Goal: Task Accomplishment & Management: Manage account settings

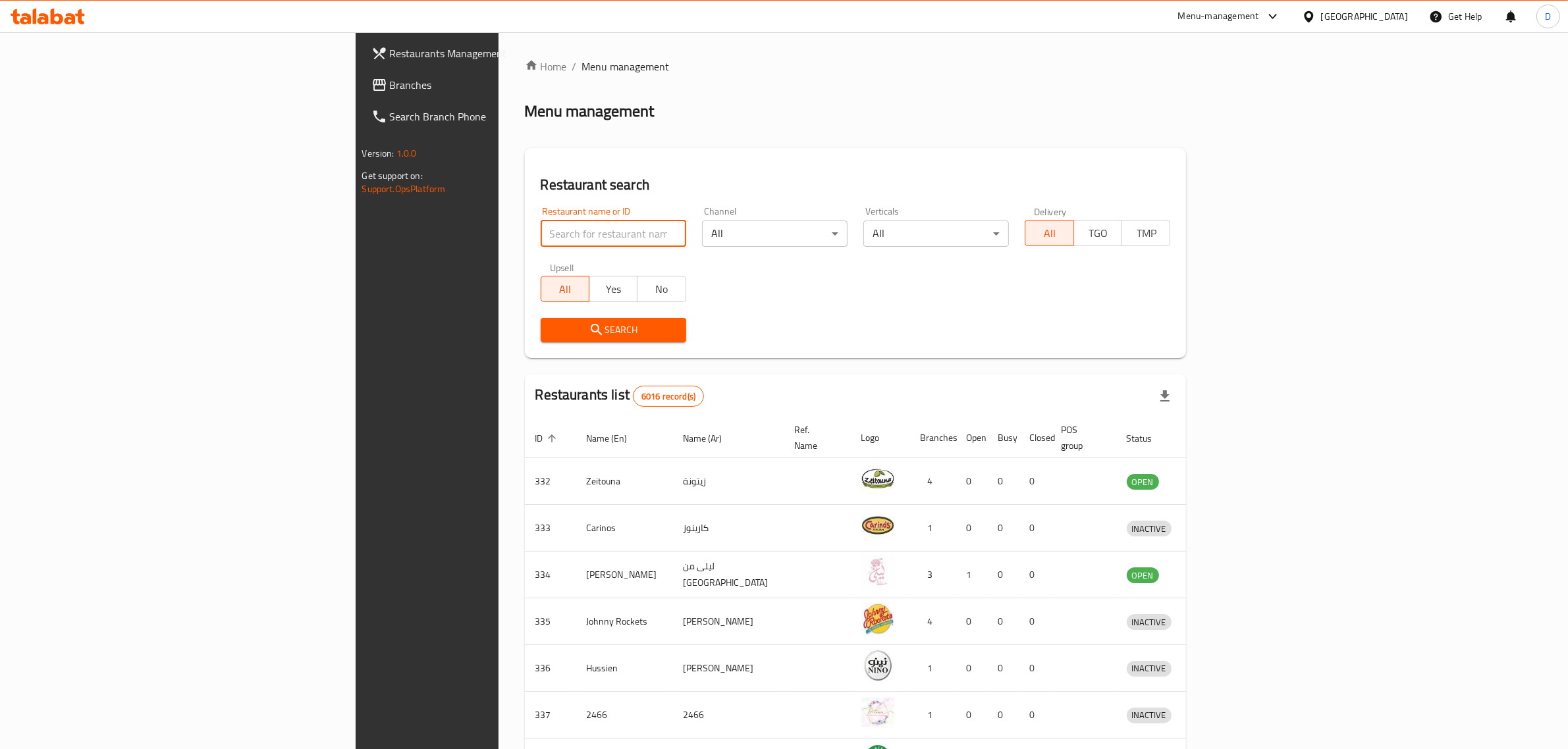
click at [541, 237] on input "search" at bounding box center [614, 234] width 145 height 26
type input "clever"
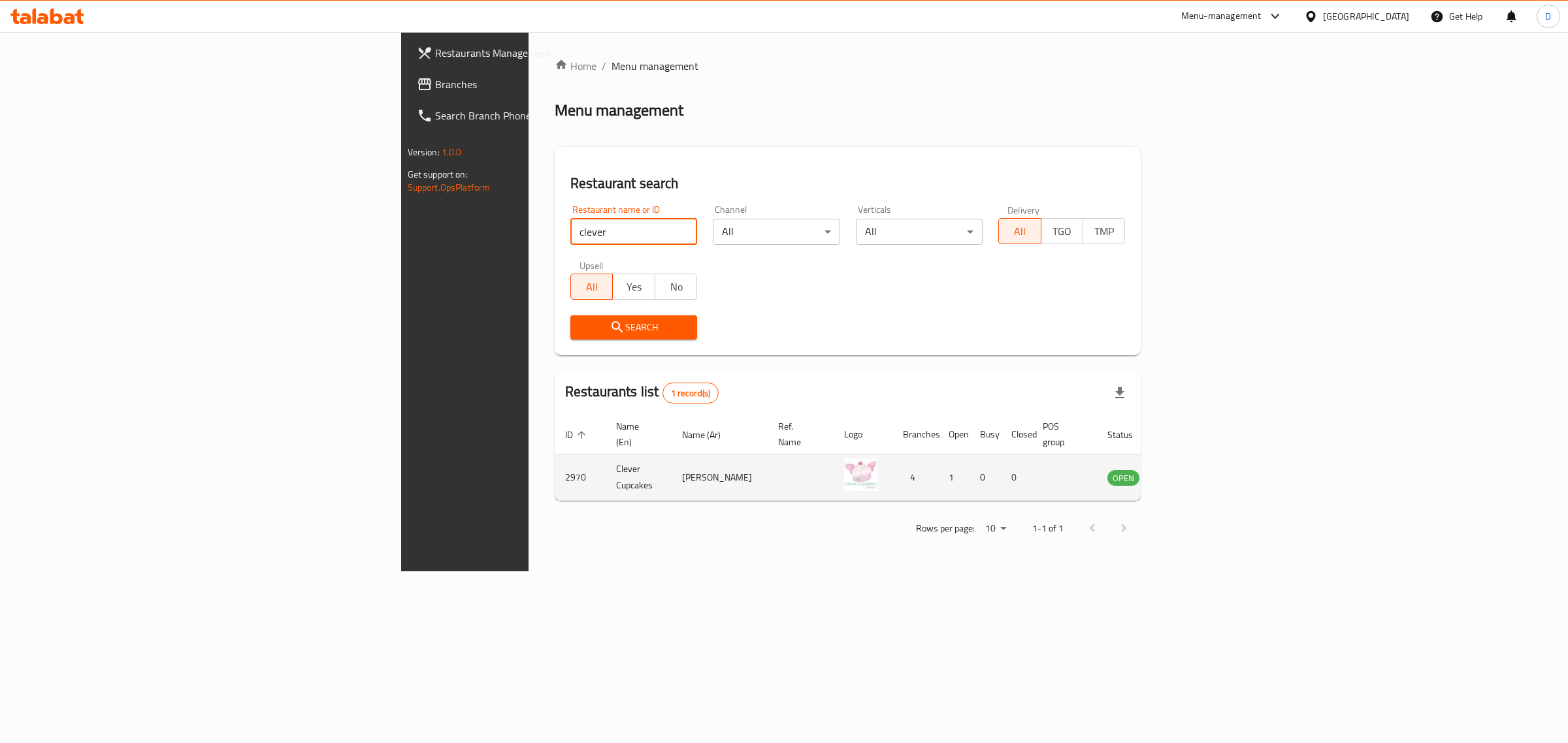
click at [1191, 472] on icon "enhanced table" at bounding box center [1184, 478] width 14 height 11
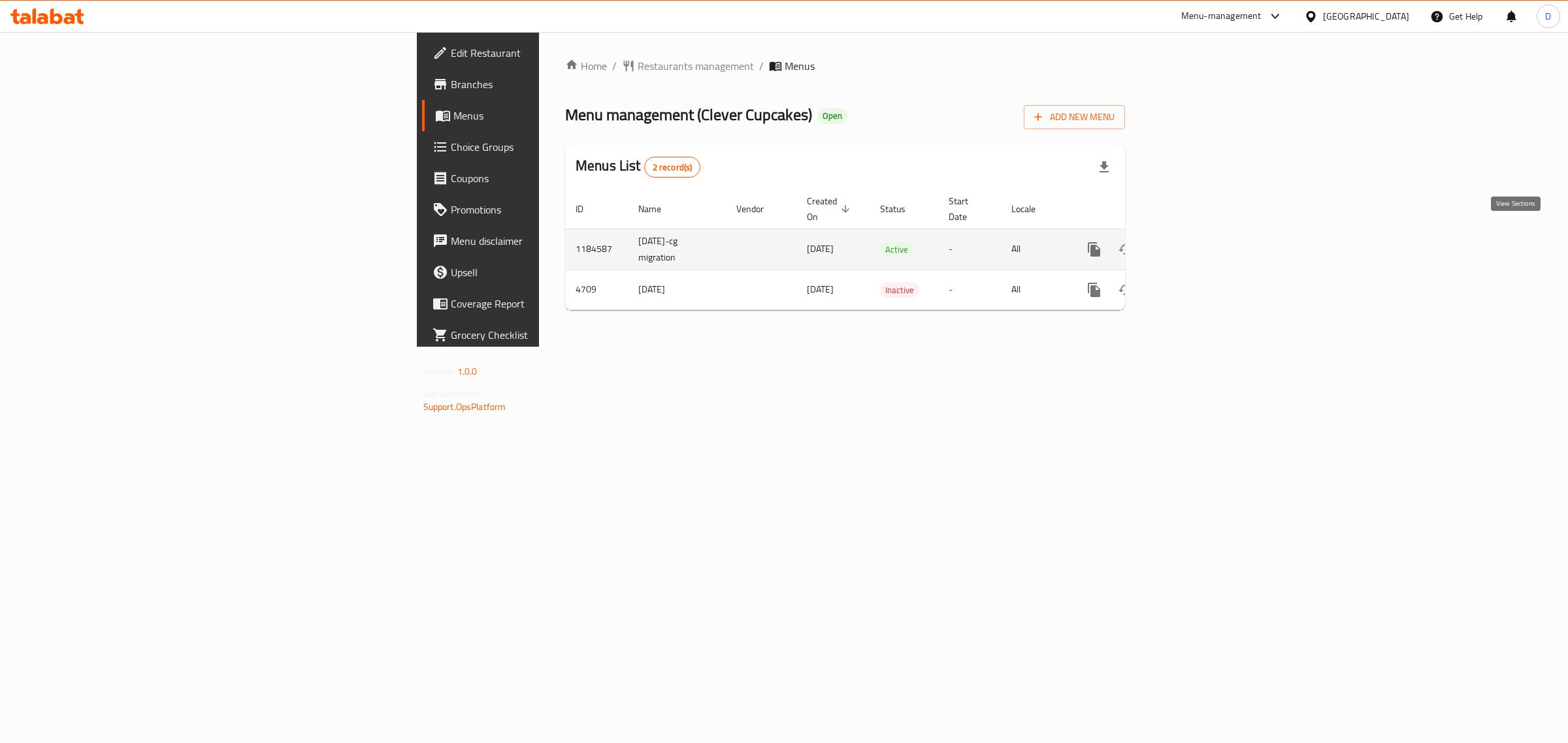
click at [1196, 242] on icon "enhanced table" at bounding box center [1188, 249] width 16 height 16
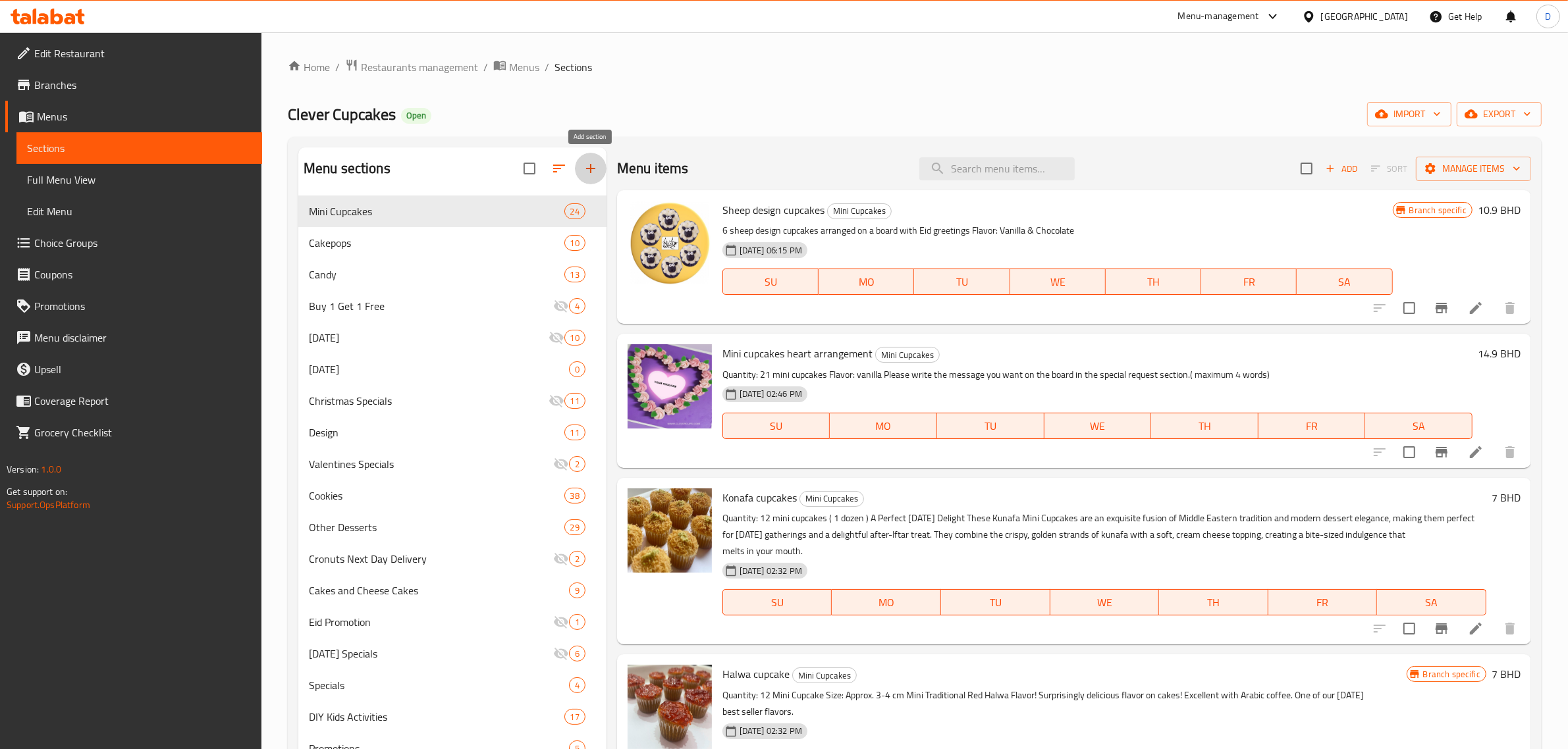
click at [595, 165] on icon "button" at bounding box center [591, 168] width 16 height 16
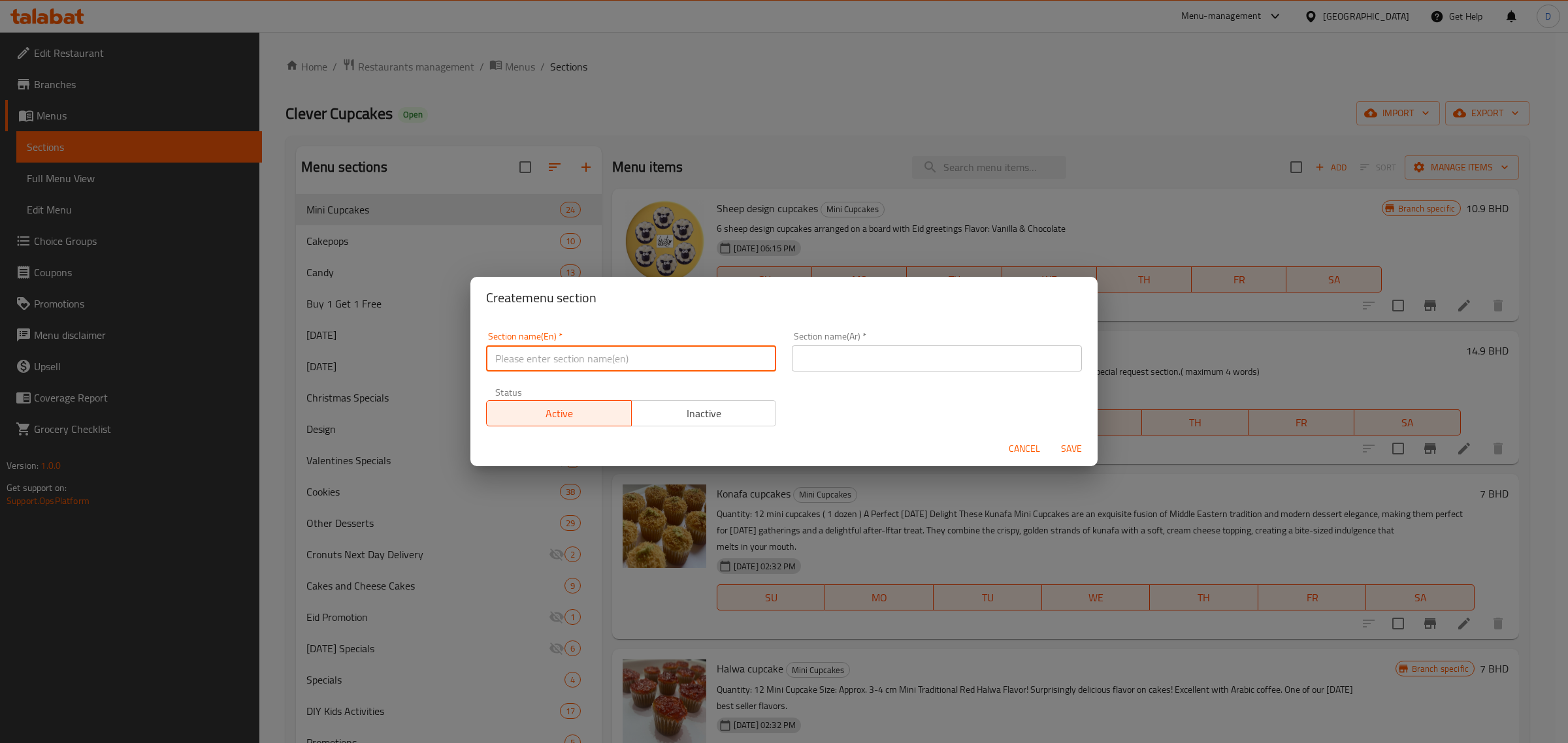
click at [572, 360] on input "text" at bounding box center [631, 358] width 290 height 26
type input "S"
type input "L"
click at [568, 360] on input "KSA [DATE]" at bounding box center [631, 358] width 290 height 26
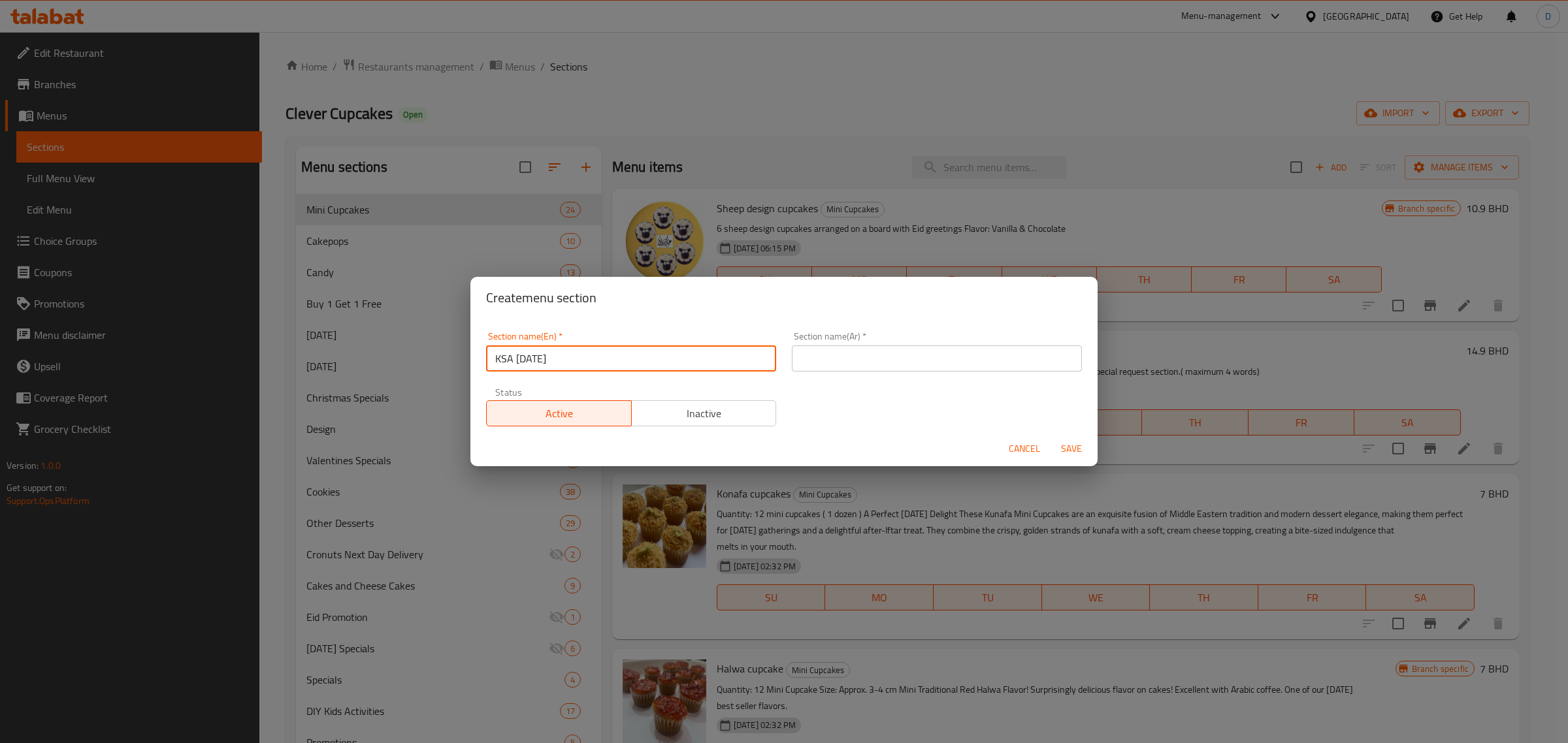
click at [568, 360] on input "KSA [DATE]" at bounding box center [631, 358] width 290 height 26
type input "KSA [DATE]"
click at [858, 343] on div "Section name(Ar)   * Section name(Ar) *" at bounding box center [937, 352] width 290 height 40
click at [859, 343] on div "Section name(Ar)   * Section name(Ar) *" at bounding box center [937, 352] width 290 height 40
click at [860, 356] on input "text" at bounding box center [937, 358] width 290 height 26
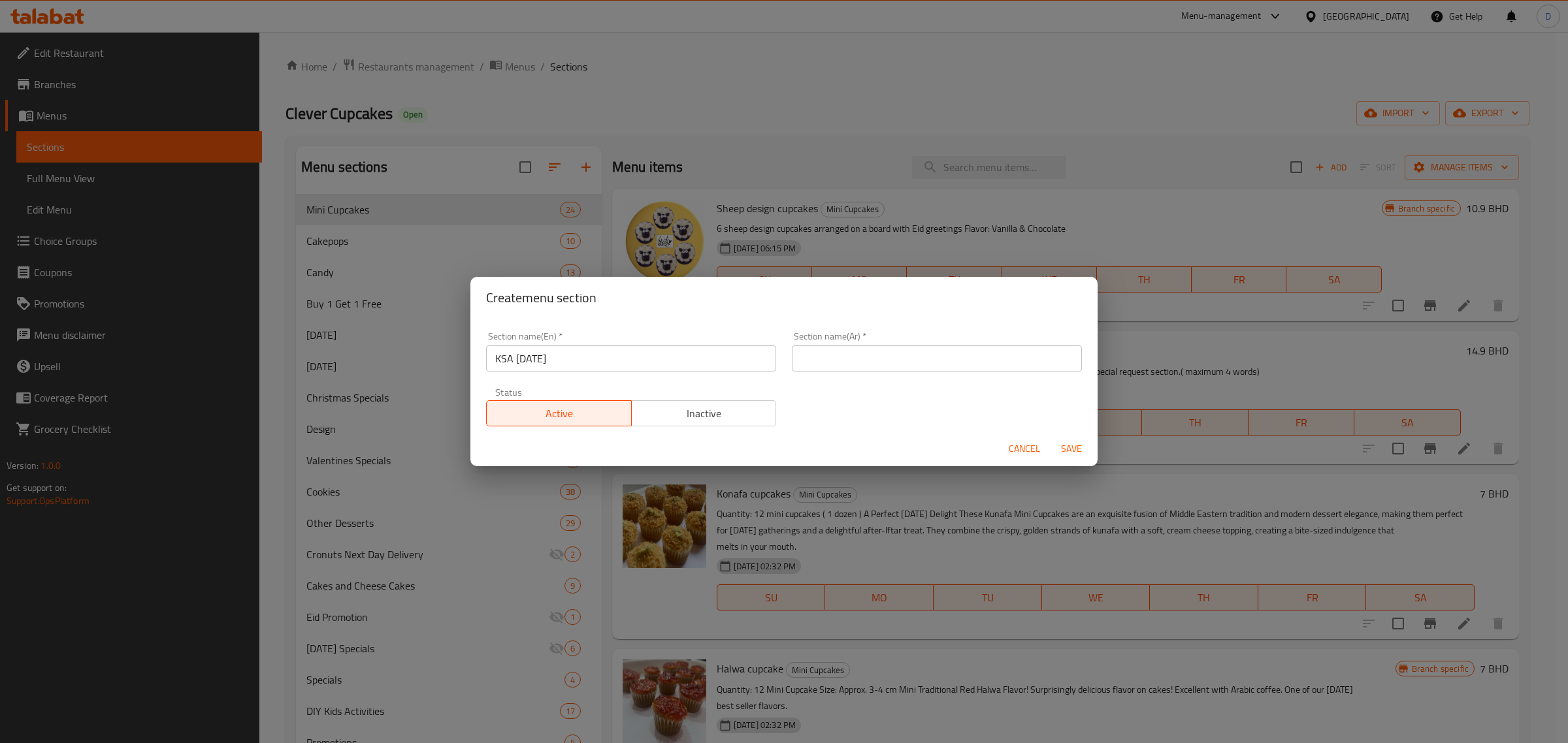
paste input "اليوم الوطني السعودي"
type input "اليوم الوطني السعودي"
click at [1070, 443] on span "Save" at bounding box center [1072, 449] width 32 height 16
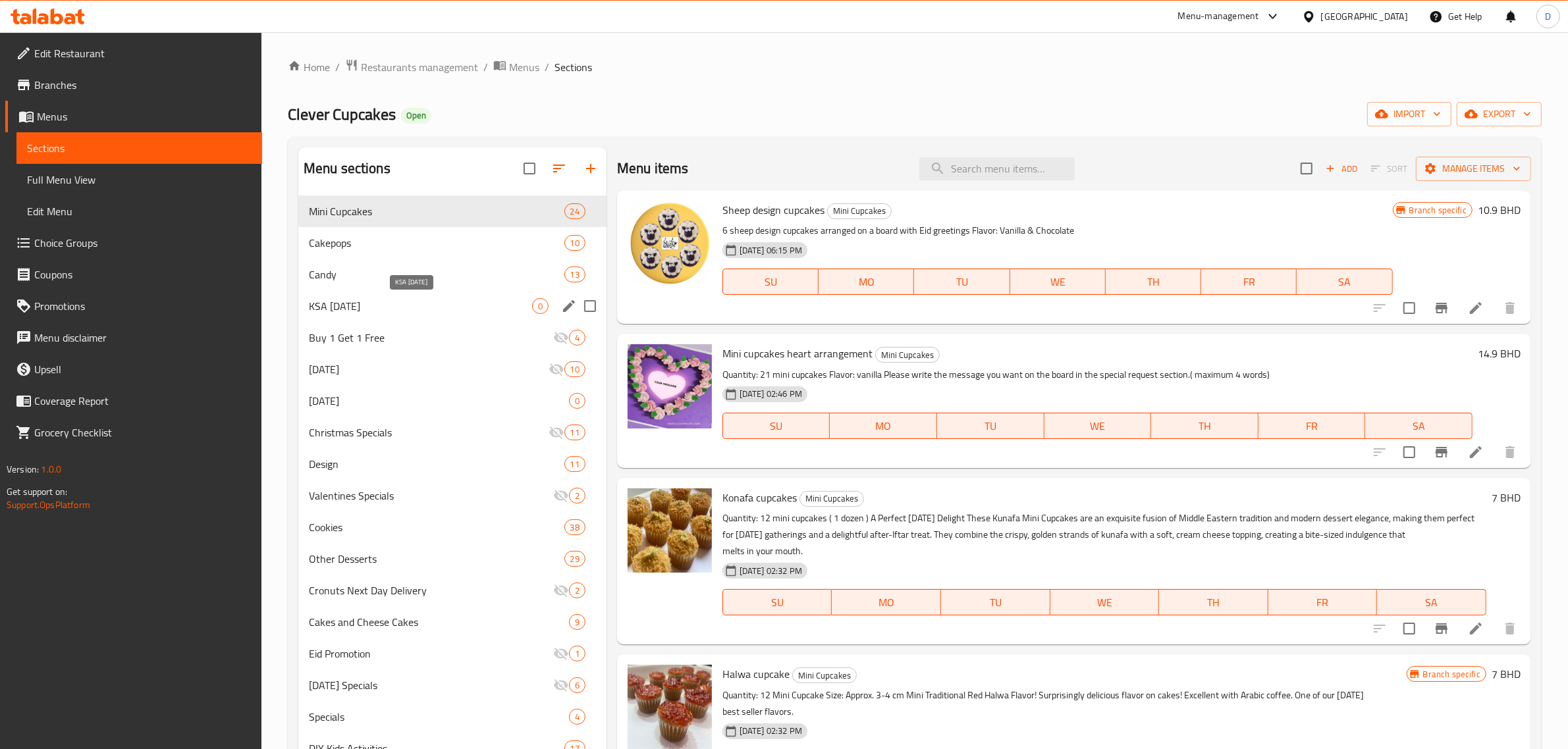
click at [396, 307] on span "KSA [DATE]" at bounding box center [420, 306] width 223 height 16
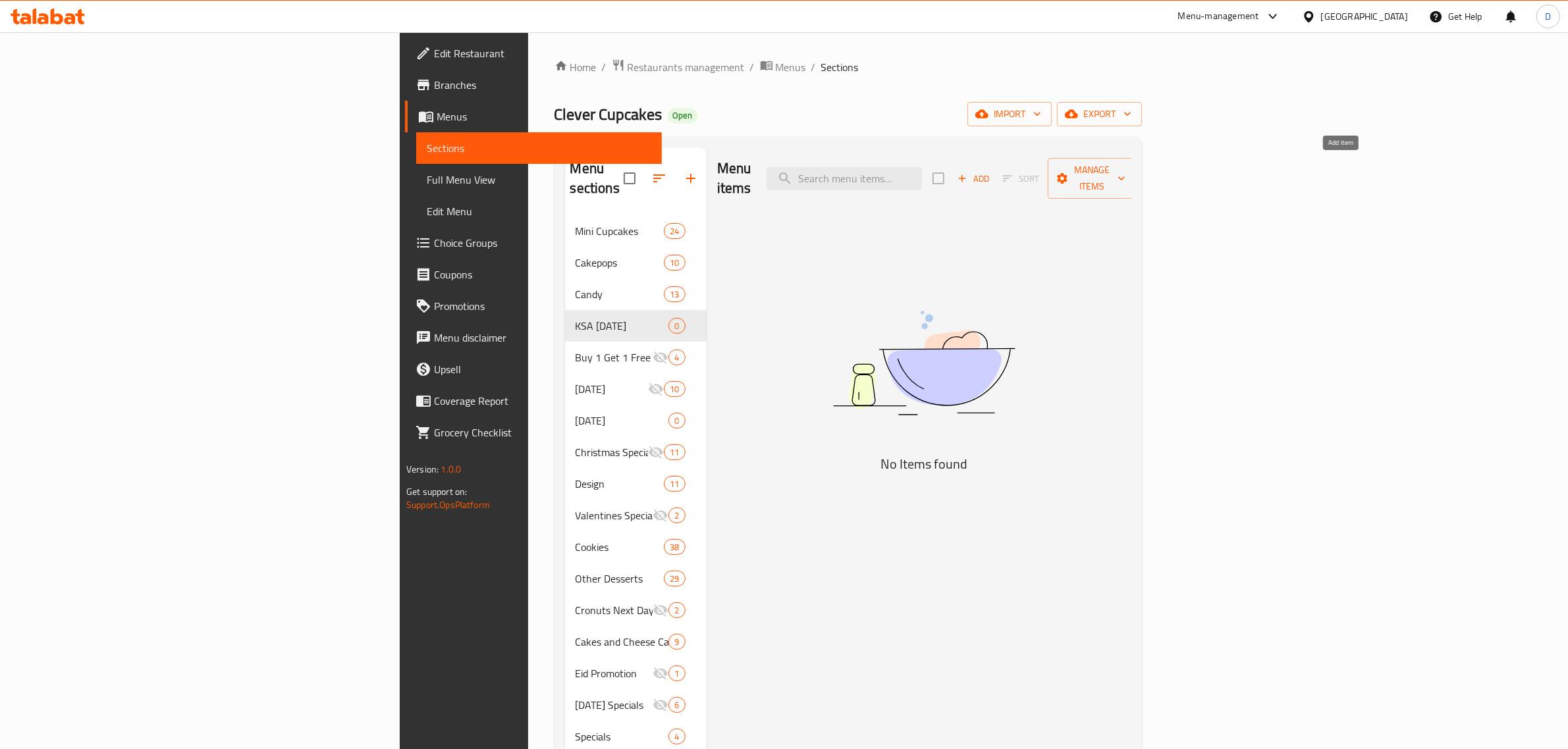
click at [991, 176] on span "Add" at bounding box center [973, 179] width 35 height 15
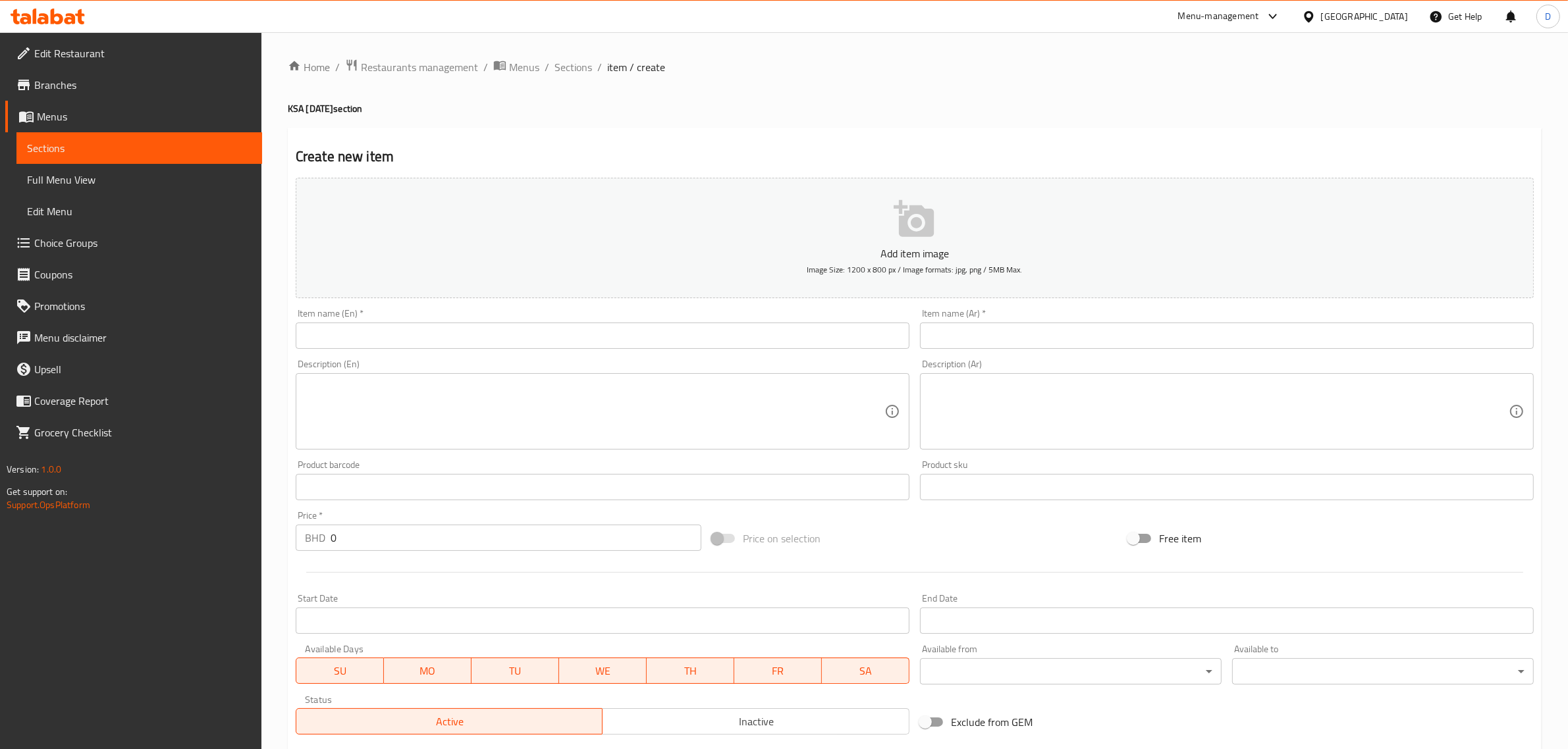
click at [501, 337] on input "text" at bounding box center [603, 336] width 614 height 26
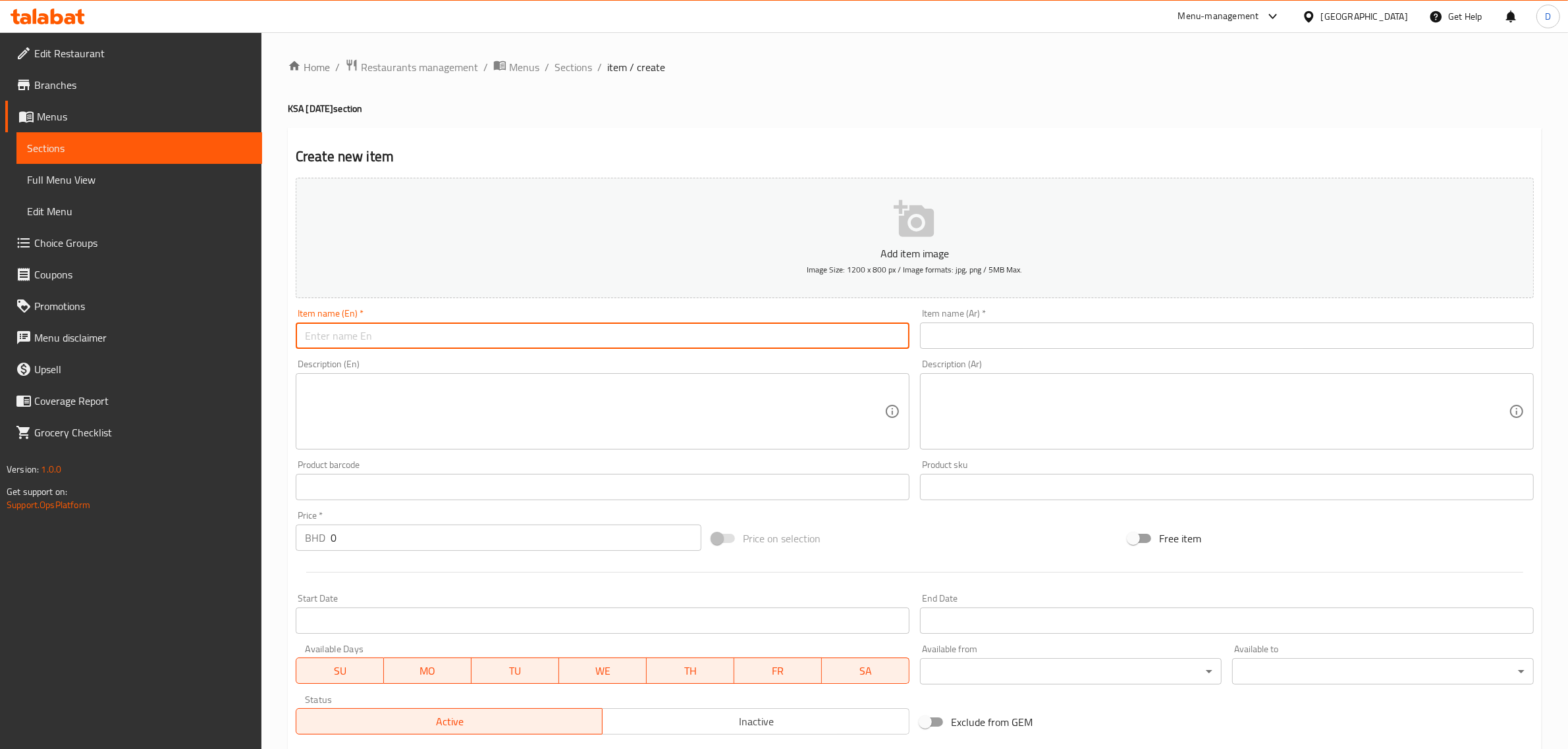
paste input "KSA Mini Cupcake"
drag, startPoint x: 400, startPoint y: 341, endPoint x: 195, endPoint y: 338, distance: 205.0
click at [195, 338] on div "Edit Restaurant Branches Menus Sections Full Menu View Edit Menu Choice Groups …" at bounding box center [784, 481] width 1568 height 898
type input "KSA Mini Cupcake"
click at [986, 341] on input "text" at bounding box center [1227, 336] width 614 height 26
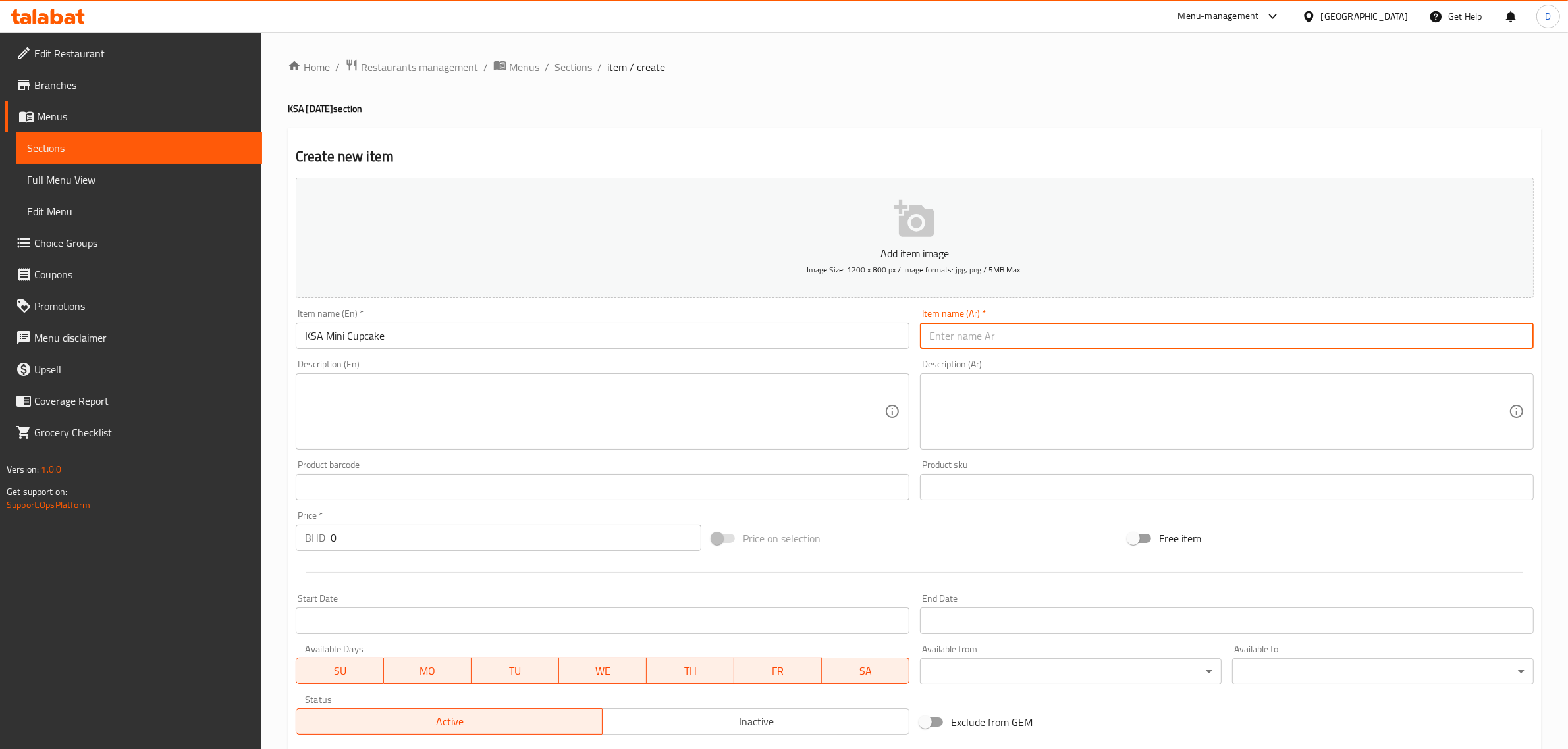
paste input "ميني كب كيك السعودية"
type input "ميني كب كيك السعودية"
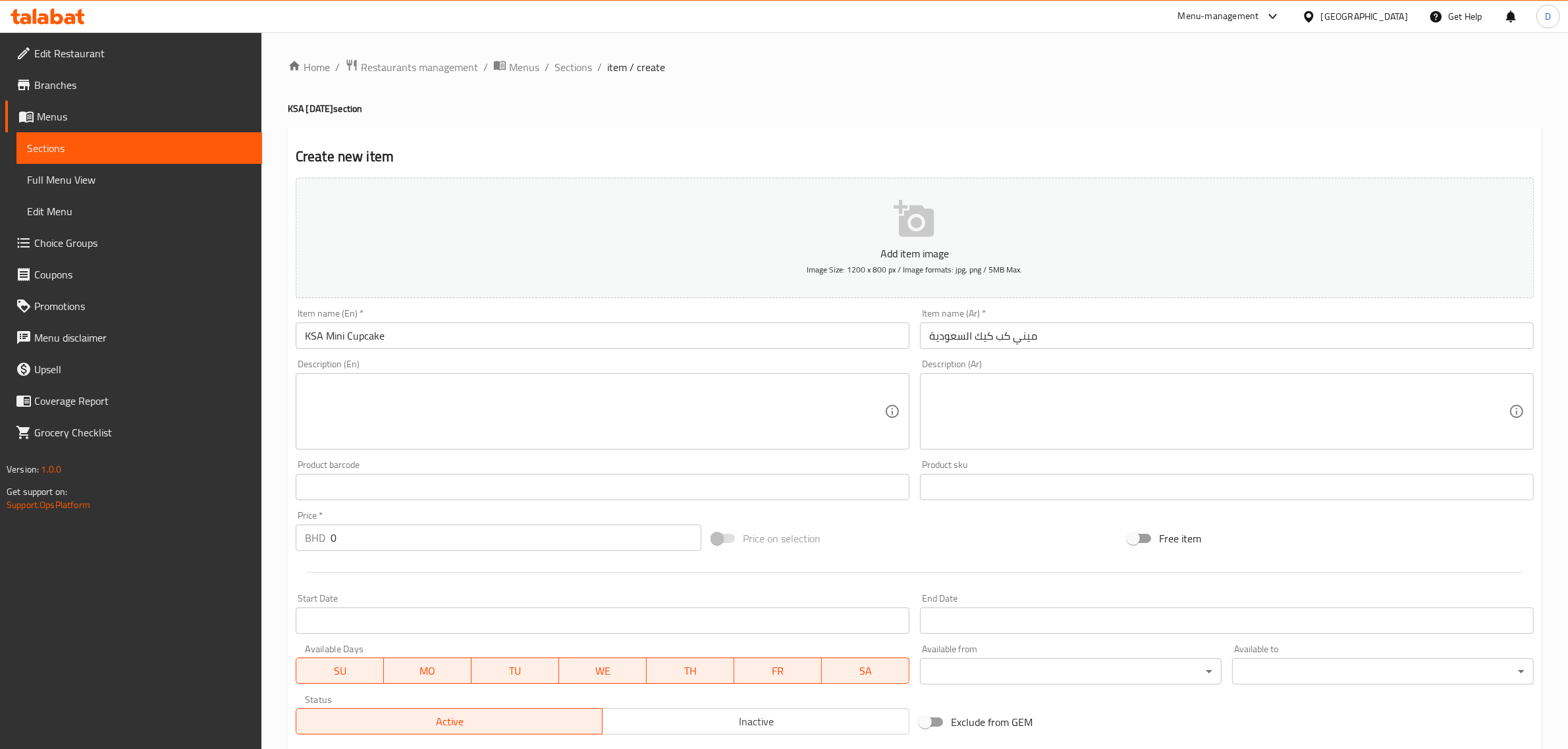
click at [379, 411] on textarea at bounding box center [594, 412] width 580 height 62
paste textarea "with ksa flags on every cupcake. Served in BOX. Quantity: 24 mini cupcake Flavo…"
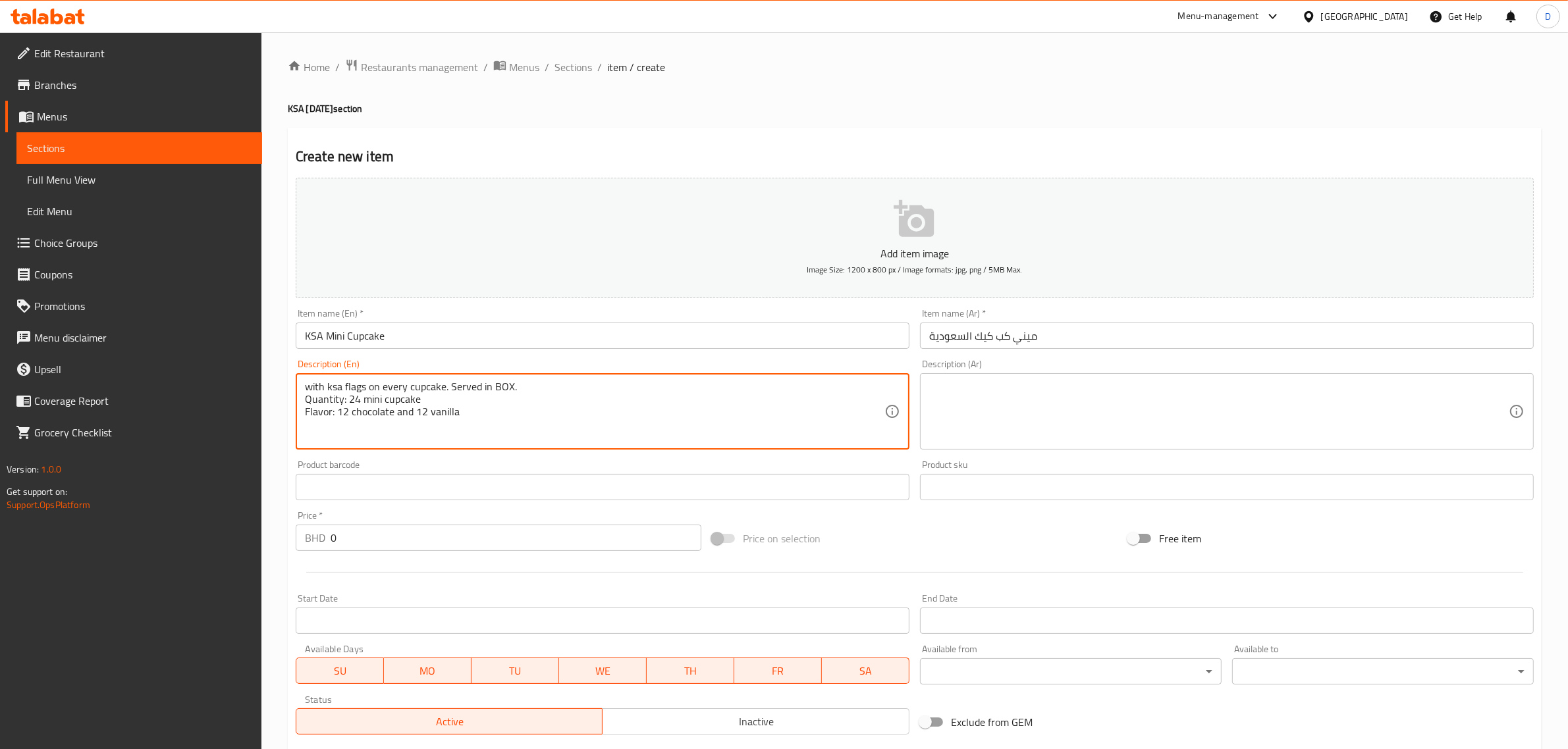
click at [510, 413] on textarea "with ksa flags on every cupcake. Served in BOX. Quantity: 24 mini cupcake Flavo…" at bounding box center [594, 412] width 580 height 62
click at [330, 387] on textarea "with ksa flags on every cupcake. Served in BOX. Quantity: 24 mini cupcake Flavo…" at bounding box center [594, 412] width 580 height 62
drag, startPoint x: 339, startPoint y: 386, endPoint x: 324, endPoint y: 385, distance: 15.0
click at [324, 385] on textarea "with ksa flags on every cupcake. Served in BOX. Quantity: 24 mini cupcake Flavo…" at bounding box center [594, 412] width 580 height 62
click at [338, 386] on textarea "with ksa flags on every cupcake. Served in BOX. Quantity: 24 mini cupcake Flavo…" at bounding box center [594, 412] width 580 height 62
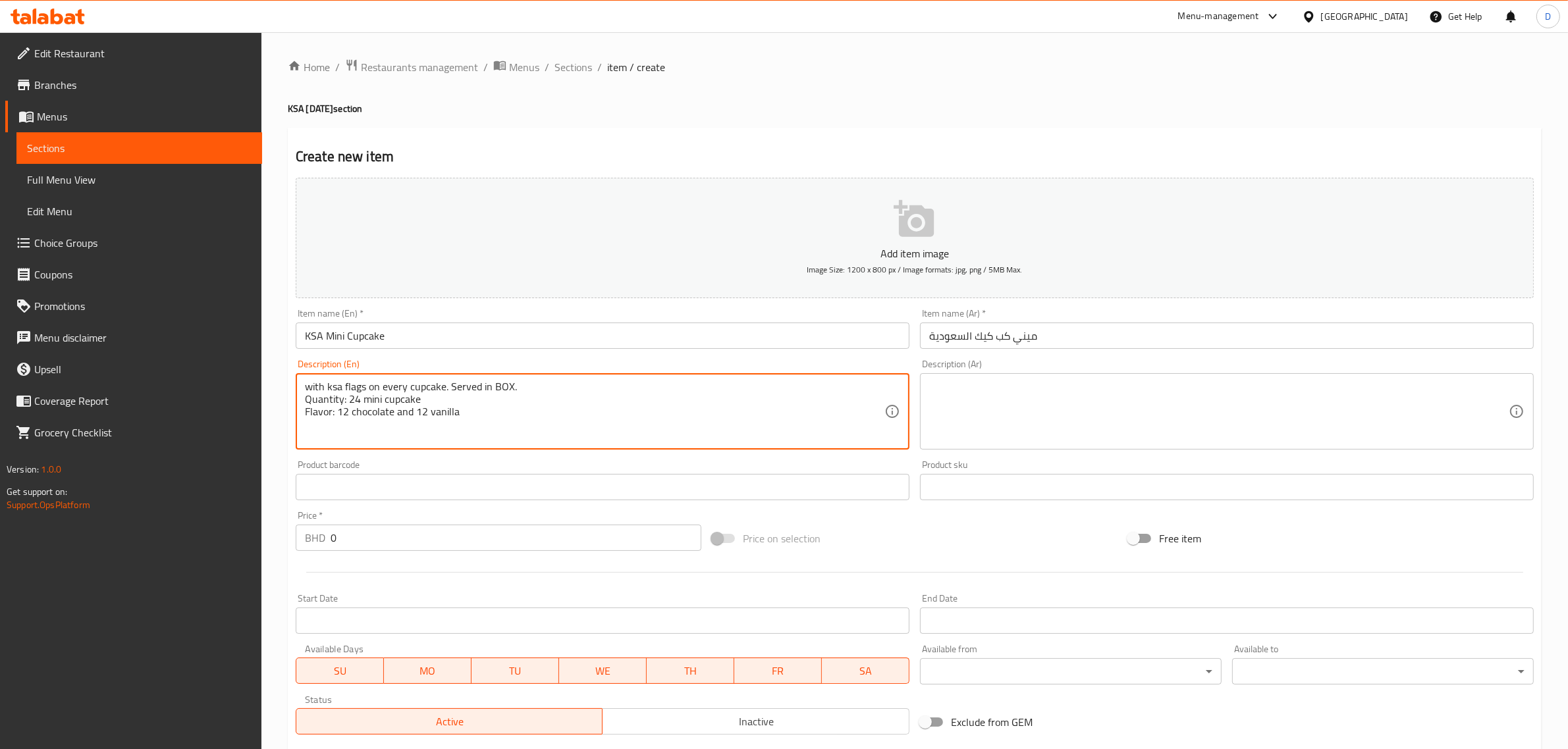
drag, startPoint x: 340, startPoint y: 386, endPoint x: 327, endPoint y: 385, distance: 13.0
click at [327, 385] on textarea "with ksa flags on every cupcake. Served in BOX. Quantity: 24 mini cupcake Flavo…" at bounding box center [594, 412] width 580 height 62
click at [469, 403] on textarea "with KSA flags on every cupcake. Served in BOX. Quantity: 24 mini cupcake Flavo…" at bounding box center [594, 412] width 580 height 62
click at [497, 419] on textarea "with KSA flags on every cupcake. Served in BOX. Quantity: 24 mini cupcake Flavo…" at bounding box center [594, 412] width 580 height 62
drag, startPoint x: 434, startPoint y: 435, endPoint x: 507, endPoint y: 415, distance: 75.7
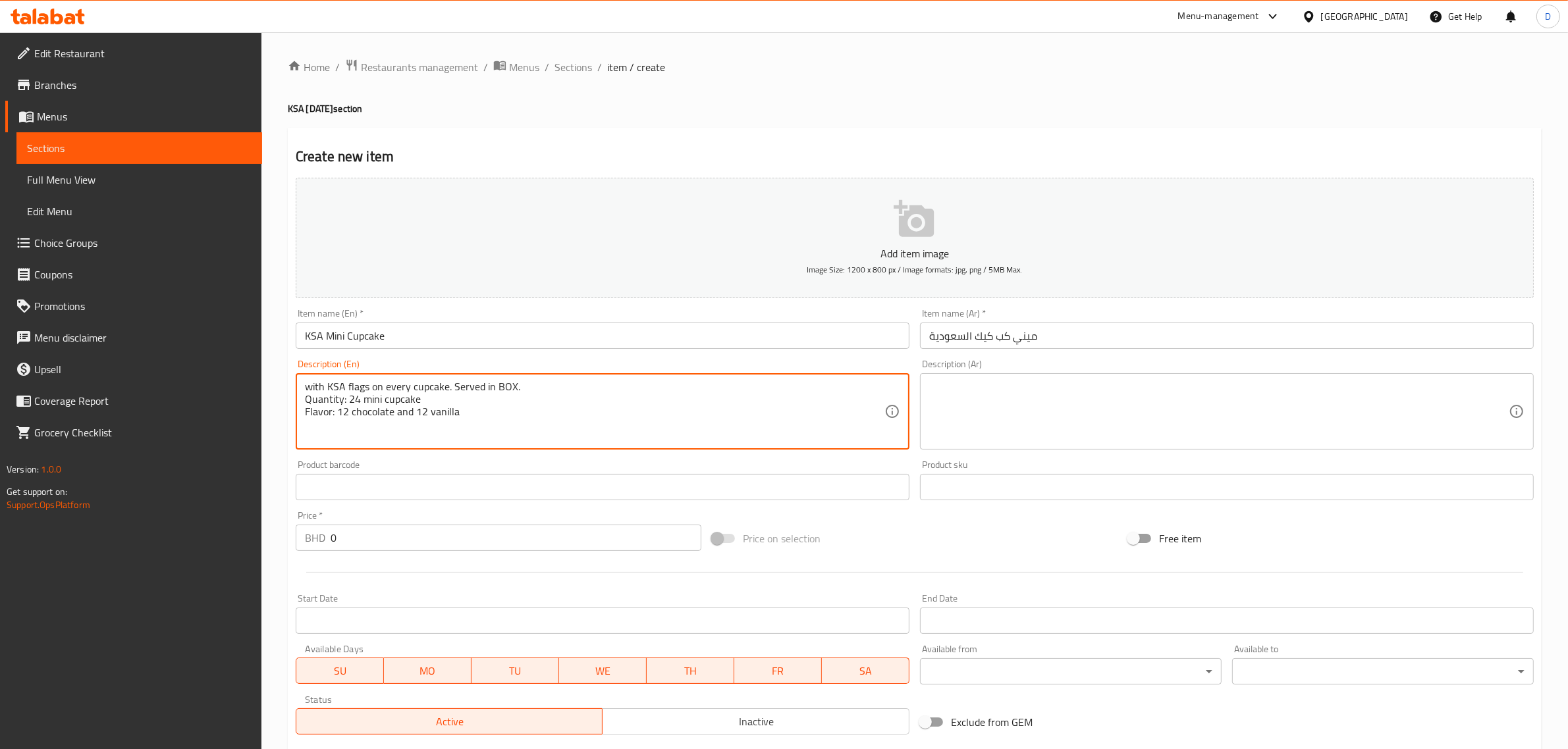
click at [435, 435] on textarea "with KSA flags on every cupcake. Served in BOX. Quantity: 24 mini cupcake Flavo…" at bounding box center [594, 412] width 580 height 62
click at [533, 402] on textarea "with KSA flags on every cupcake. Served in BOX. Quantity: 24 mini cupcake Flavo…" at bounding box center [594, 412] width 580 height 62
click at [512, 412] on textarea "with KSA flags on every cupcake. Served in BOX. Quantity: 24 mini cupcake Flavo…" at bounding box center [594, 412] width 580 height 62
click at [508, 413] on textarea "with KSA flags on every cupcake. Served in BOX. Quantity: 24 mini cupcake Flavo…" at bounding box center [594, 412] width 580 height 62
click at [513, 428] on textarea "with KSA flags on every cupcake. Served in BOX. Quantity: 24 mini cupcake Flavo…" at bounding box center [594, 412] width 580 height 62
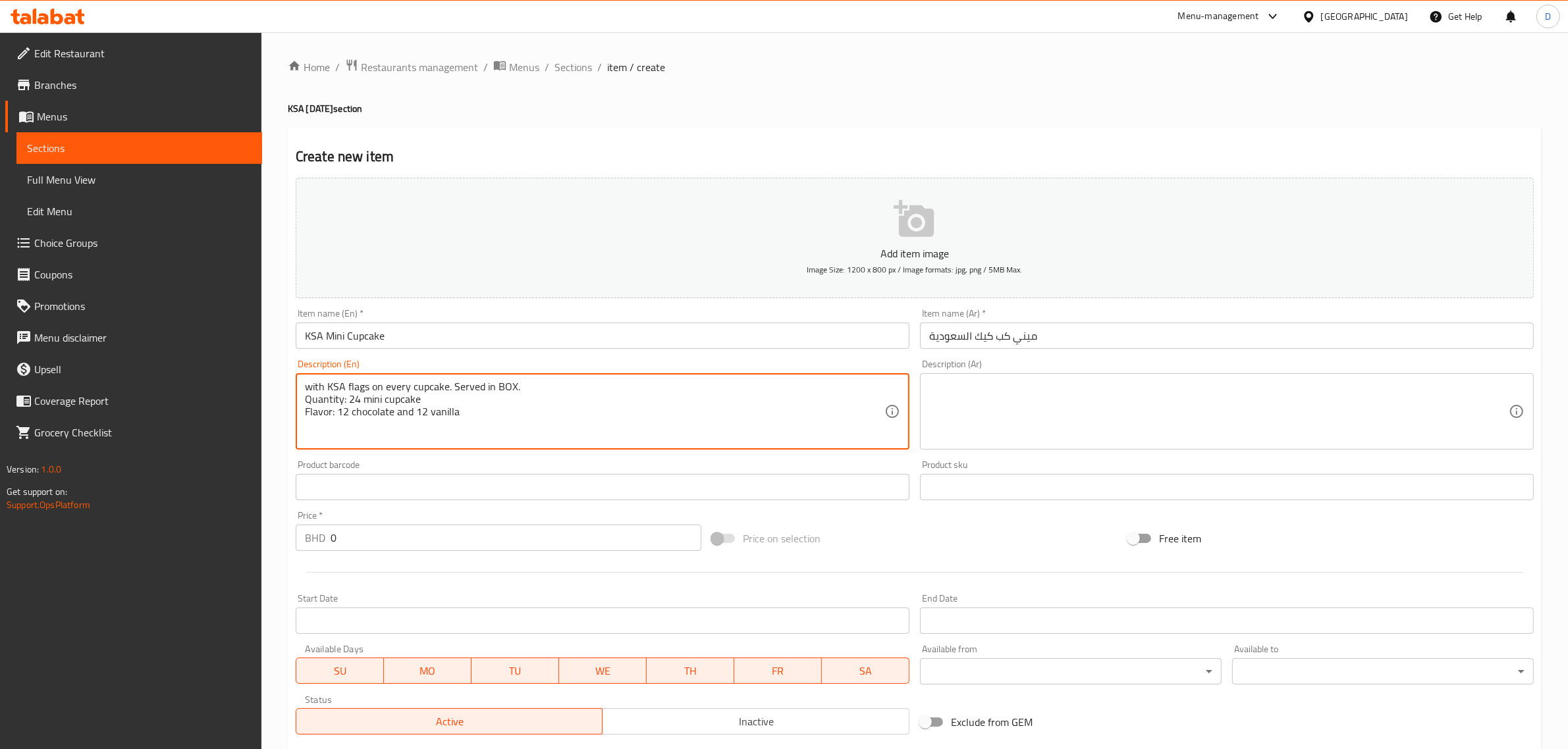
click at [310, 386] on textarea "with KSA flags on every cupcake. Served in BOX. Quantity: 24 mini cupcake Flavo…" at bounding box center [594, 412] width 580 height 62
click at [441, 399] on textarea "With KSA flags on every cupcake. Served in BOX. Quantity: 24 mini cupcake Flavo…" at bounding box center [594, 412] width 580 height 62
drag, startPoint x: 447, startPoint y: 401, endPoint x: 458, endPoint y: 405, distance: 11.7
click at [449, 401] on textarea "With KSA flags on every cupcake. Served in BOX. Quantity: 24 mini cupcake Flavo…" at bounding box center [594, 412] width 580 height 62
click at [461, 405] on textarea "With KSA flags on every cupcake. Served in BOX. Quantity: 24 mini cupcake Flavo…" at bounding box center [594, 412] width 580 height 62
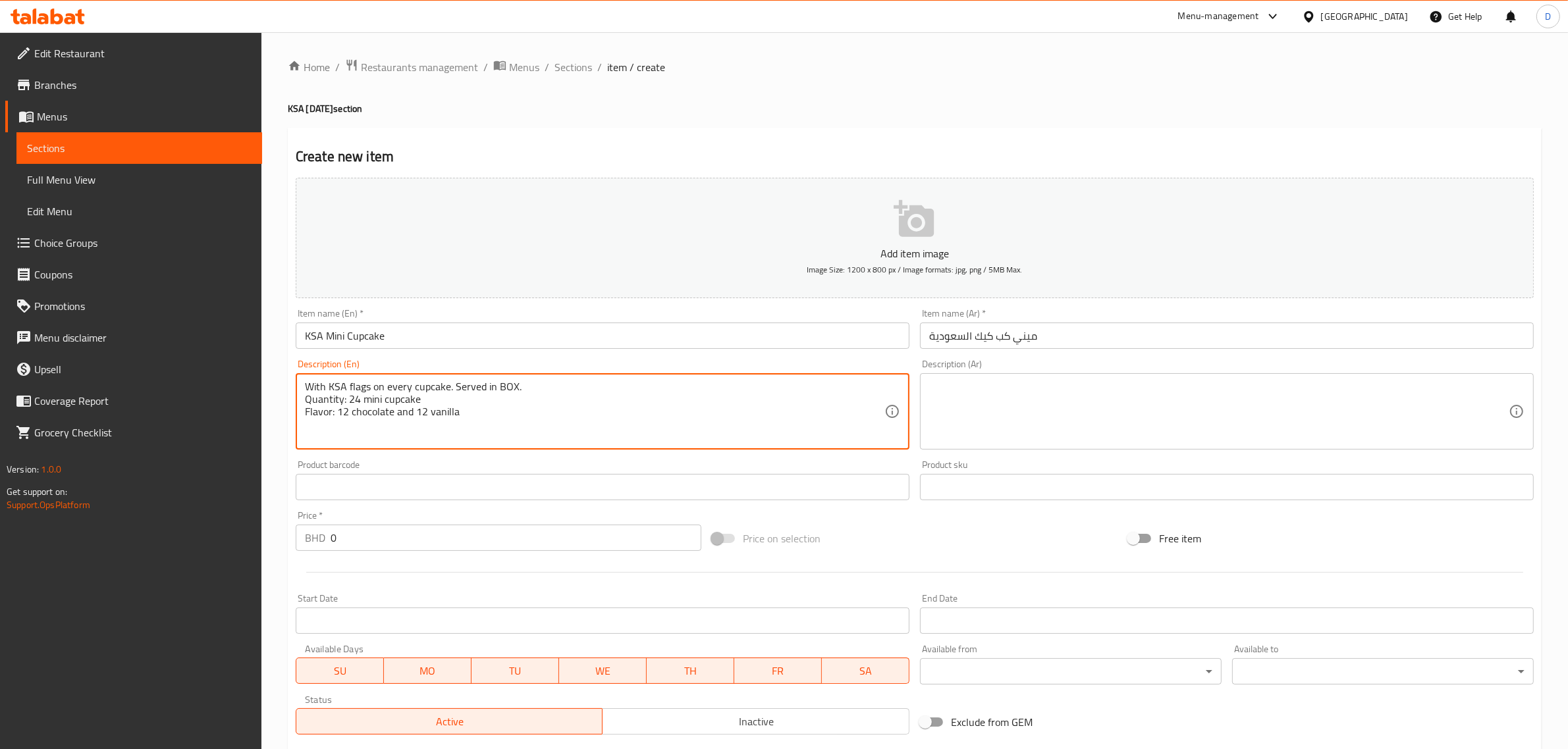
click at [479, 404] on textarea "With KSA flags on every cupcake. Served in BOX. Quantity: 24 mini cupcake Flavo…" at bounding box center [594, 412] width 580 height 62
click at [346, 396] on textarea "With KSA flags on every cupcake. Served in BOX. Quantity: 24 mini cupcake Flavo…" at bounding box center [594, 412] width 580 height 62
click at [364, 411] on textarea "With KSA flags on every cupcake. Served in BOX. Quantity: 24 mini cupcake Flavo…" at bounding box center [594, 412] width 580 height 62
click at [555, 419] on textarea "With KSA flags on every cupcake. Served in BOX. Quantity: 24 mini cupcake Flavo…" at bounding box center [594, 412] width 580 height 62
click at [539, 422] on textarea "With KSA flags on every cupcake. Served in BOX. Quantity: 24 mini cupcake Flavo…" at bounding box center [594, 412] width 580 height 62
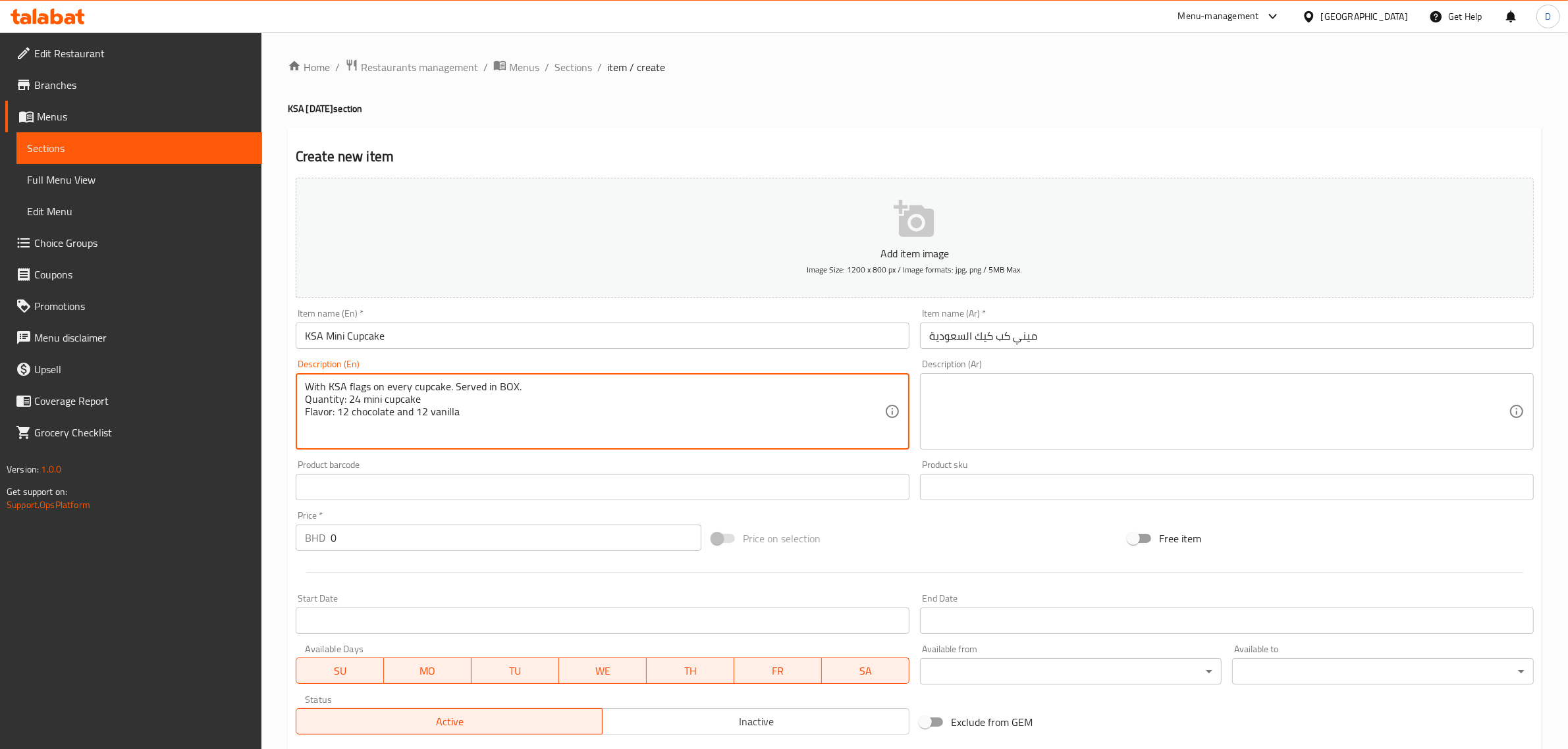
type textarea "With KSA flags on every cupcake. Served in BOX. Quantity: 24 mini cupcake Flavo…"
click at [479, 420] on textarea "With KSA flags on every cupcake. Served in BOX. Quantity: 24 mini cupcake Flavo…" at bounding box center [594, 412] width 580 height 62
drag, startPoint x: 344, startPoint y: 541, endPoint x: 310, endPoint y: 545, distance: 34.2
click at [310, 545] on div "BHD 0 Price *" at bounding box center [499, 538] width 406 height 26
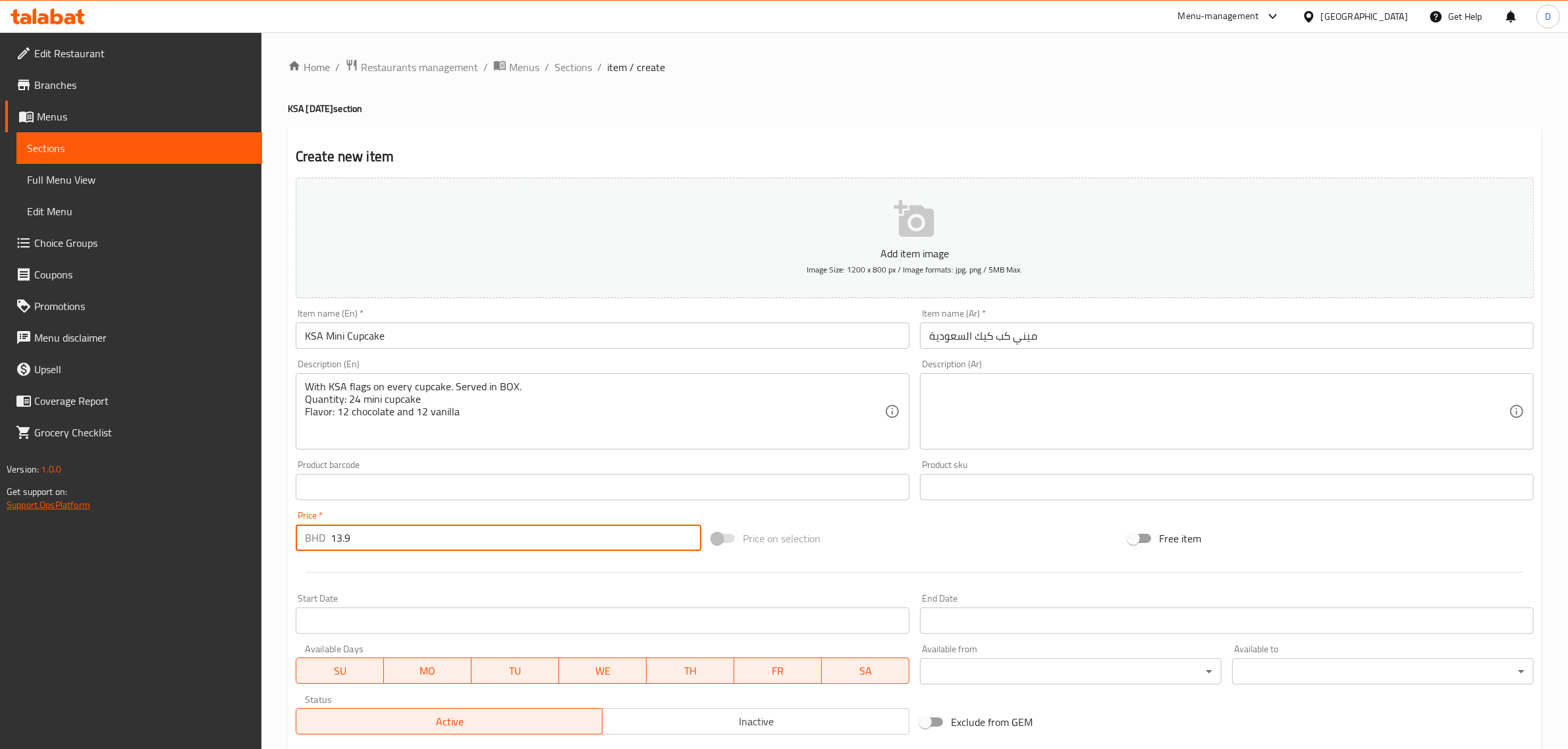
type input "13.9"
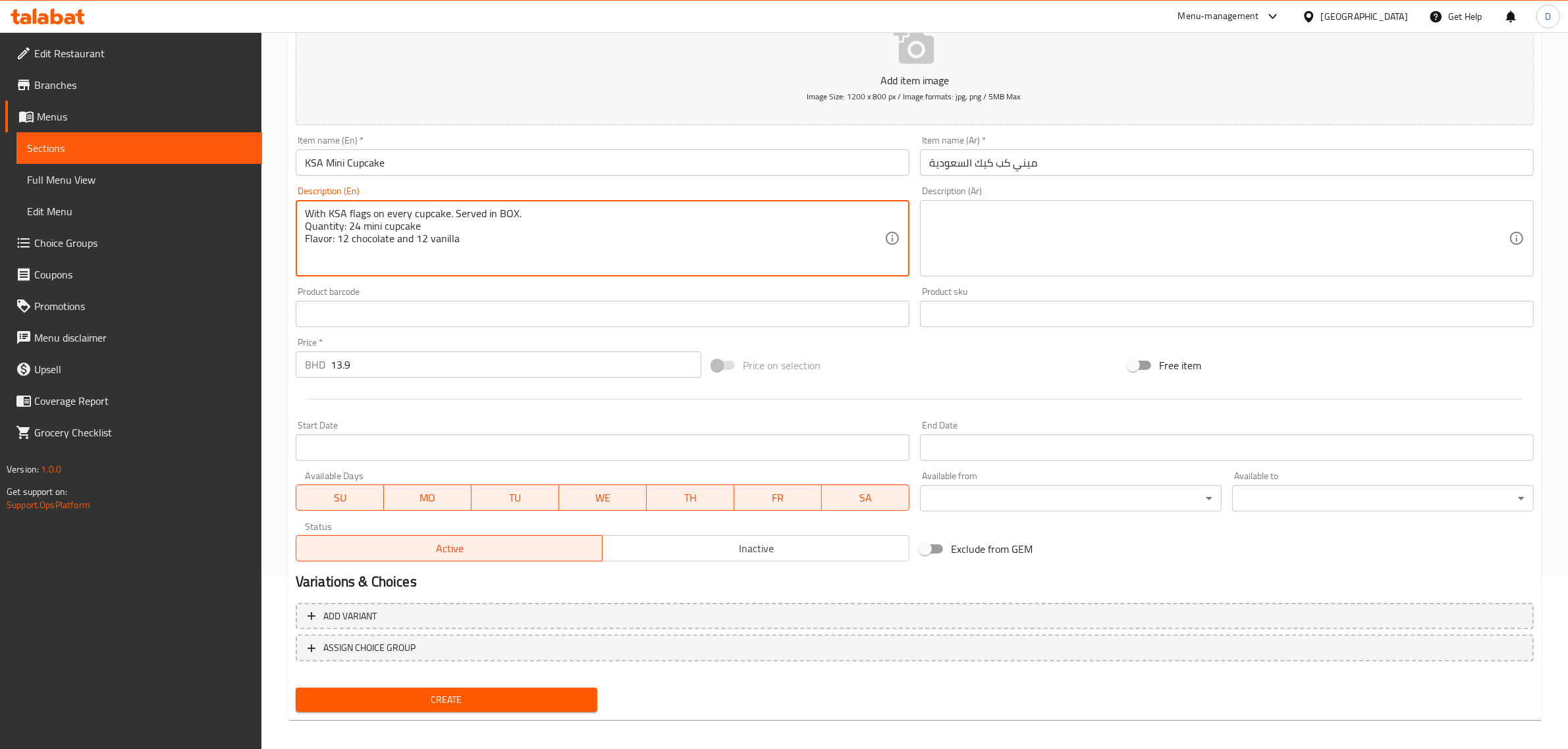
scroll to position [179, 0]
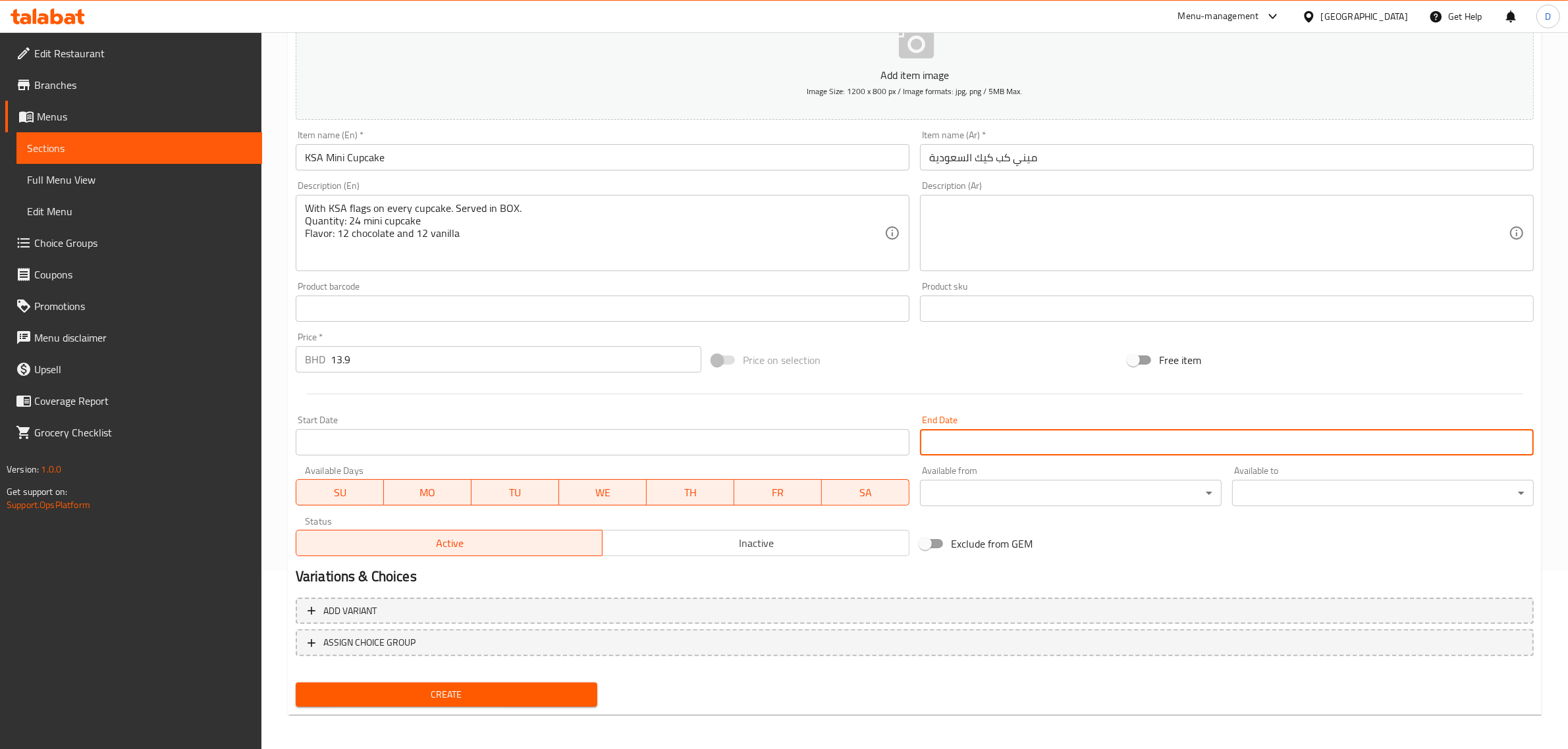
click at [1262, 449] on input "Start Date" at bounding box center [1227, 442] width 614 height 26
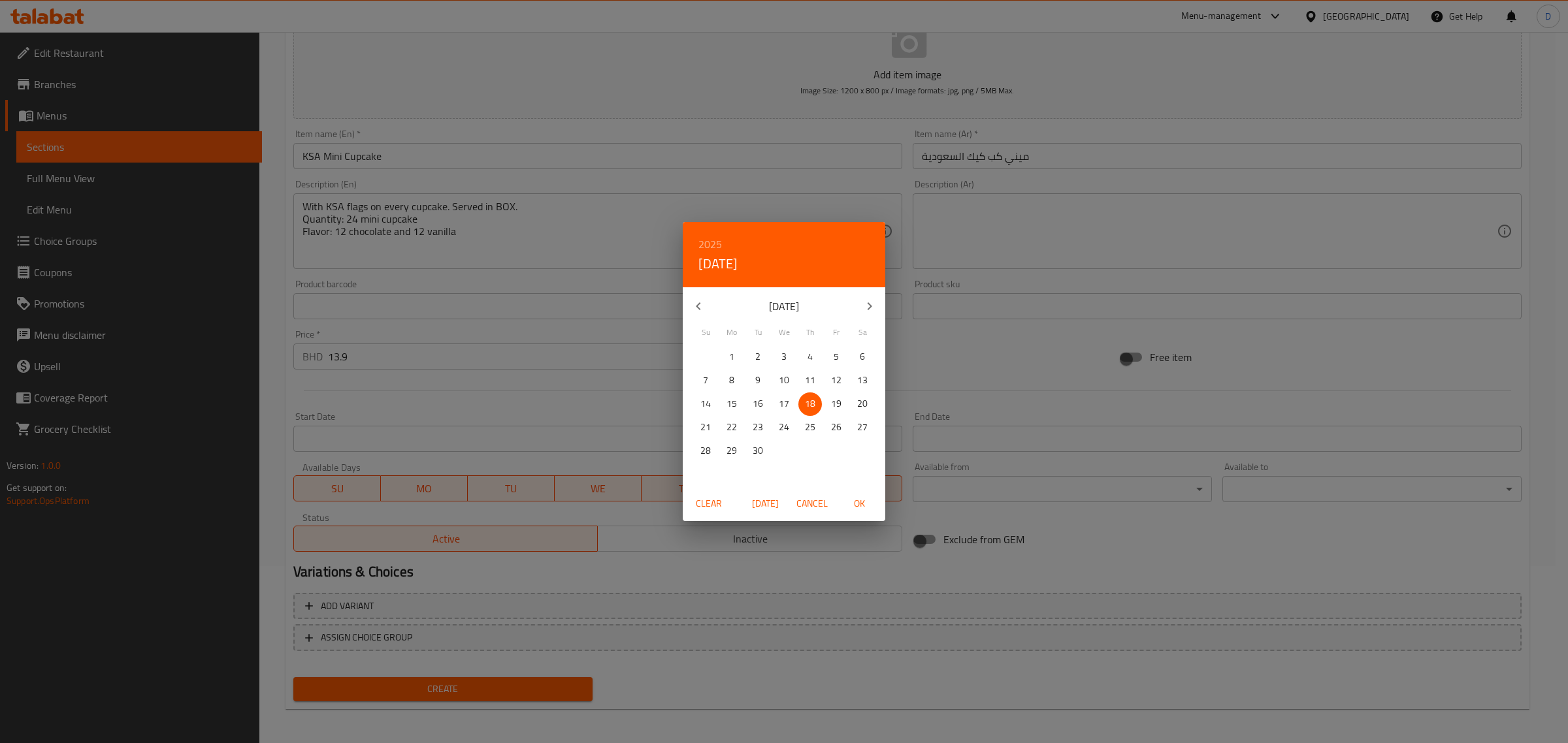
click at [814, 429] on p "25" at bounding box center [810, 428] width 10 height 16
click at [855, 499] on span "OK" at bounding box center [860, 504] width 32 height 16
type input "[DATE]"
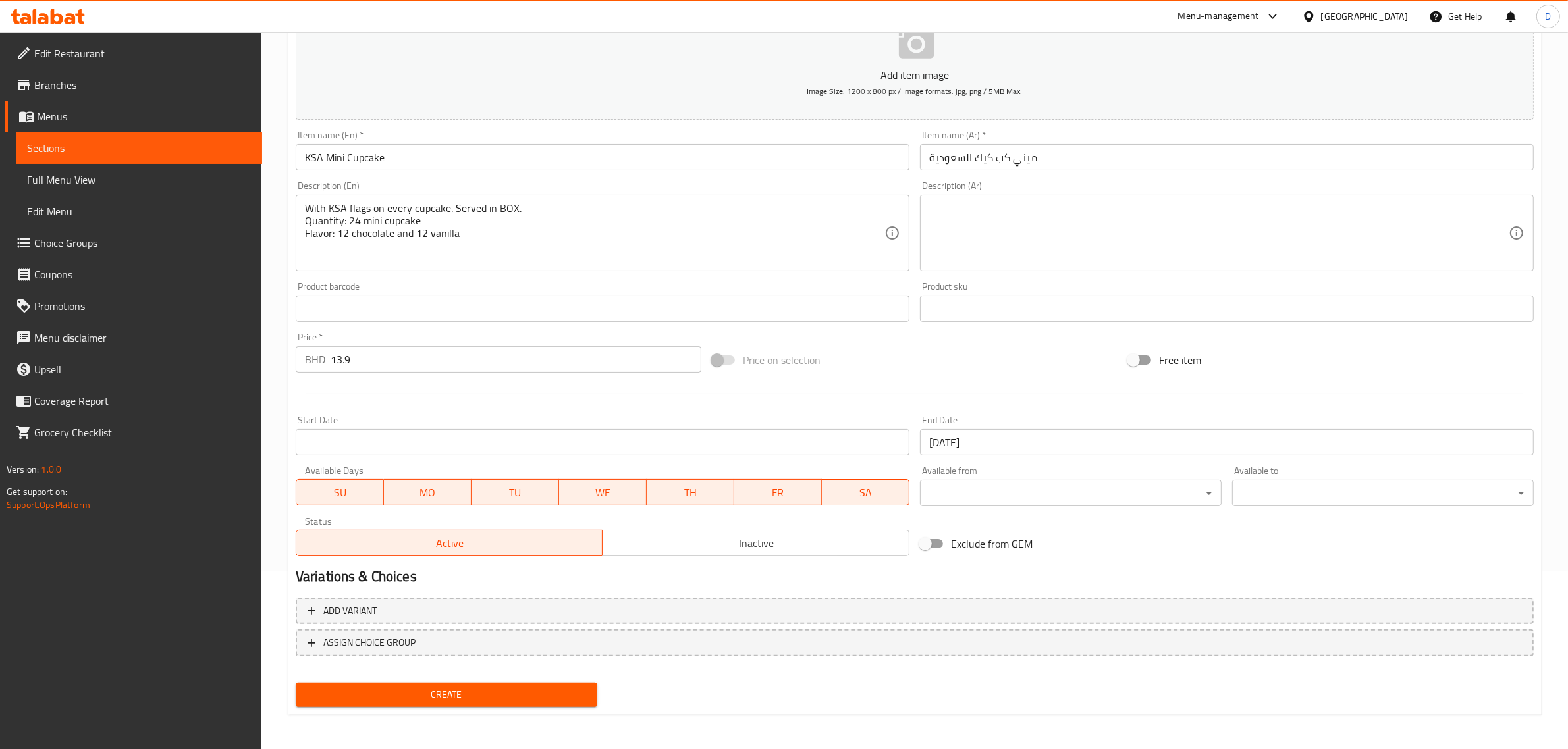
click at [432, 690] on span "Create" at bounding box center [446, 695] width 280 height 17
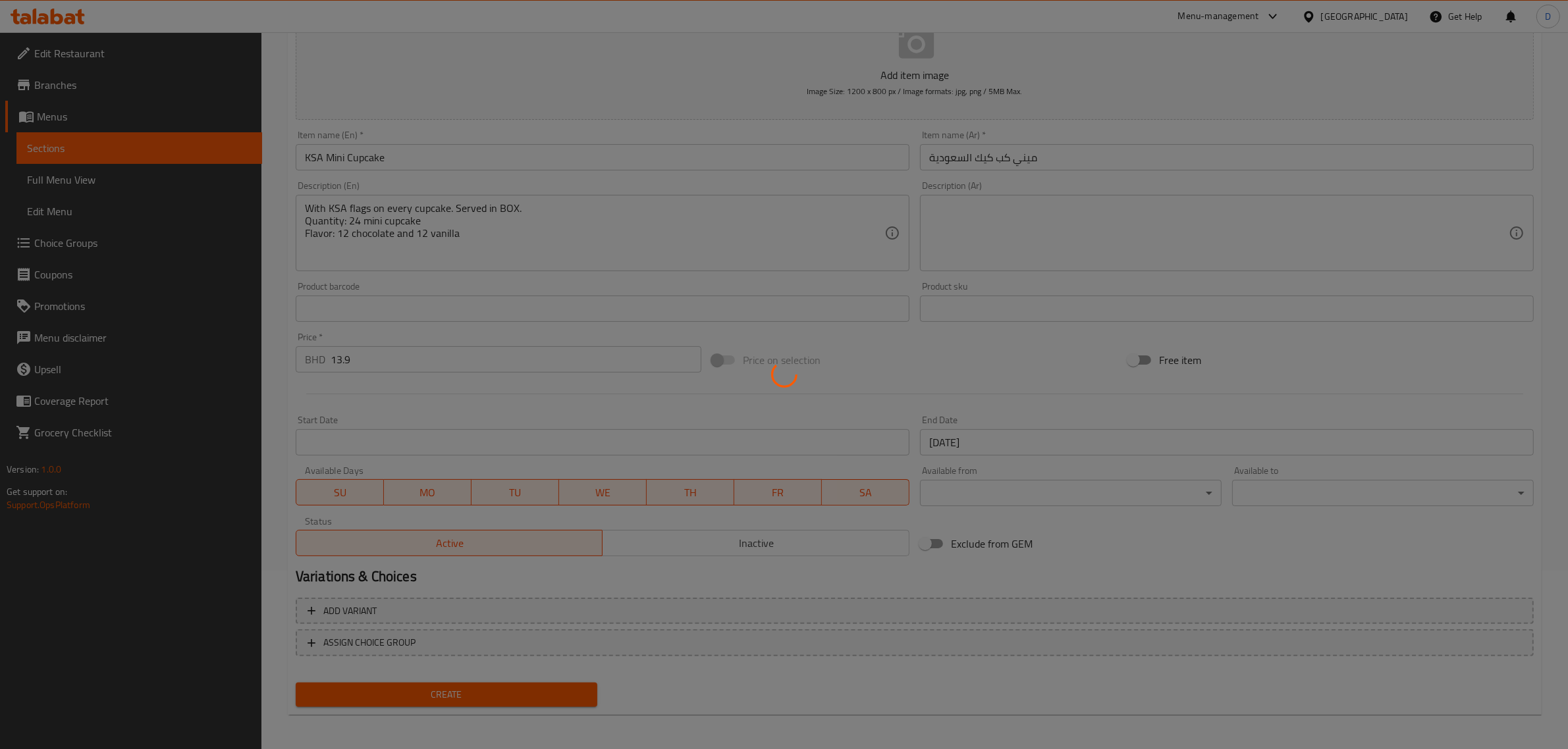
type input "0"
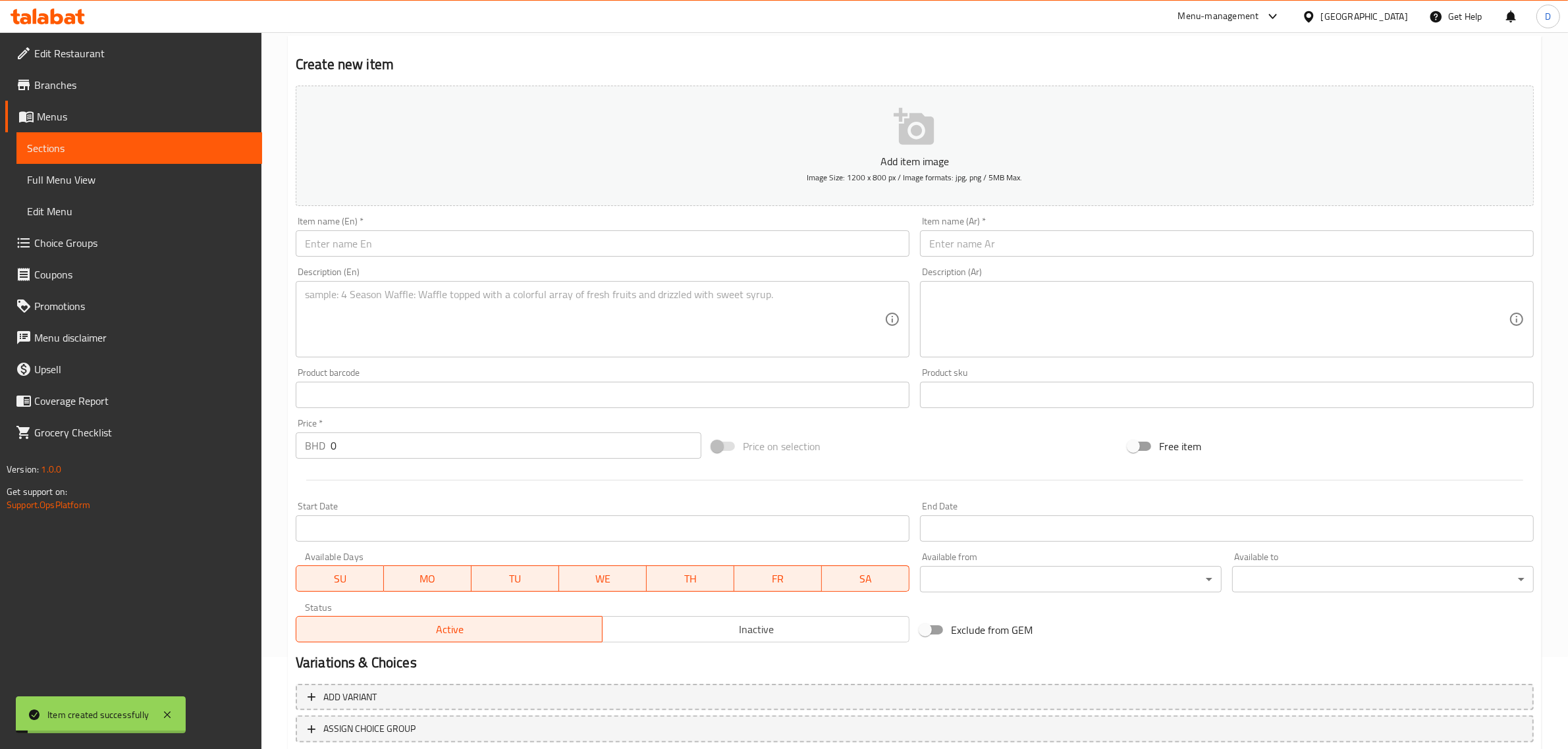
scroll to position [0, 0]
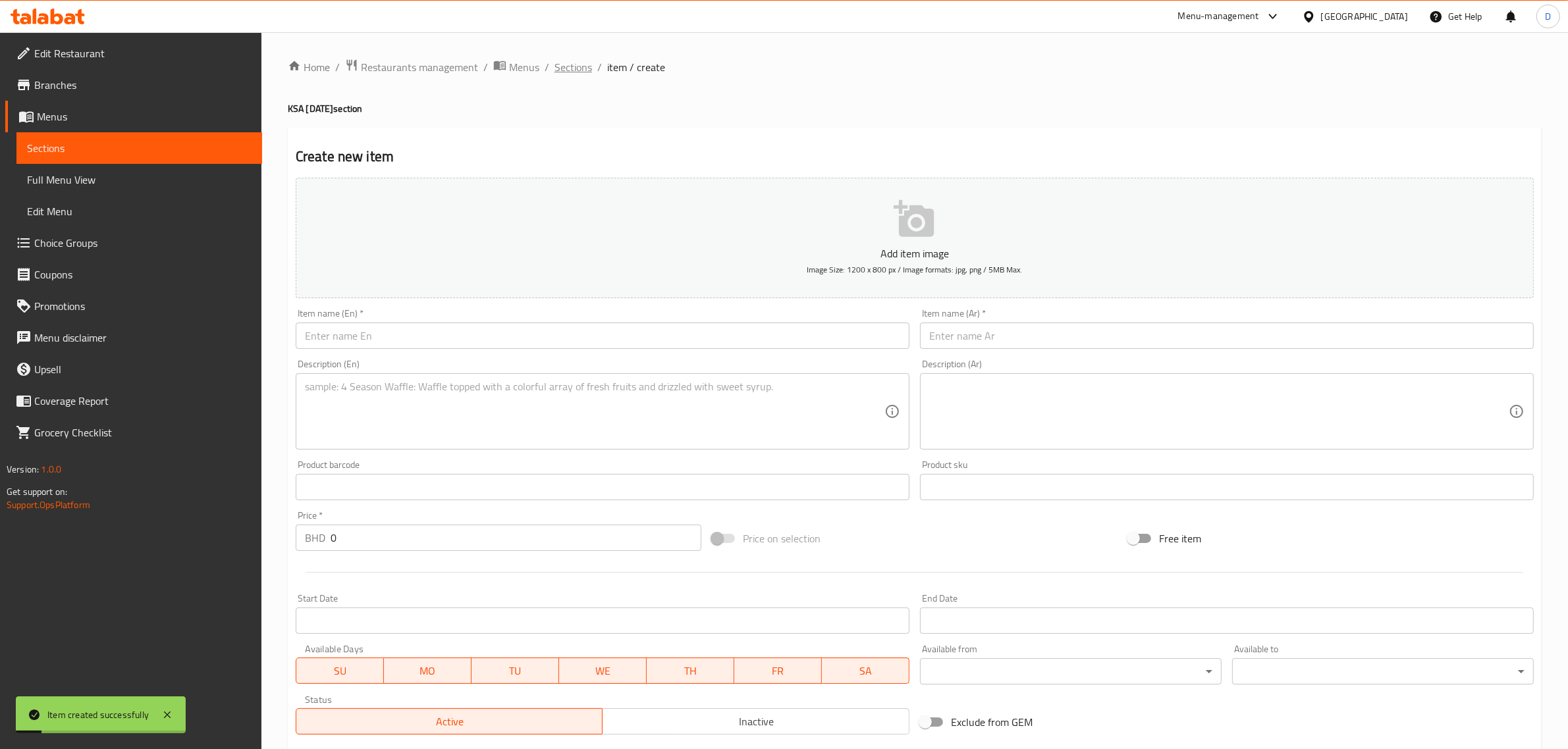
click at [578, 68] on span "Sections" at bounding box center [573, 67] width 37 height 16
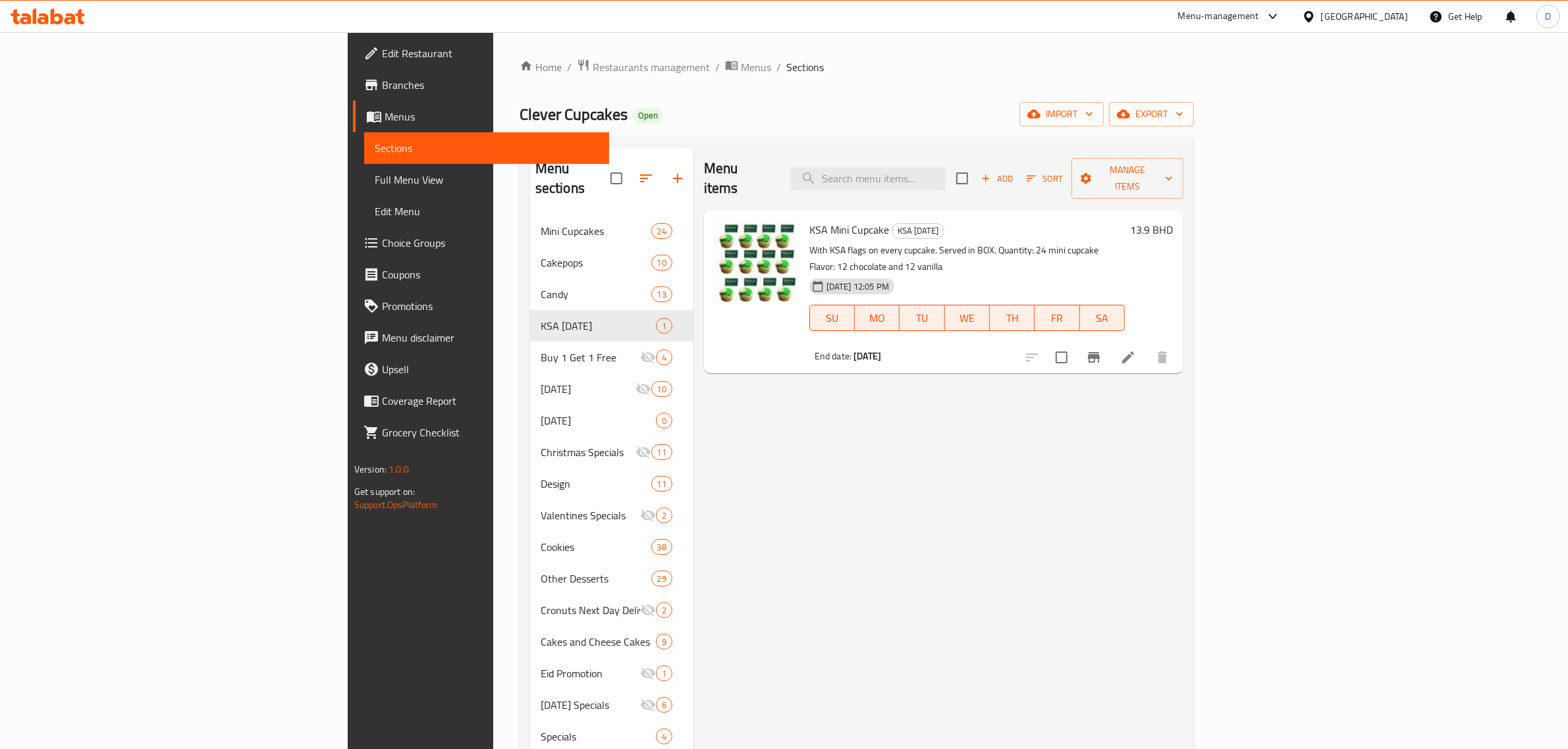
click at [752, 437] on div "Menu items Add Sort Manage items KSA Mini Cupcake KSA [DATE] With KSA flags on …" at bounding box center [938, 532] width 490 height 768
click at [640, 174] on icon "button" at bounding box center [645, 178] width 12 height 8
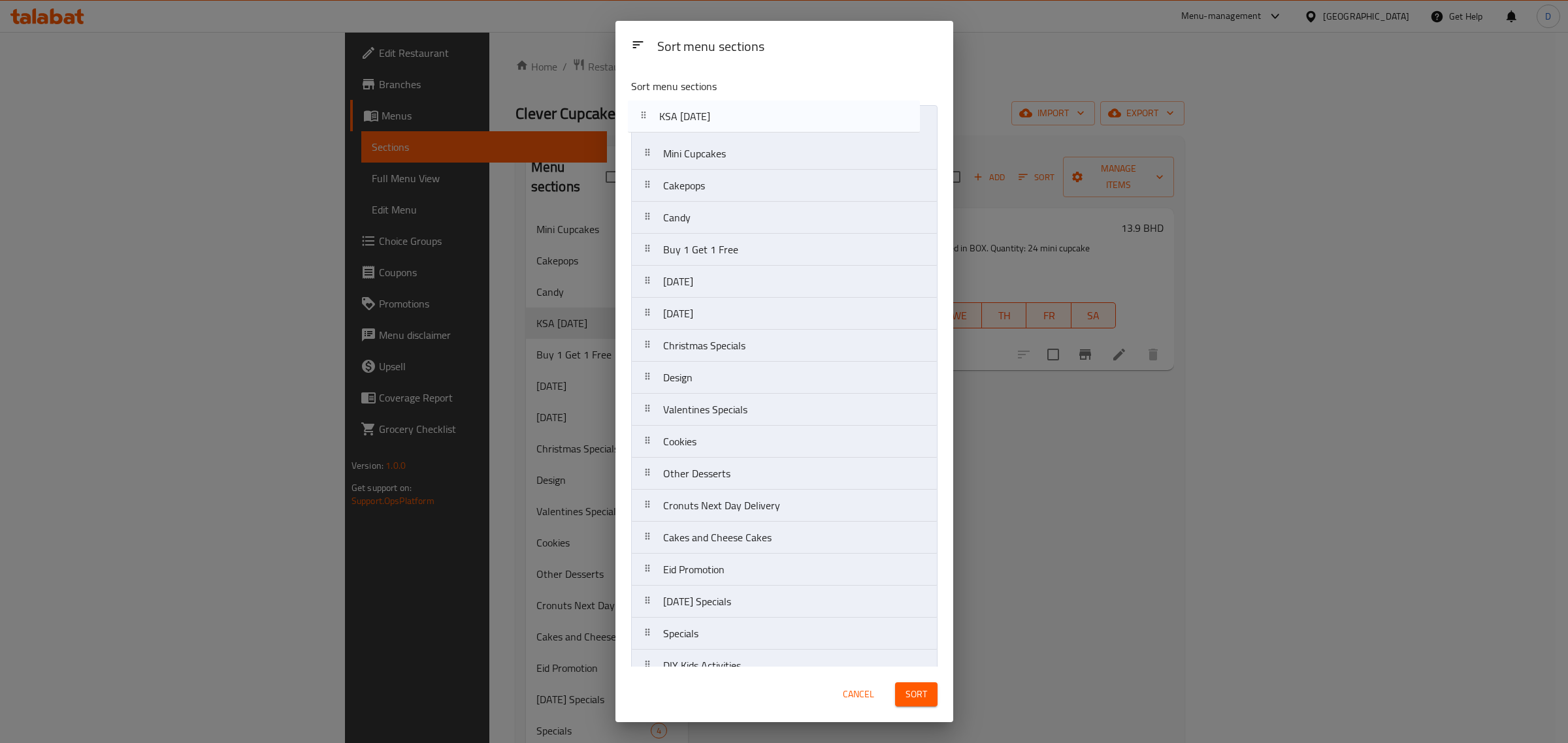
drag, startPoint x: 710, startPoint y: 226, endPoint x: 703, endPoint y: 104, distance: 122.2
click at [703, 105] on nav "Mini Cupcakes Cakepops Candy KSA [DATE] Buy 1 Get 1 Free [DATE] [DATE] Christma…" at bounding box center [785, 457] width 306 height 705
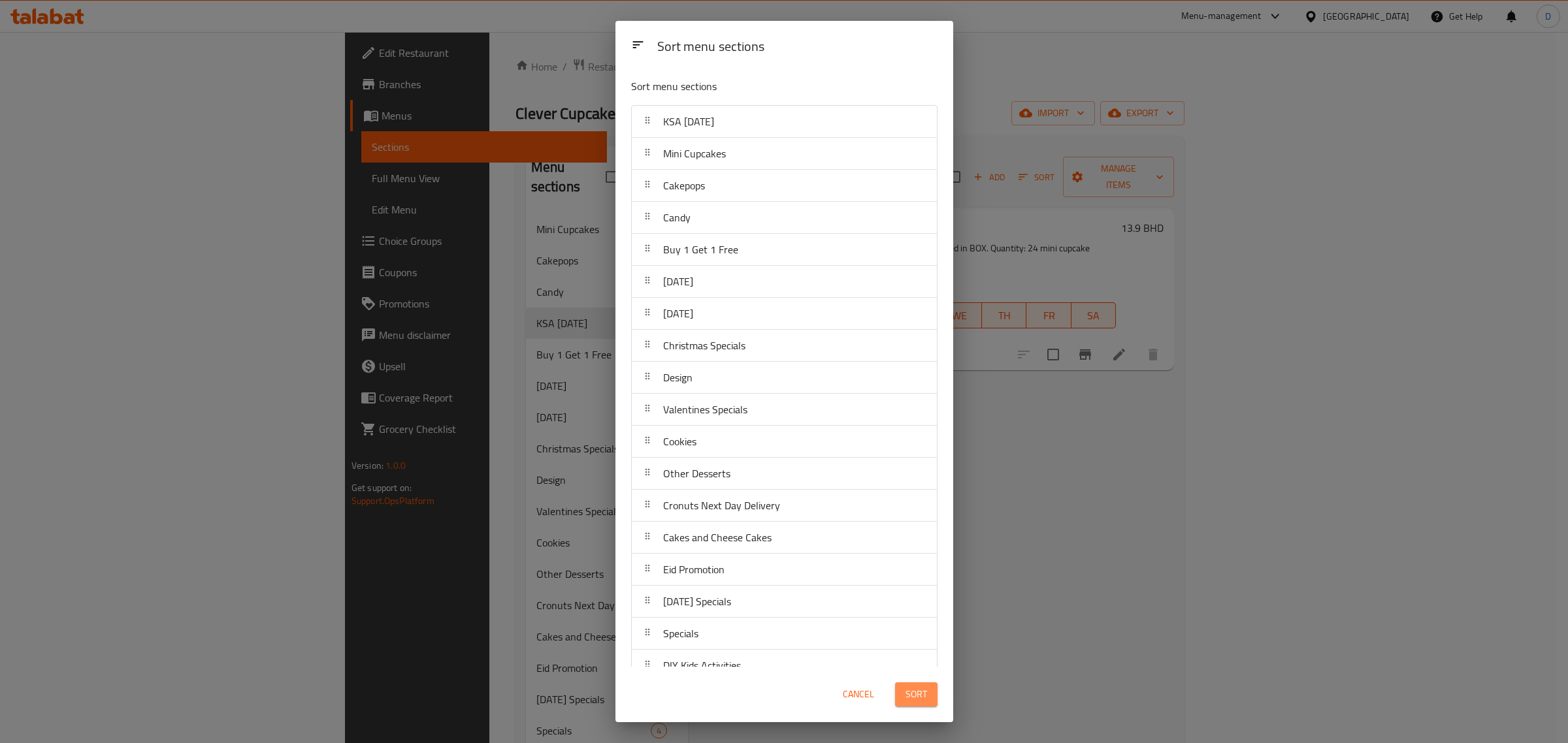
click at [919, 689] on span "Sort" at bounding box center [916, 694] width 21 height 16
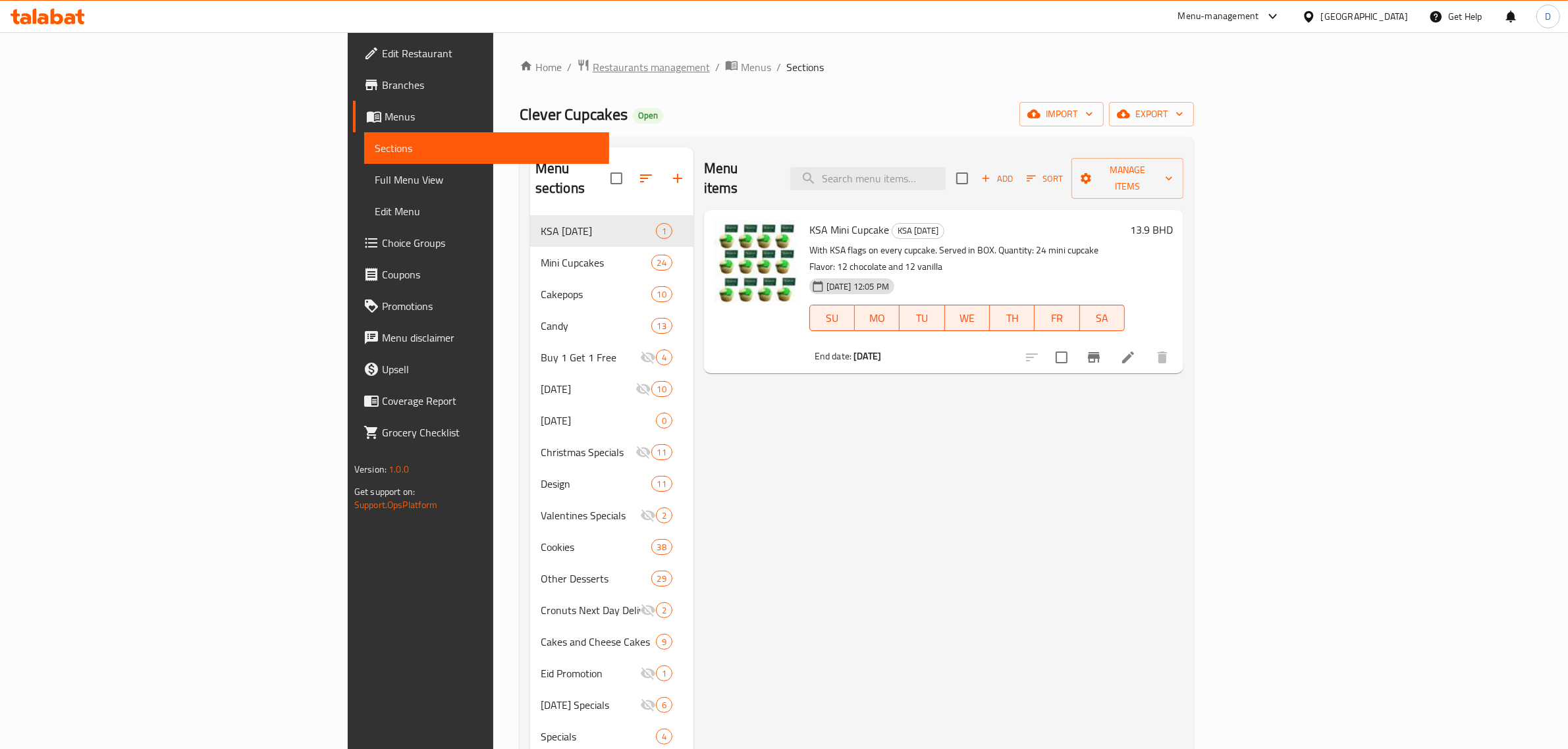
click at [593, 62] on span "Restaurants management" at bounding box center [651, 67] width 117 height 16
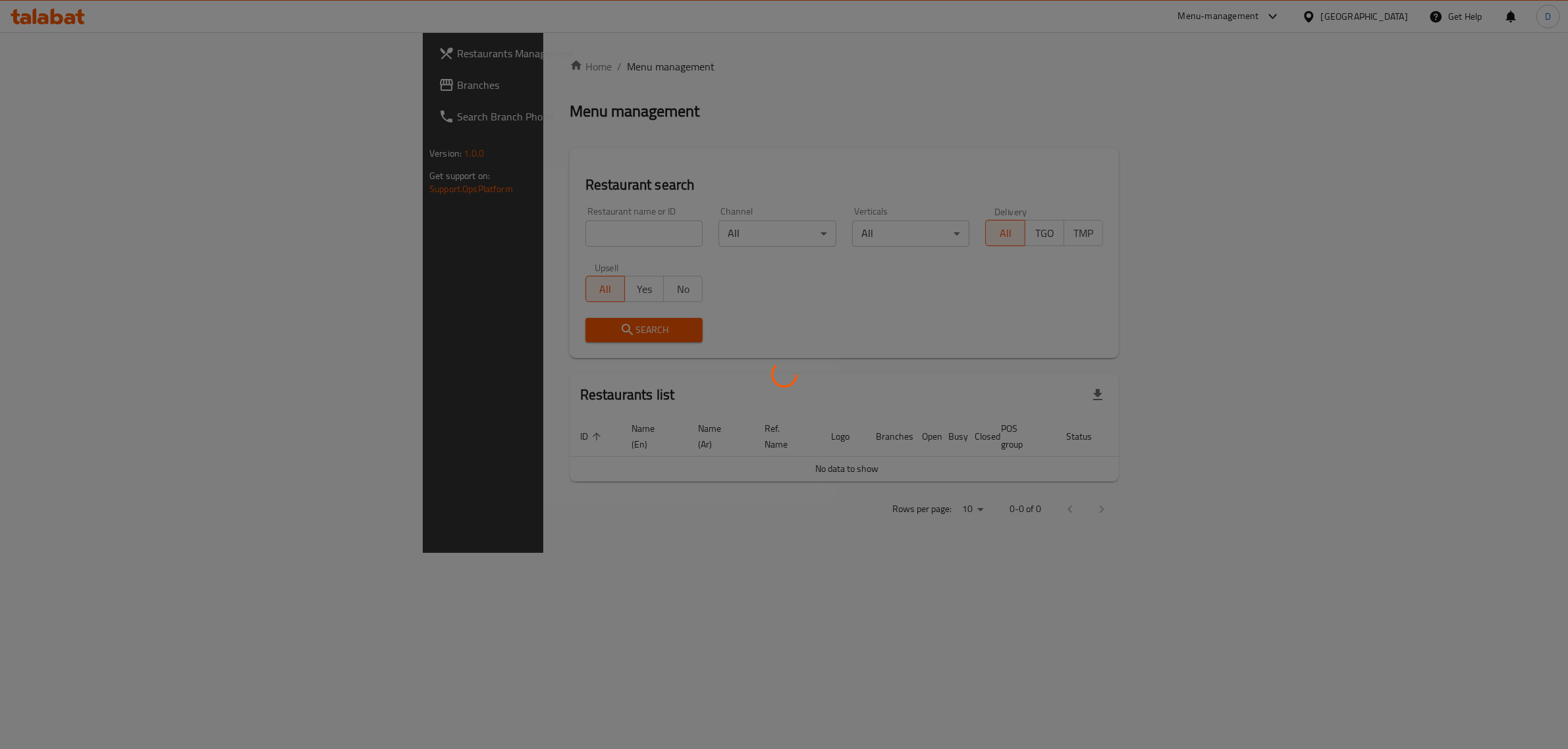
click at [476, 247] on div at bounding box center [784, 374] width 1568 height 749
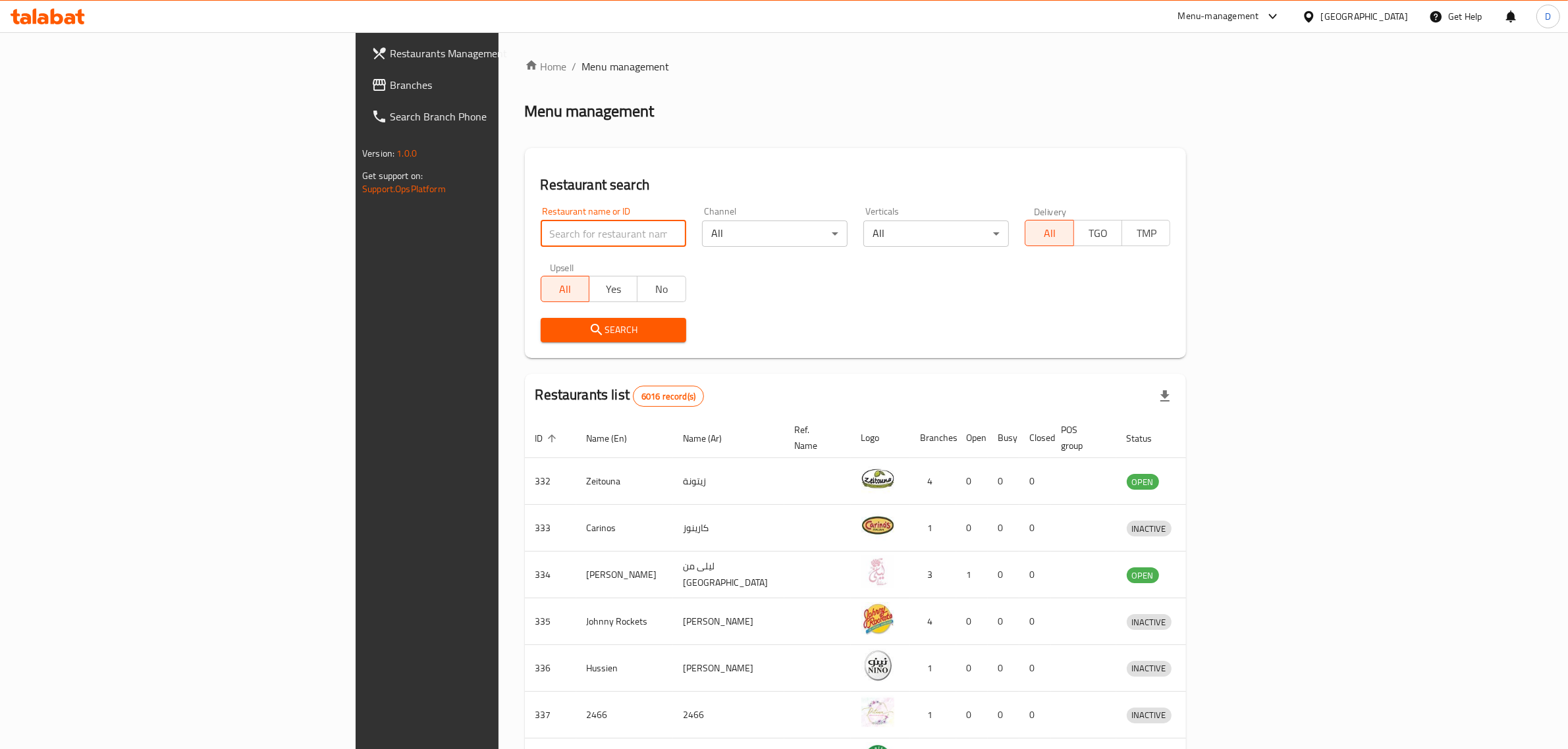
click at [541, 237] on input "search" at bounding box center [614, 234] width 145 height 26
type input "mug"
click at [564, 329] on span "Search" at bounding box center [614, 330] width 125 height 17
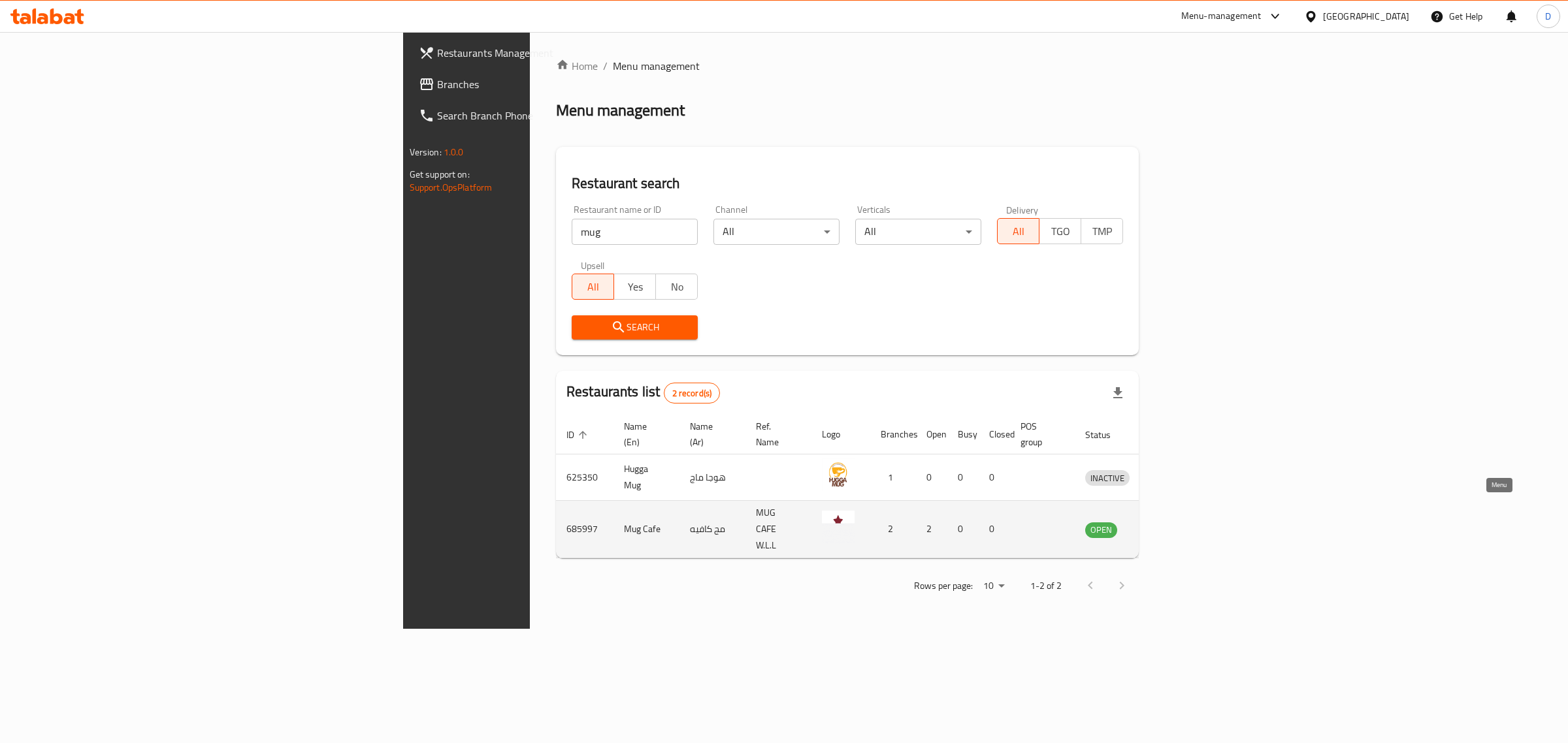
click at [1180, 522] on link "enhanced table" at bounding box center [1167, 529] width 24 height 16
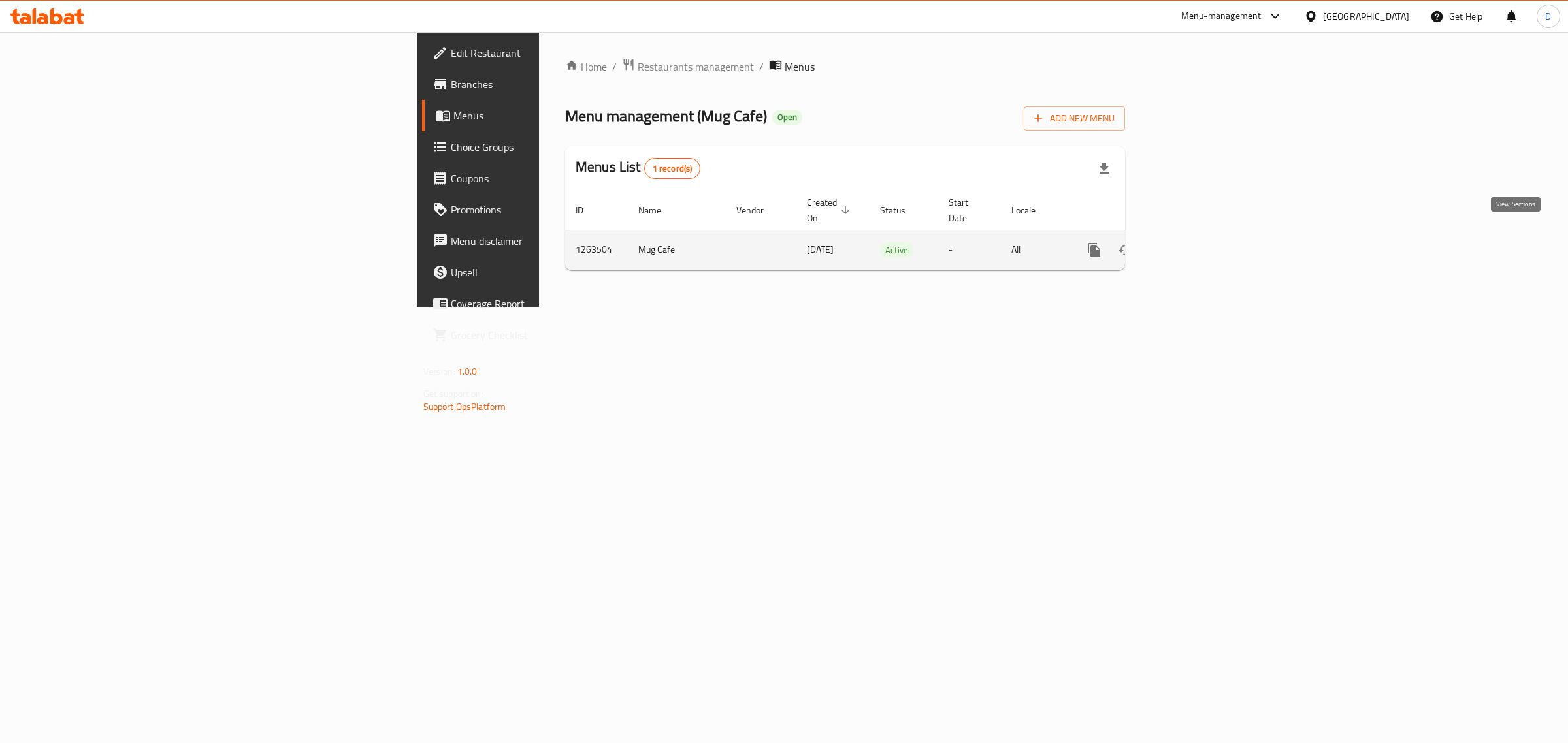
click at [1194, 244] on icon "enhanced table" at bounding box center [1188, 250] width 12 height 12
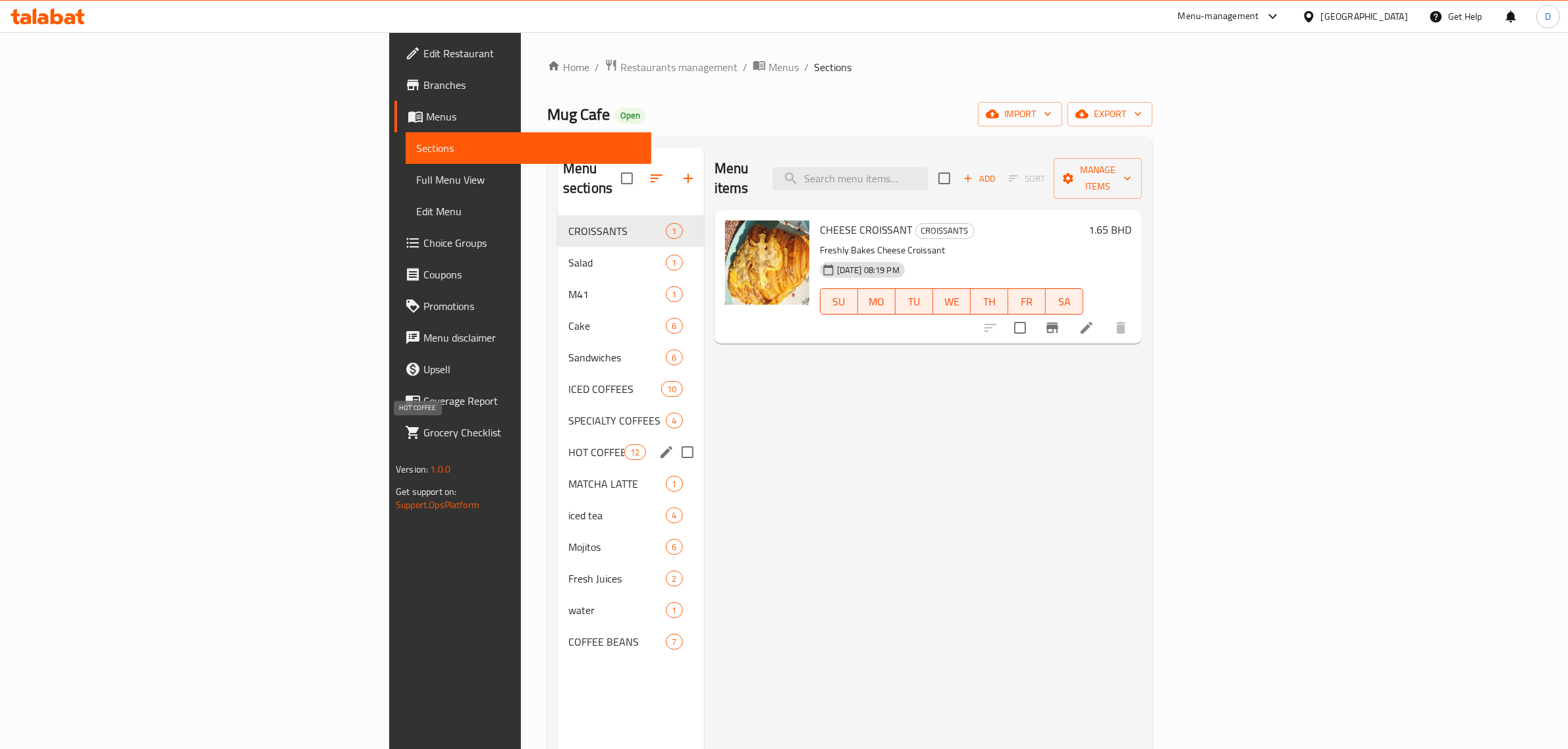
click at [569, 444] on span "HOT COFFEE" at bounding box center [596, 452] width 56 height 16
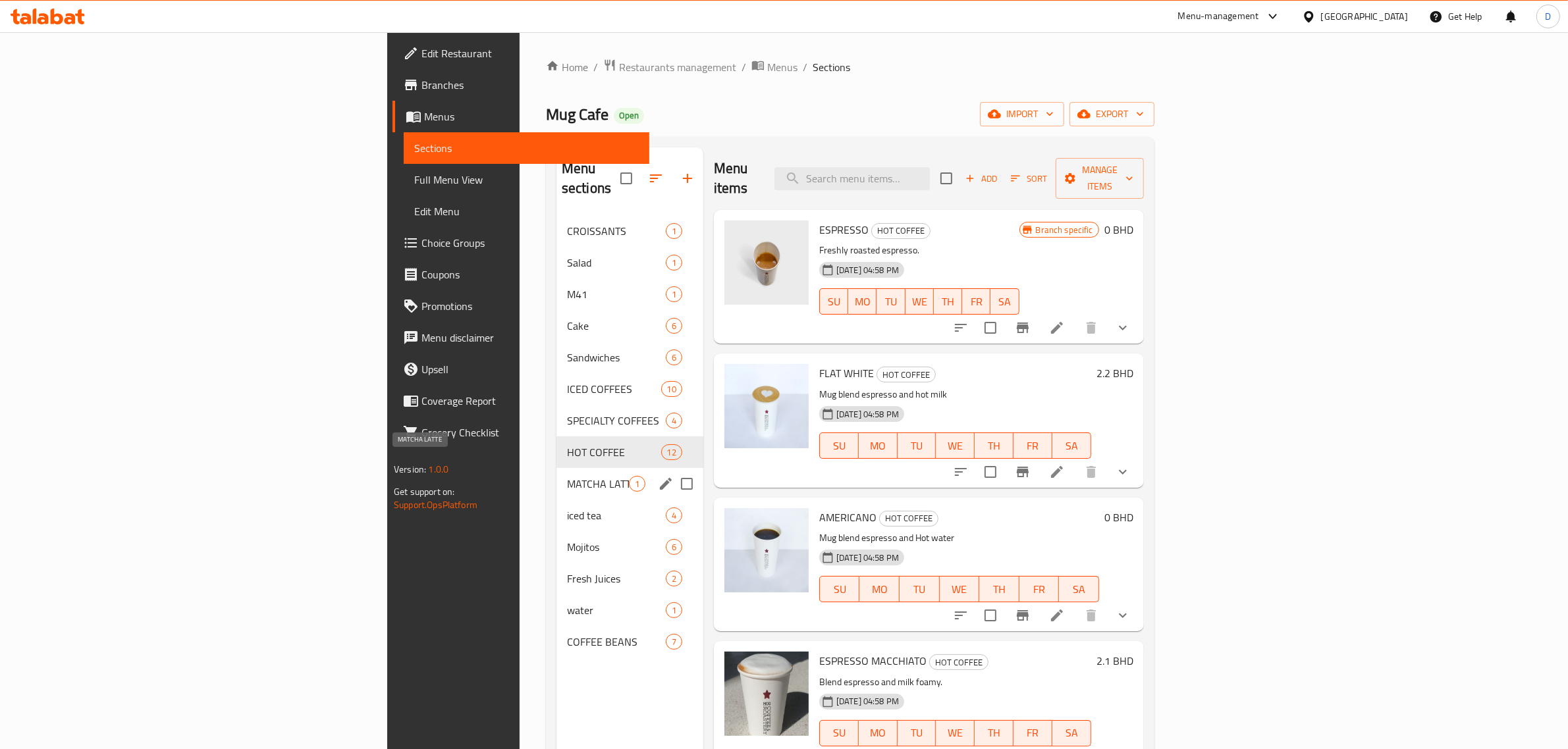
click at [567, 476] on span "MATCHA LATTE" at bounding box center [598, 484] width 62 height 16
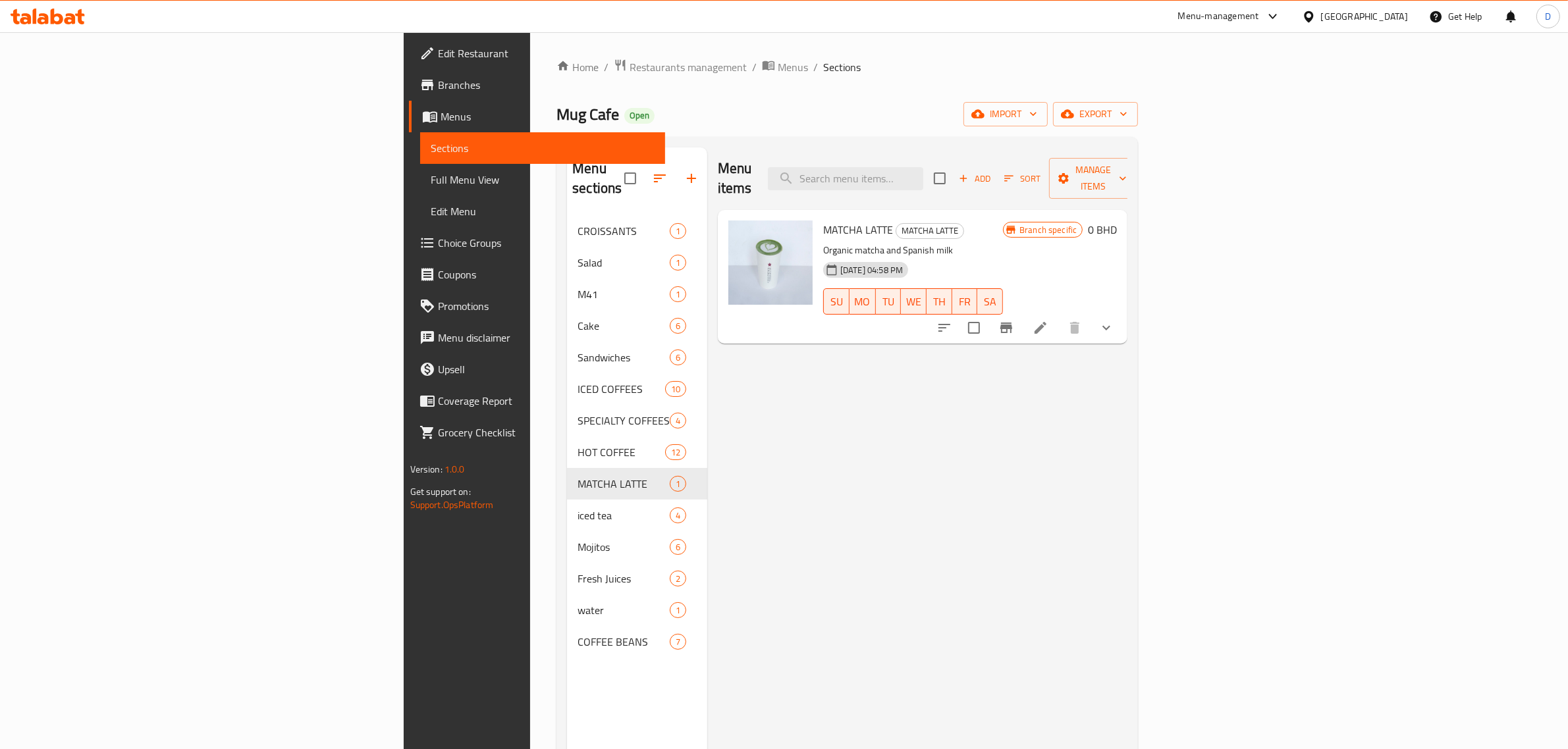
click at [1059, 316] on li at bounding box center [1040, 327] width 37 height 24
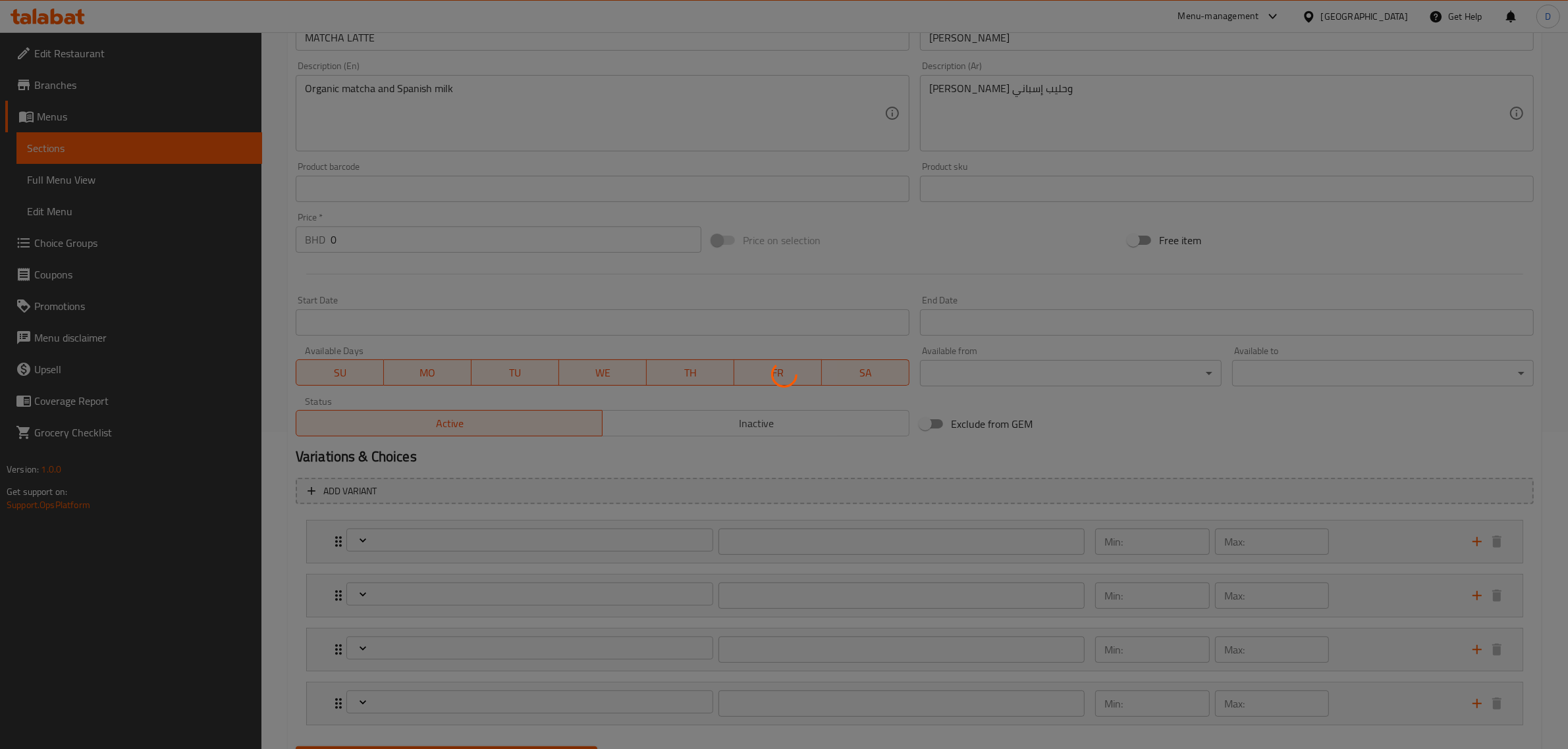
scroll to position [329, 0]
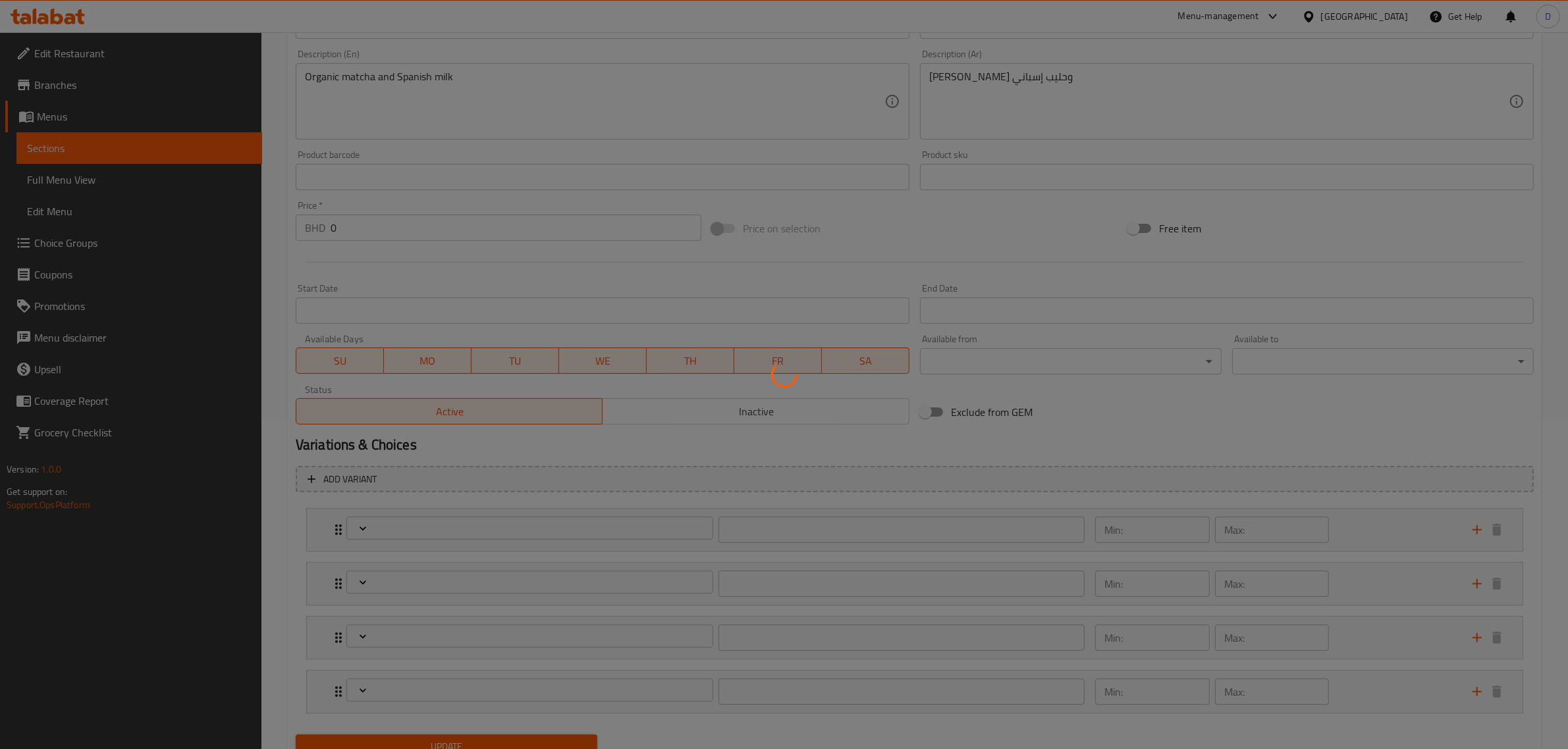
type input "إختيارك من الحجم:"
type input "1"
type input "تخصيص السكر [PERSON_NAME]:"
type input "0"
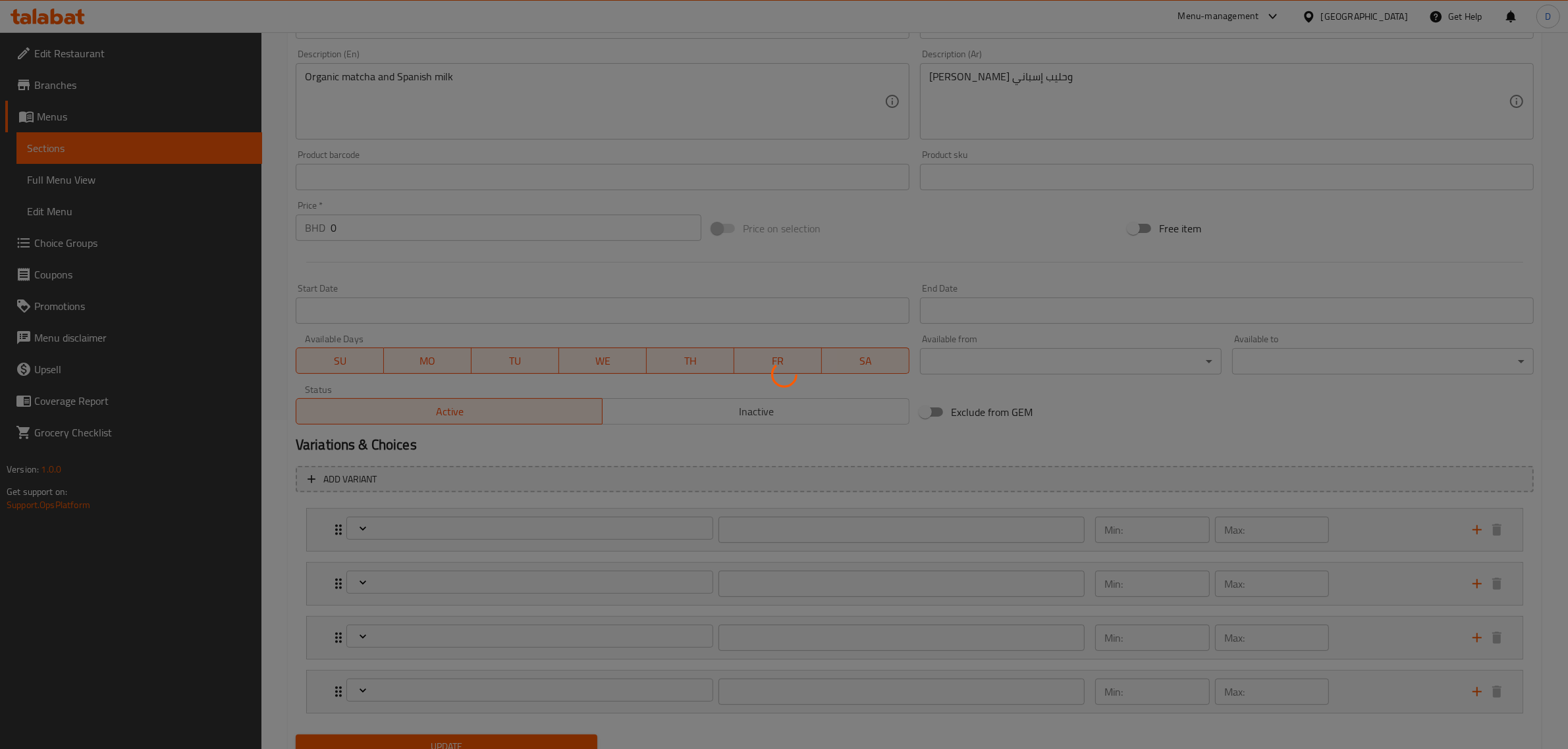
type input "1"
type input "خيارات الحليب:"
type input "0"
type input "1"
type input "الاضافات:"
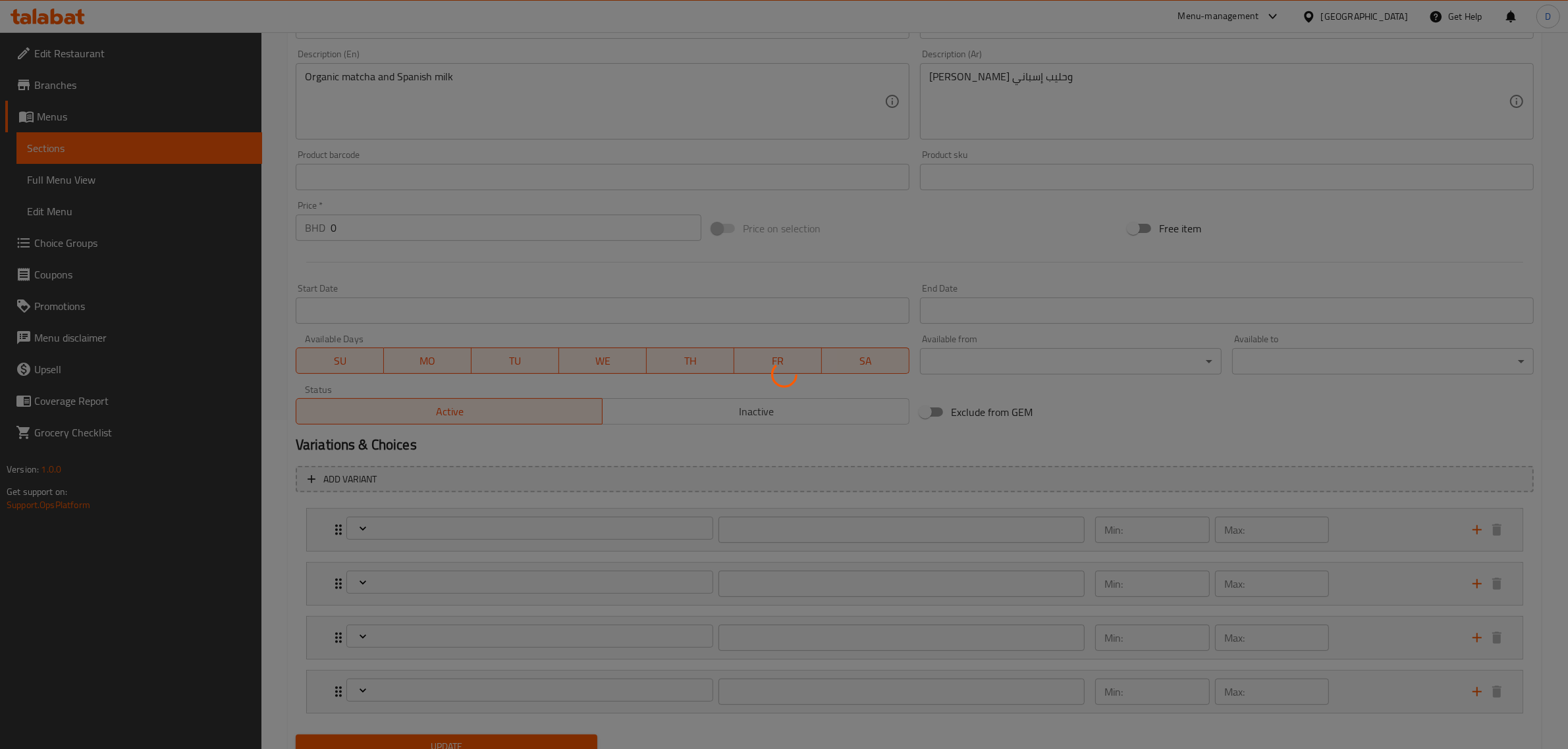
type input "0"
type input "6"
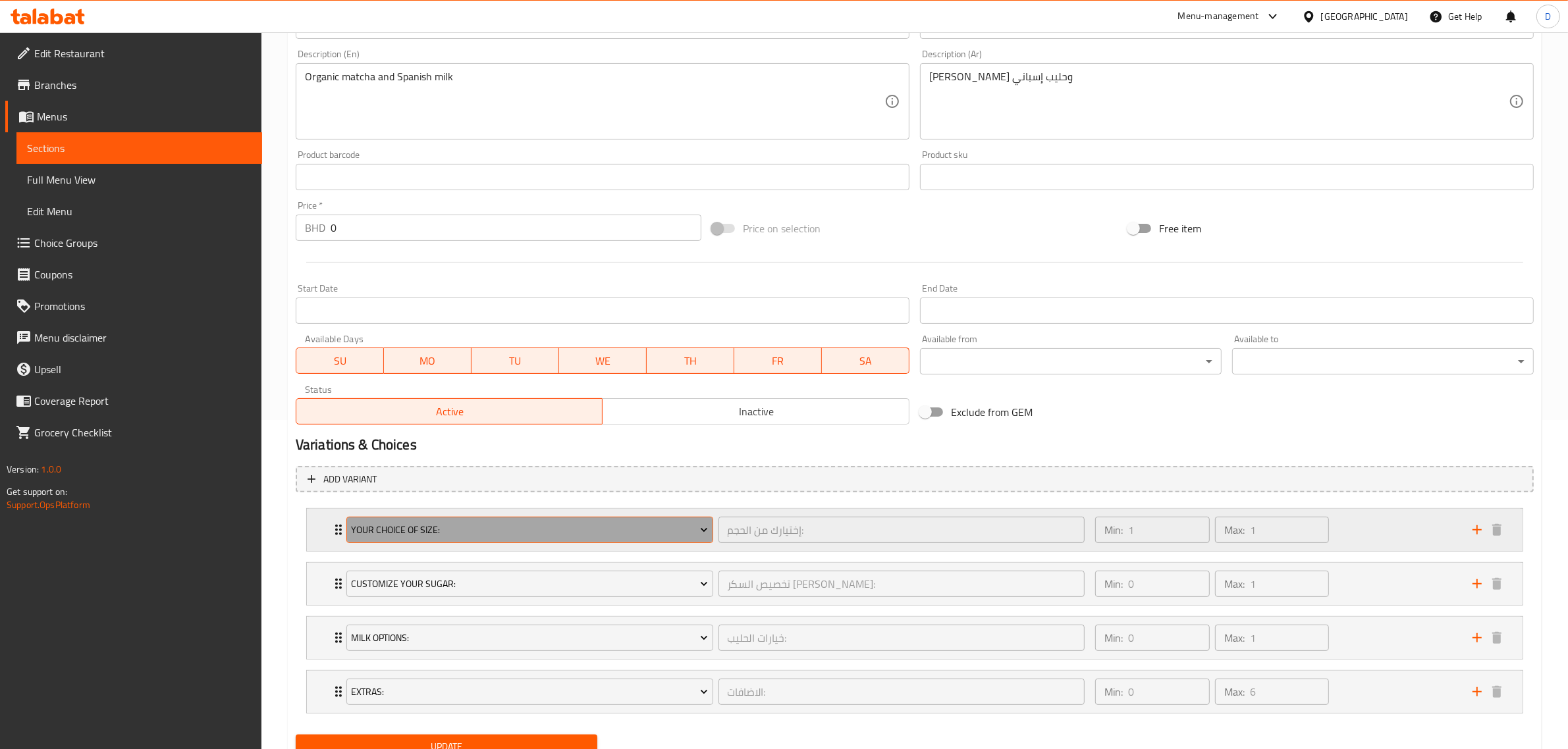
click at [625, 527] on span "Your Choice Of Size:" at bounding box center [529, 530] width 357 height 17
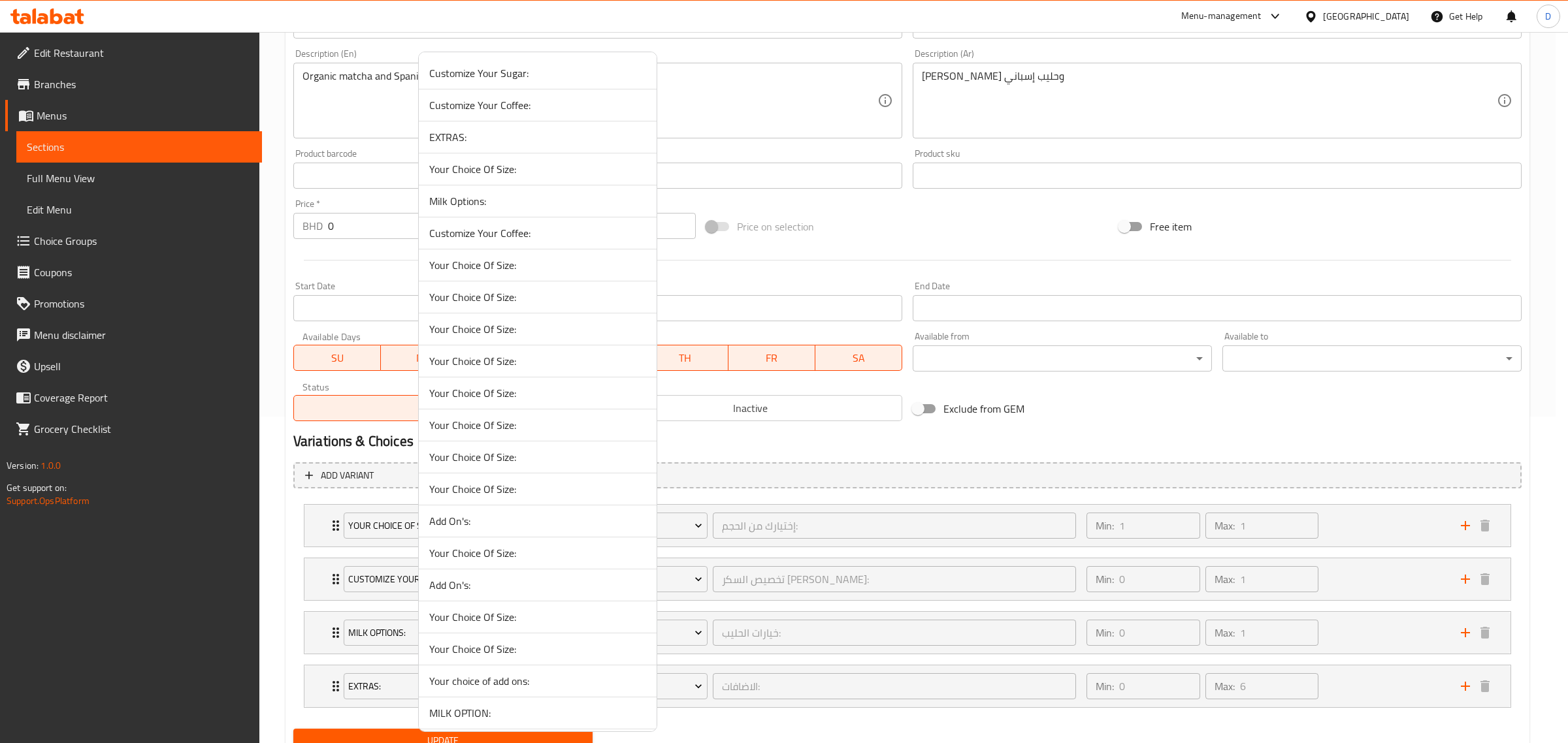
click at [721, 452] on div at bounding box center [784, 372] width 1568 height 743
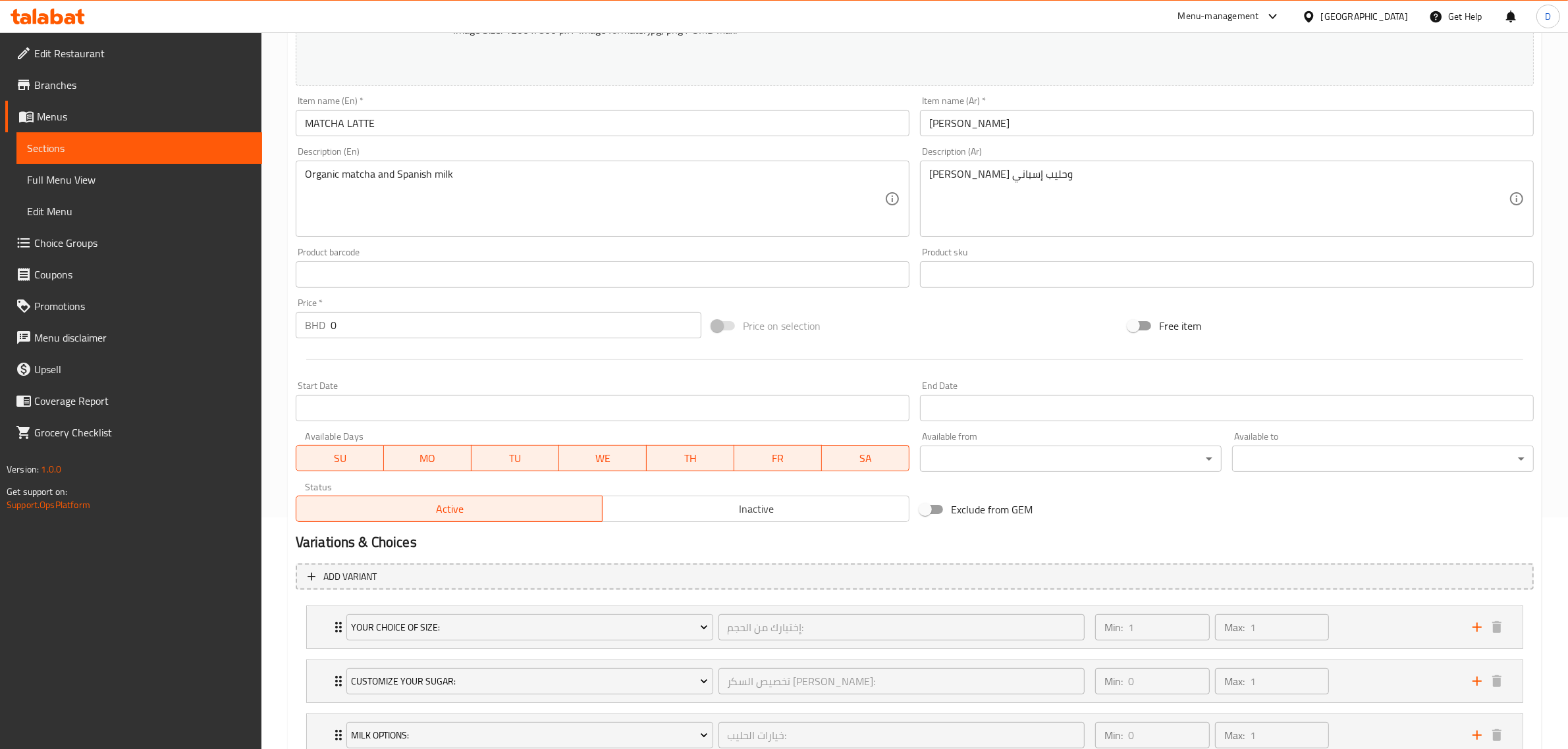
scroll to position [82, 0]
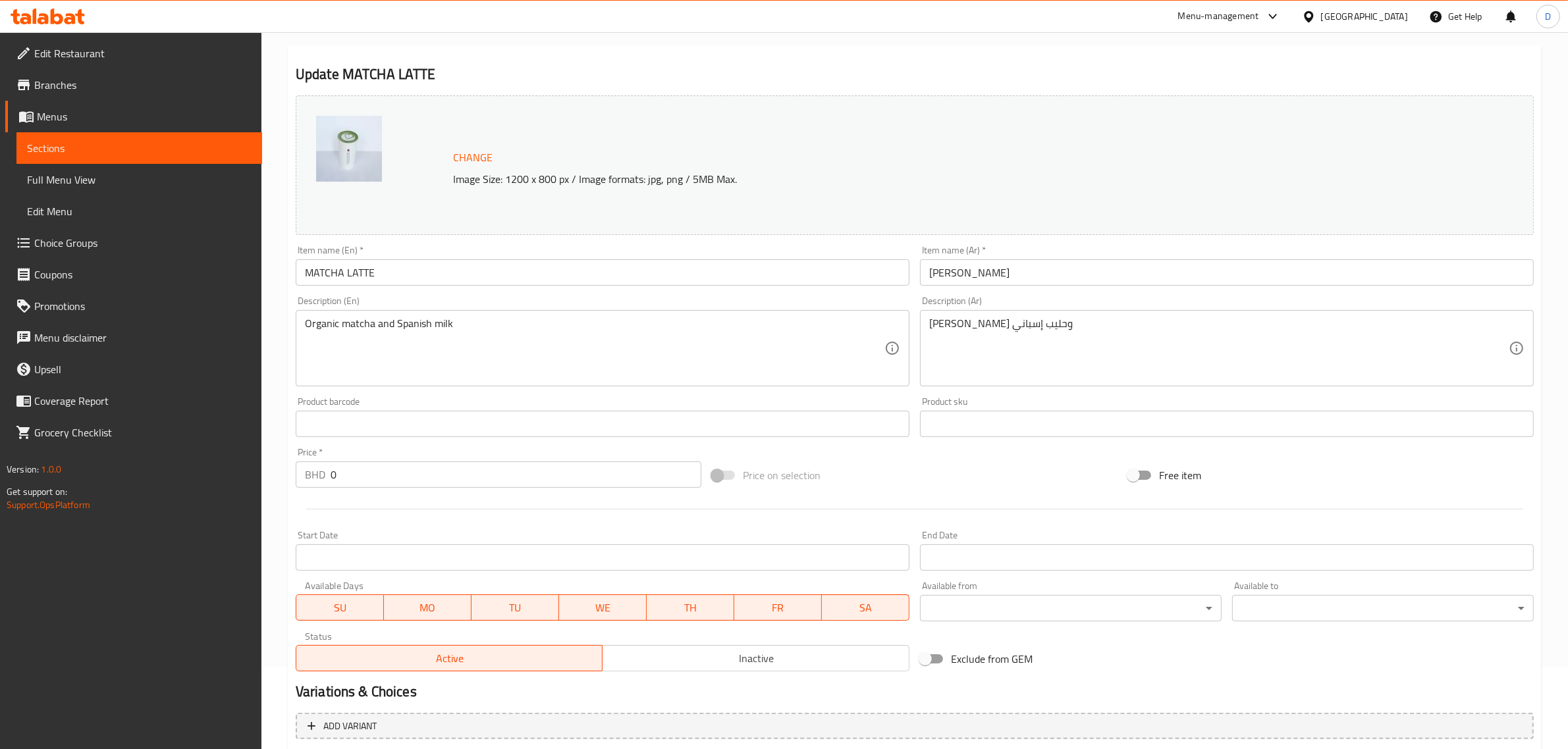
click at [120, 234] on link "Choice Groups" at bounding box center [134, 243] width 257 height 32
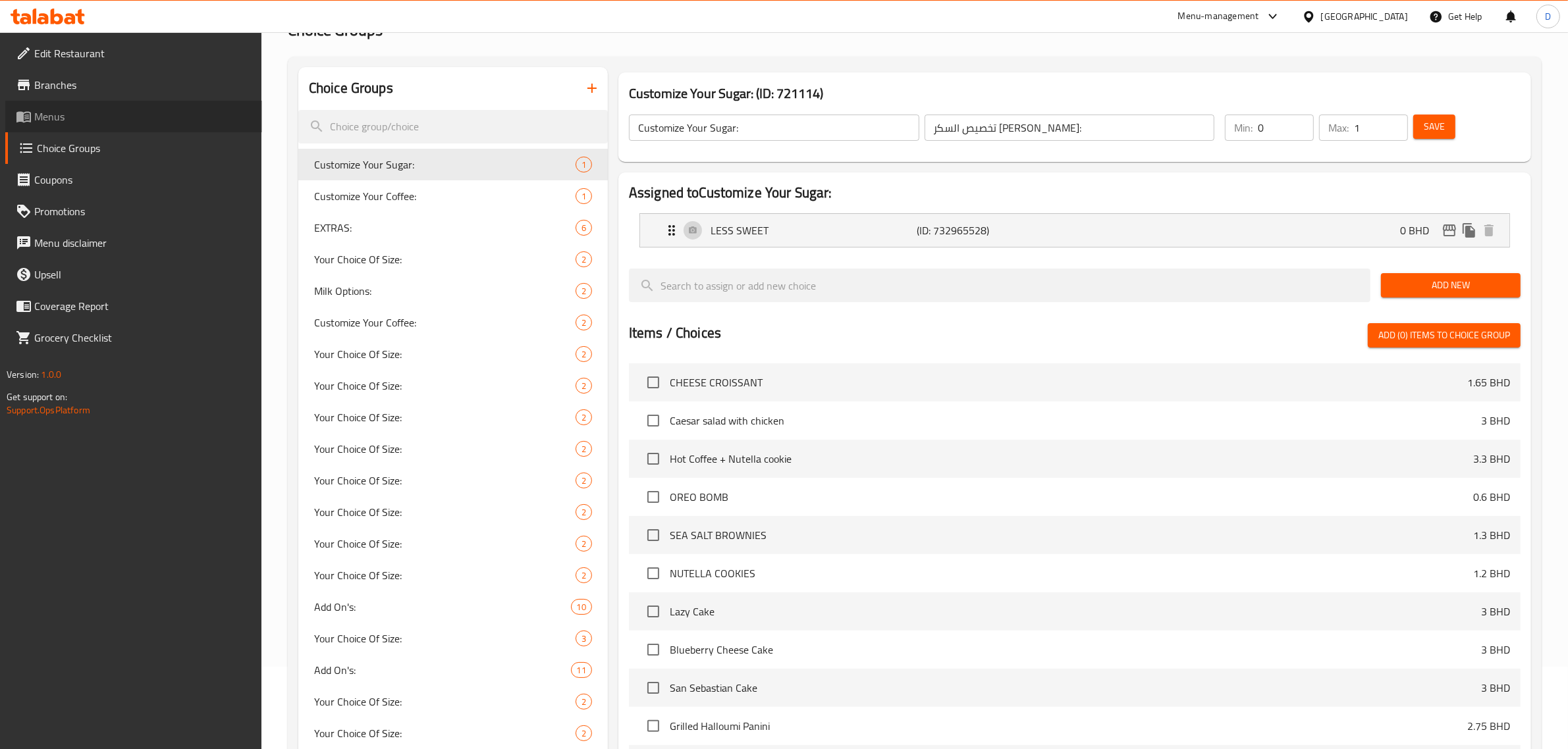
click at [100, 113] on span "Menus" at bounding box center [143, 116] width 217 height 16
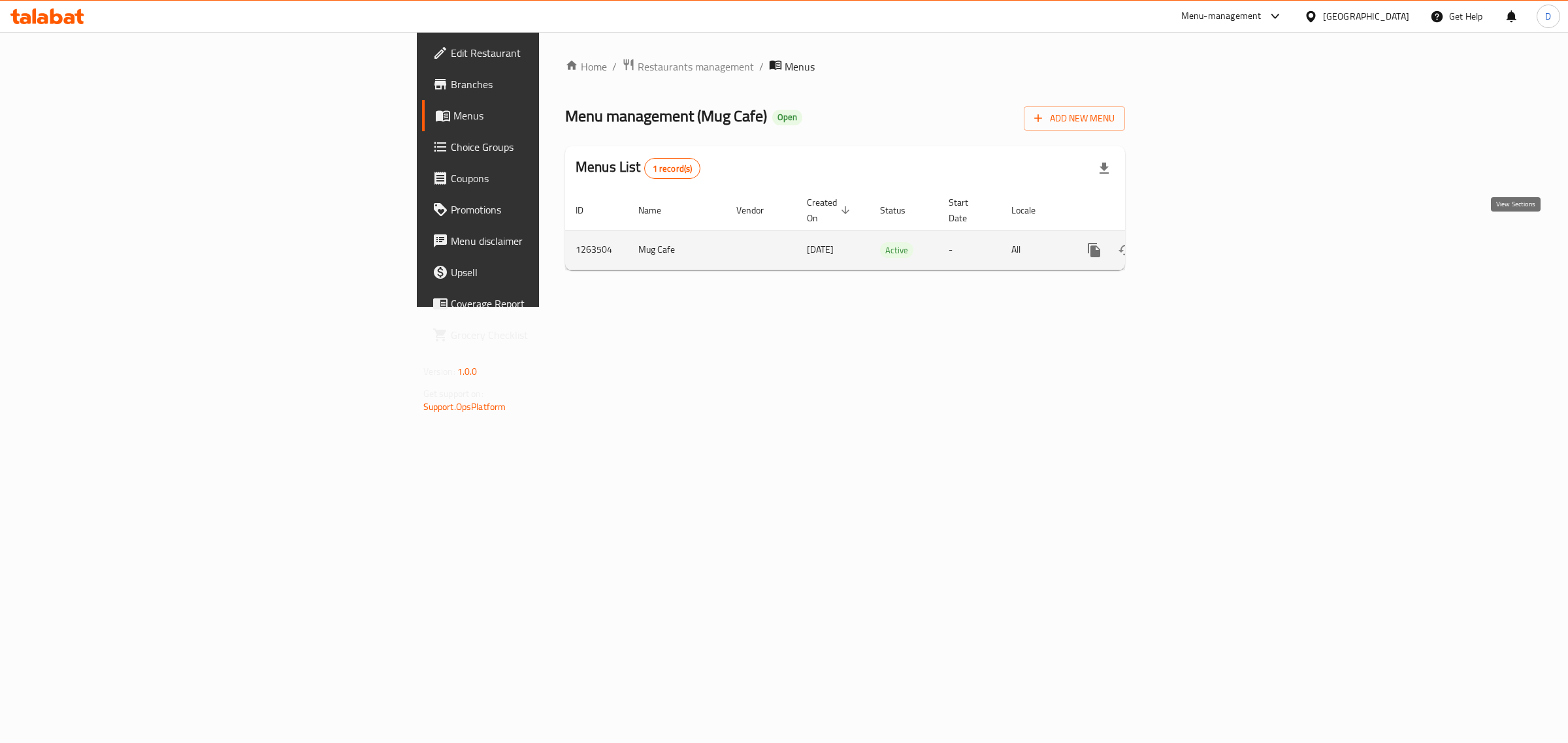
click at [1196, 242] on icon "enhanced table" at bounding box center [1188, 250] width 16 height 16
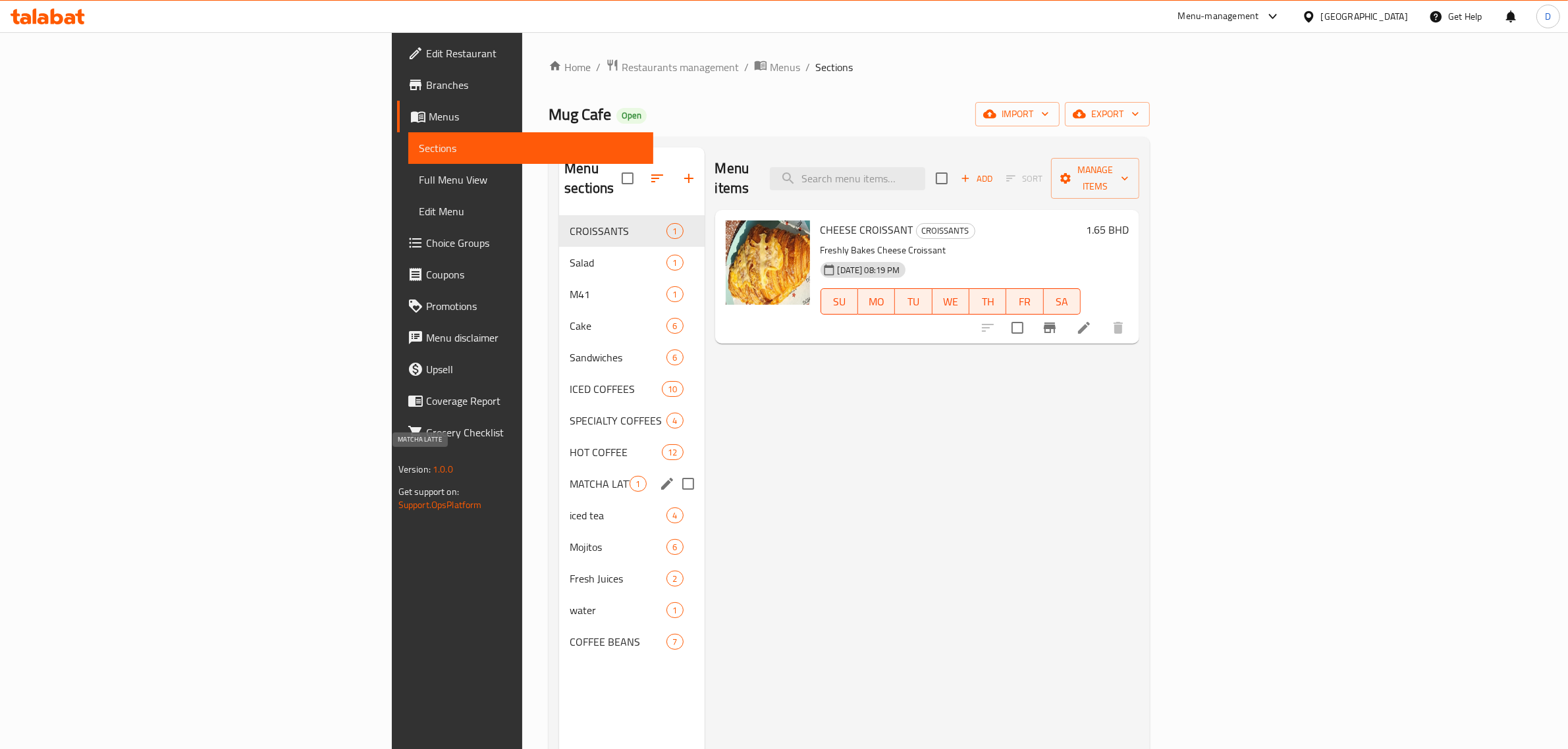
click at [570, 476] on span "MATCHA LATTE" at bounding box center [600, 484] width 60 height 16
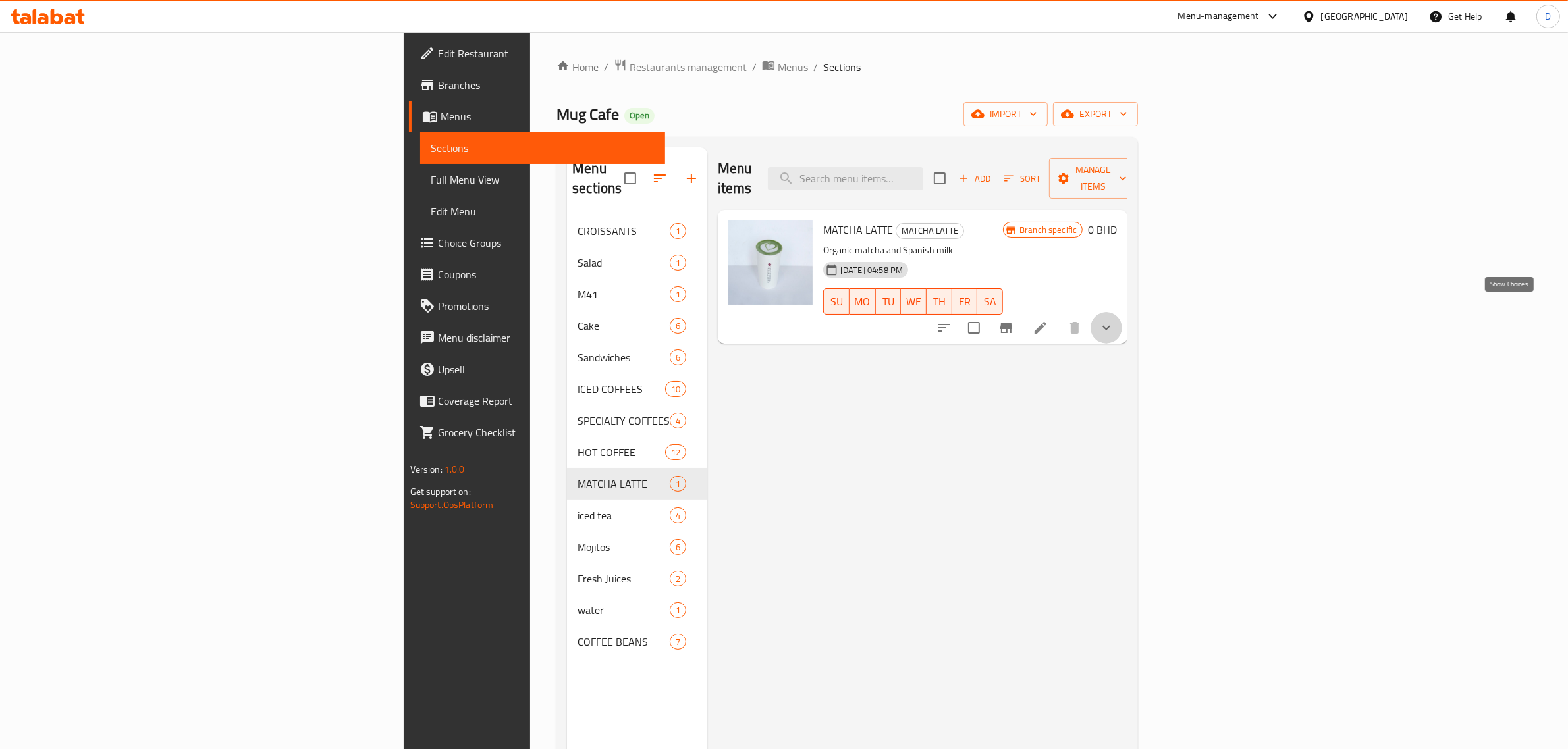
click at [1114, 320] on icon "show more" at bounding box center [1106, 327] width 16 height 16
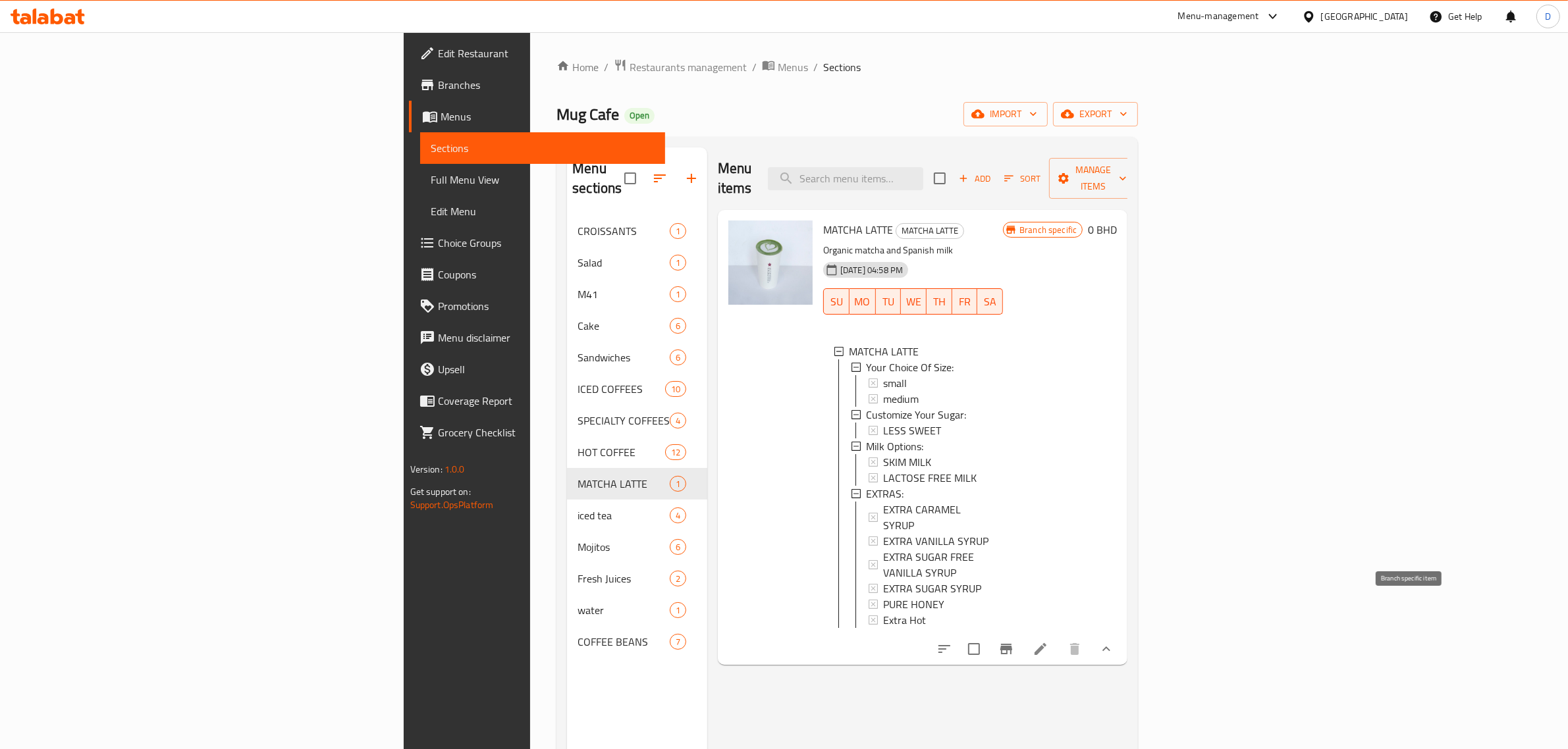
click at [1022, 633] on button "Branch-specific-item" at bounding box center [1006, 649] width 32 height 32
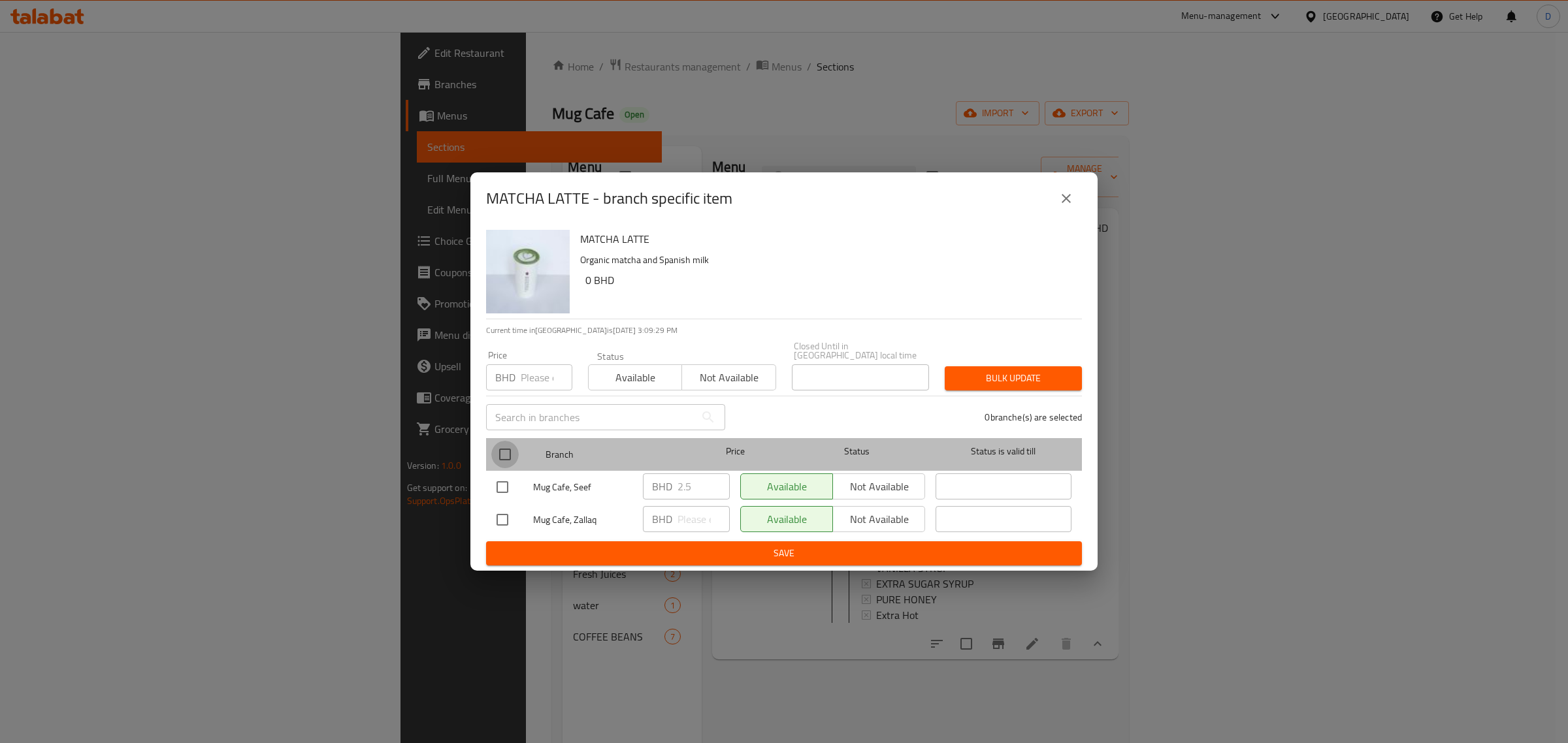
click at [503, 459] on input "checkbox" at bounding box center [505, 455] width 27 height 27
checkbox input "true"
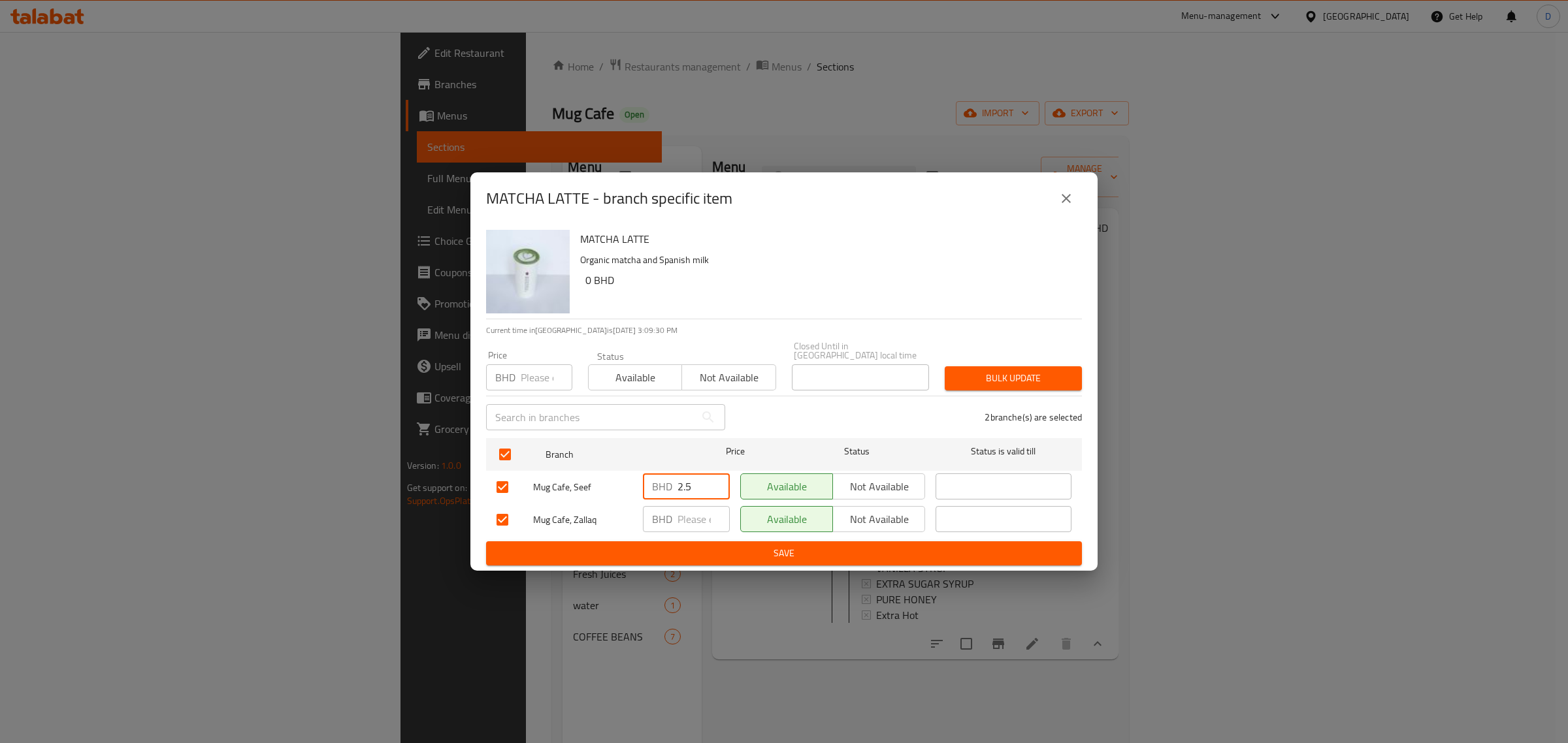
drag, startPoint x: 699, startPoint y: 479, endPoint x: 651, endPoint y: 475, distance: 48.2
click at [651, 477] on div "BHD 2.5 ​" at bounding box center [686, 486] width 87 height 26
click at [1044, 344] on div "Price BHD Price Status Available Not available Closed Until in [GEOGRAPHIC_DATA…" at bounding box center [784, 366] width 612 height 65
click at [1031, 366] on button "Bulk update" at bounding box center [1013, 378] width 137 height 24
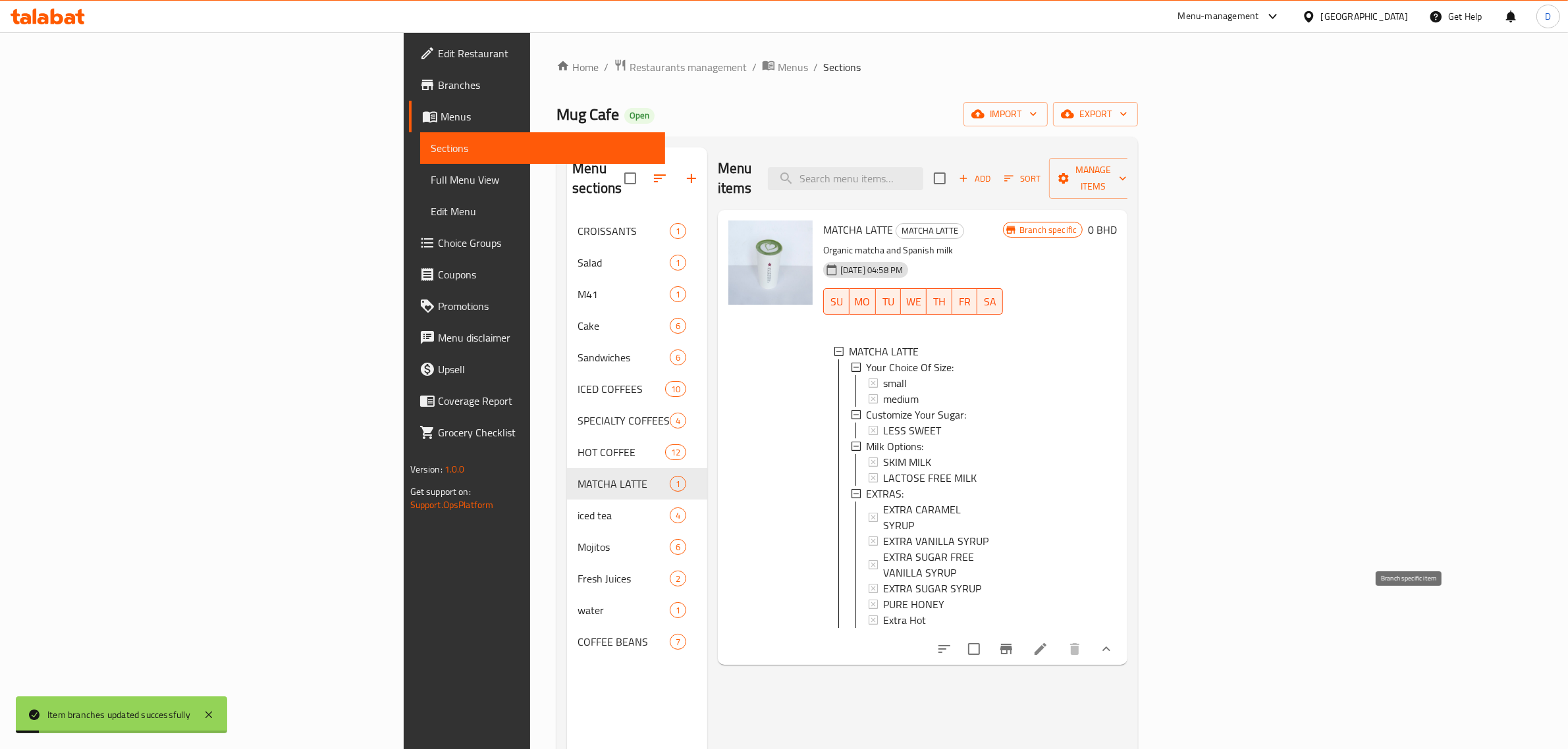
click at [1022, 633] on button "Branch-specific-item" at bounding box center [1006, 649] width 32 height 32
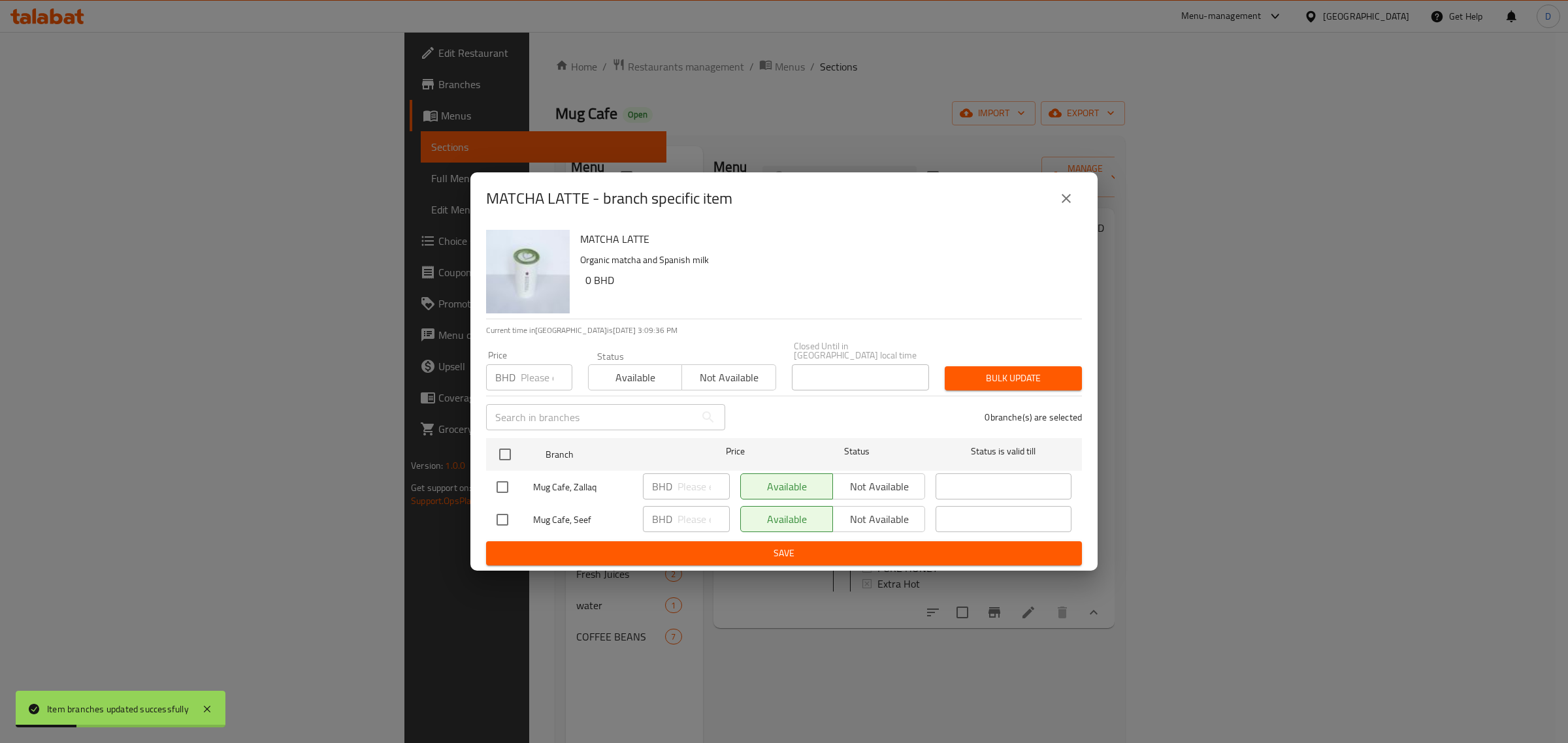
click at [1072, 200] on icon "close" at bounding box center [1066, 198] width 16 height 16
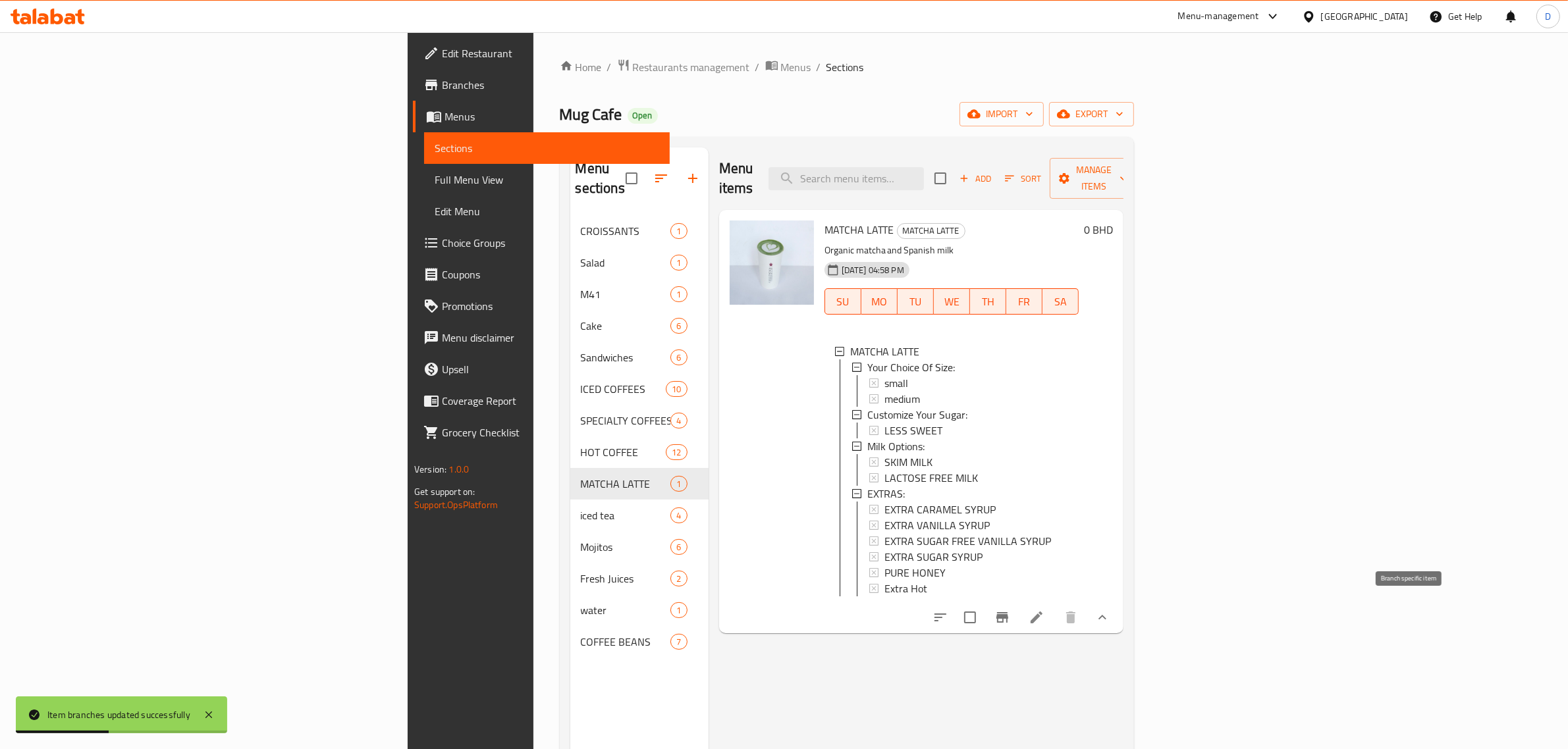
click at [1010, 612] on icon "Branch-specific-item" at bounding box center [1002, 617] width 16 height 16
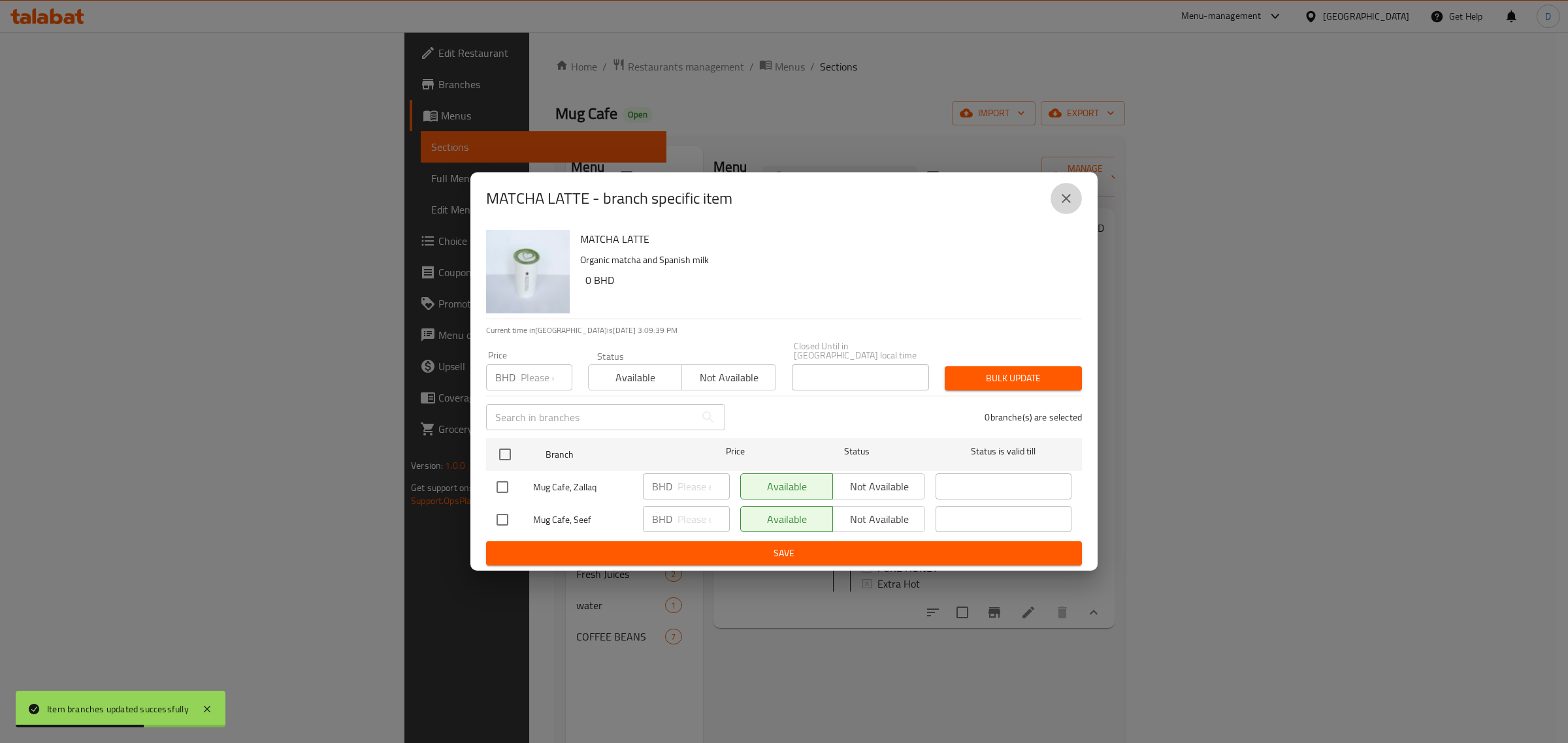
click at [1073, 203] on icon "close" at bounding box center [1066, 198] width 16 height 16
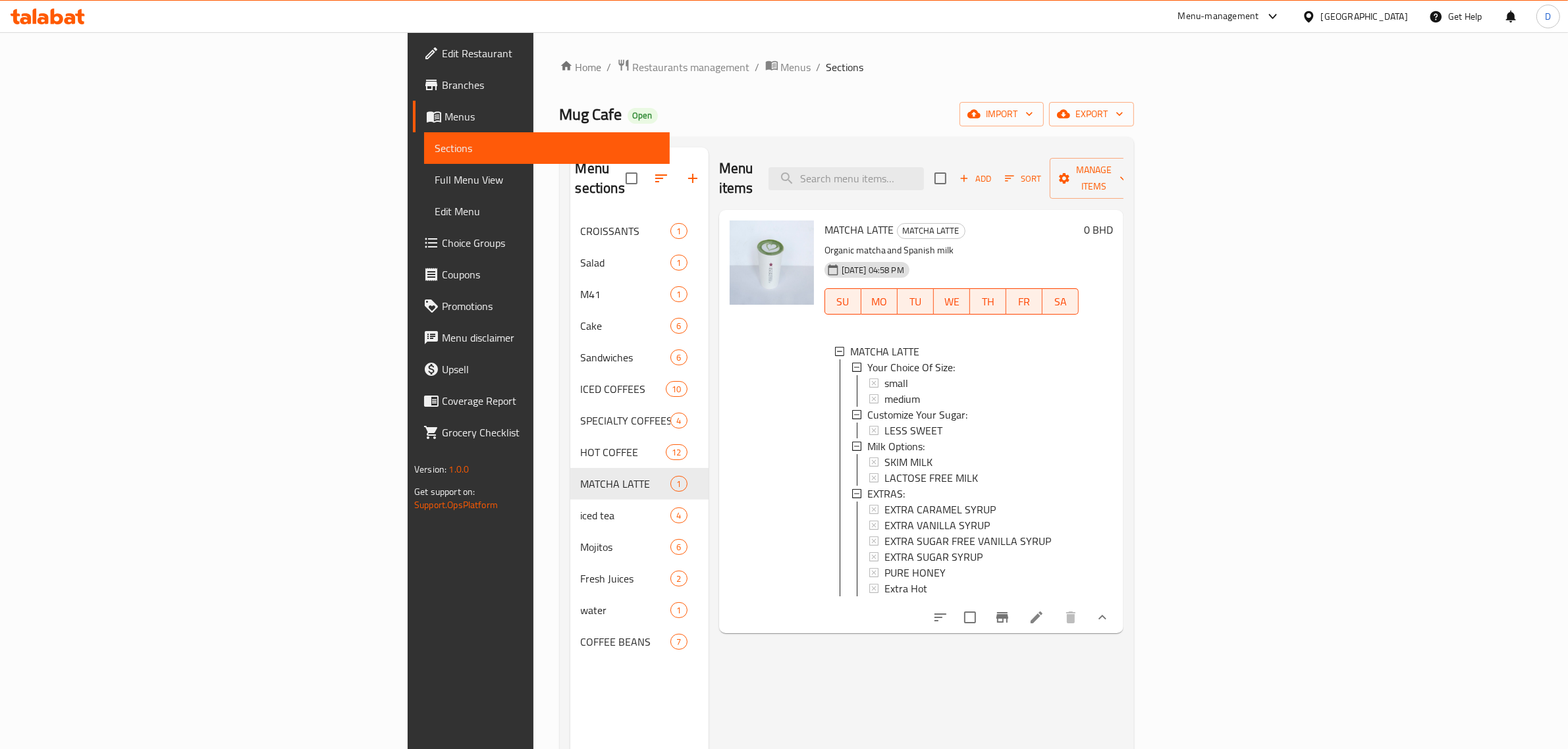
click at [987, 602] on button "Branch-specific-item" at bounding box center [1003, 617] width 32 height 32
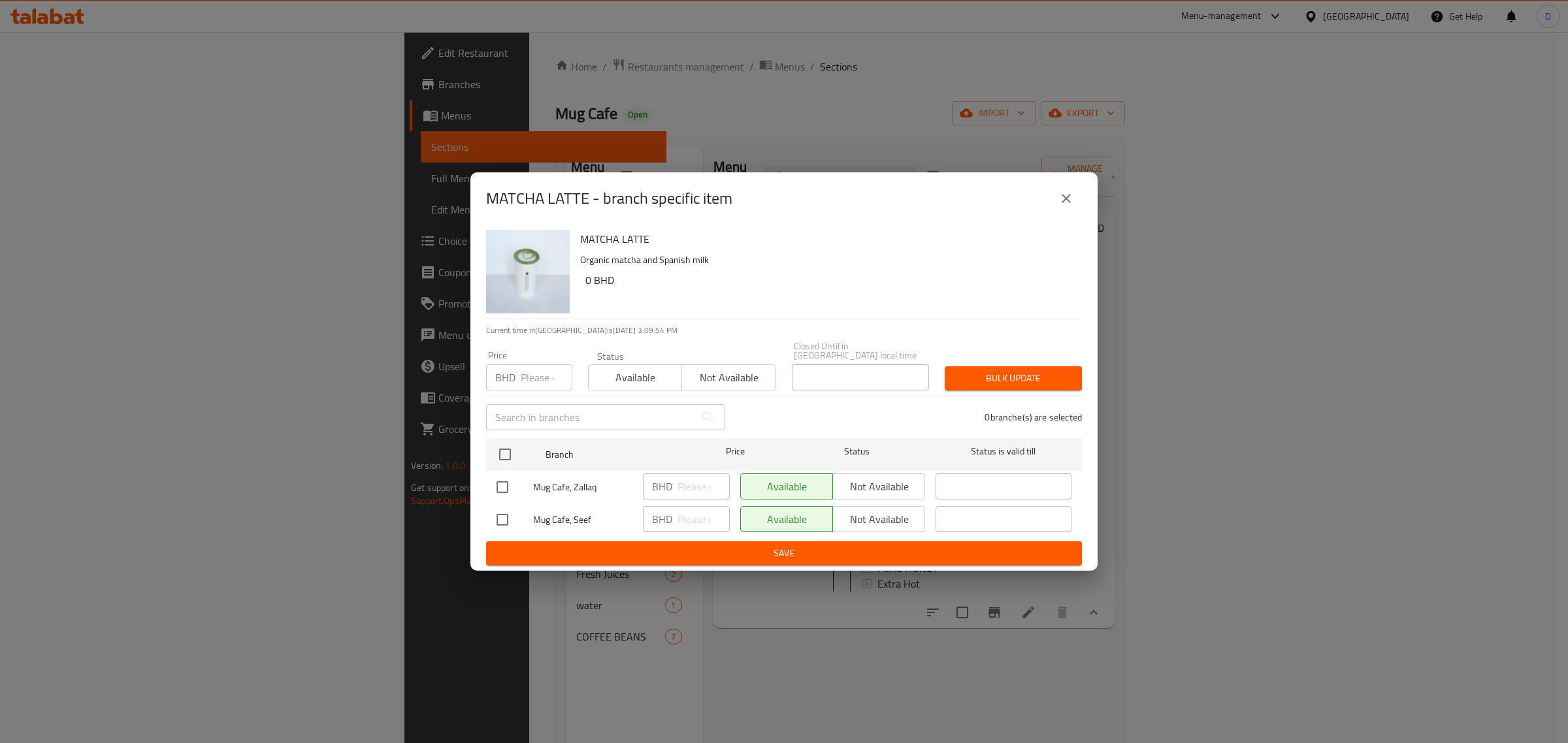
click at [1070, 204] on icon "close" at bounding box center [1066, 198] width 16 height 16
